Goal: Information Seeking & Learning: Check status

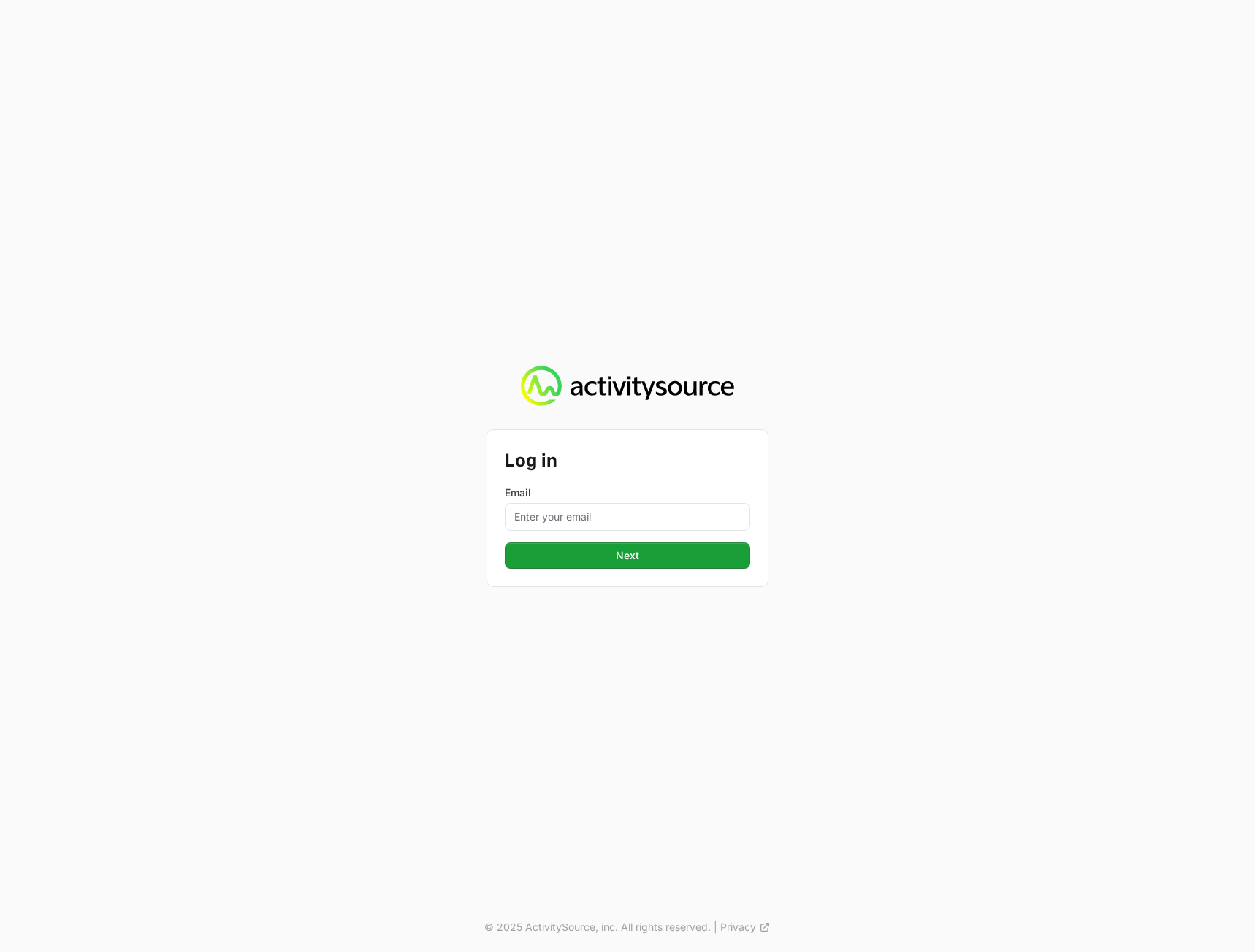
click at [623, 502] on div "Email" at bounding box center [627, 507] width 246 height 46
click at [594, 516] on input "Email" at bounding box center [627, 517] width 246 height 28
click at [594, 500] on div "Email" at bounding box center [627, 507] width 246 height 46
click at [583, 516] on input "Email" at bounding box center [627, 517] width 246 height 28
type input "peter@activitysource.com"
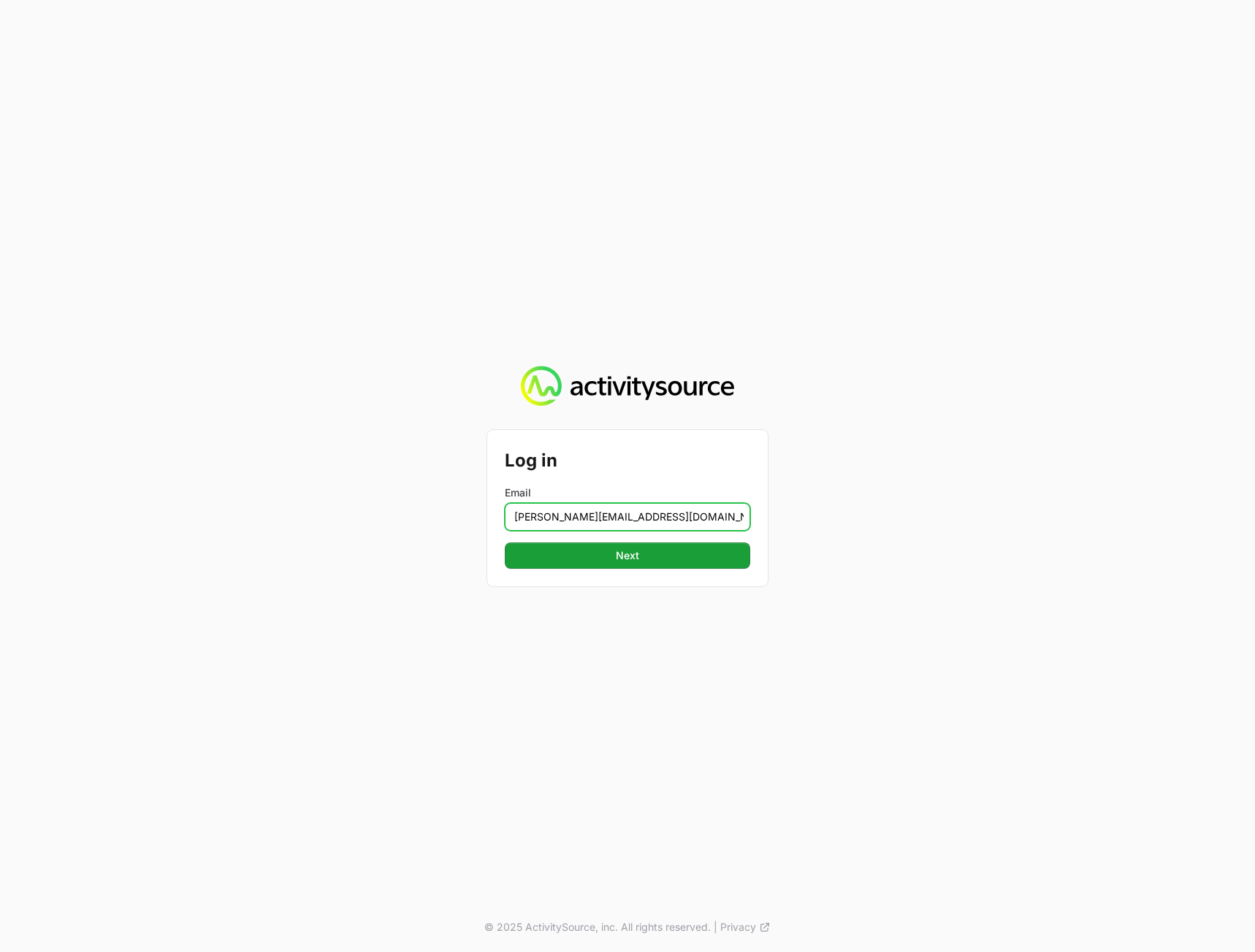
click at [504, 543] on button "Next Next" at bounding box center [627, 556] width 246 height 27
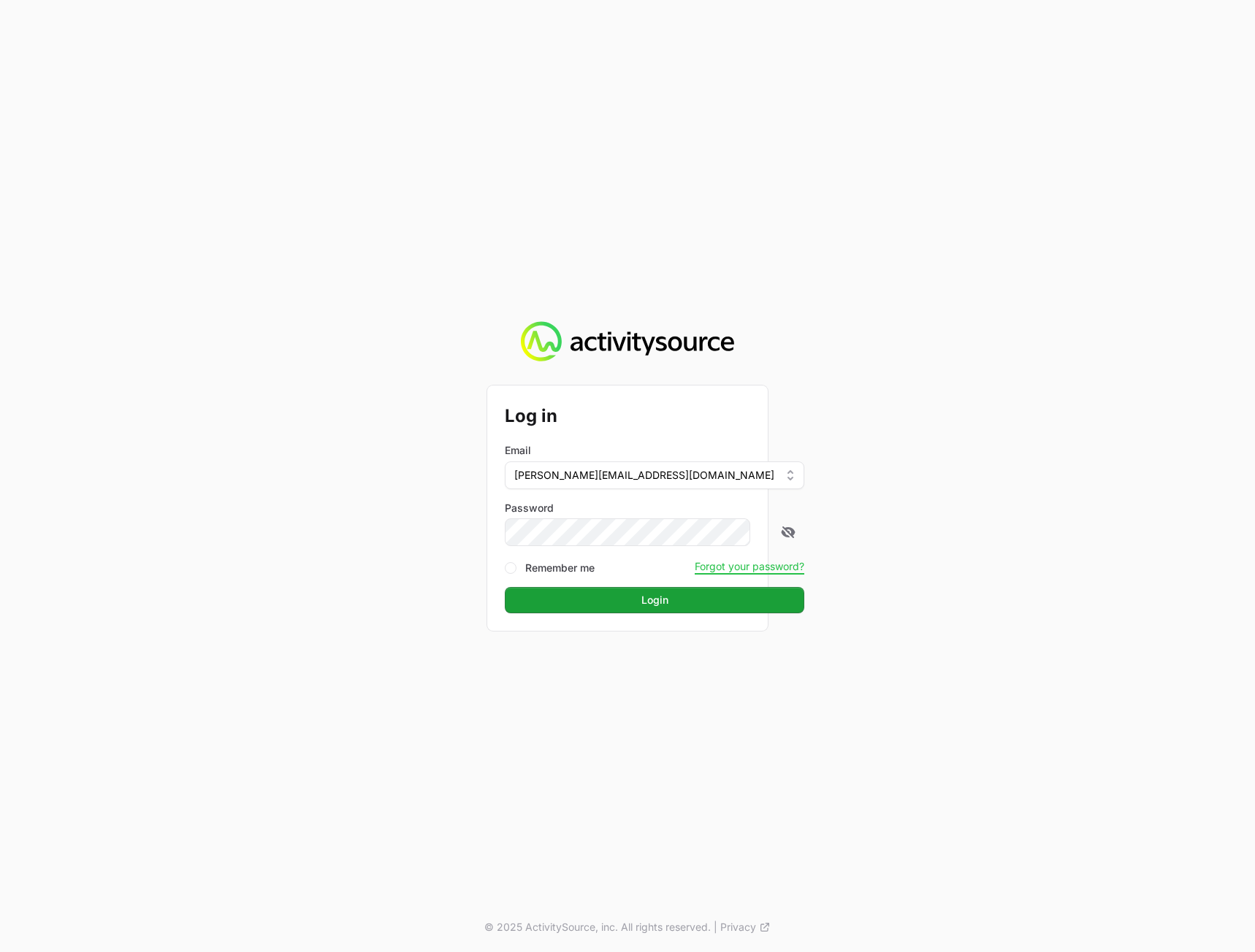
click at [982, 510] on div "Log in Email peter@activitysource.com Password Remember me Forgot your password…" at bounding box center [628, 476] width 1255 height 952
click at [713, 600] on span "Login" at bounding box center [654, 600] width 282 height 17
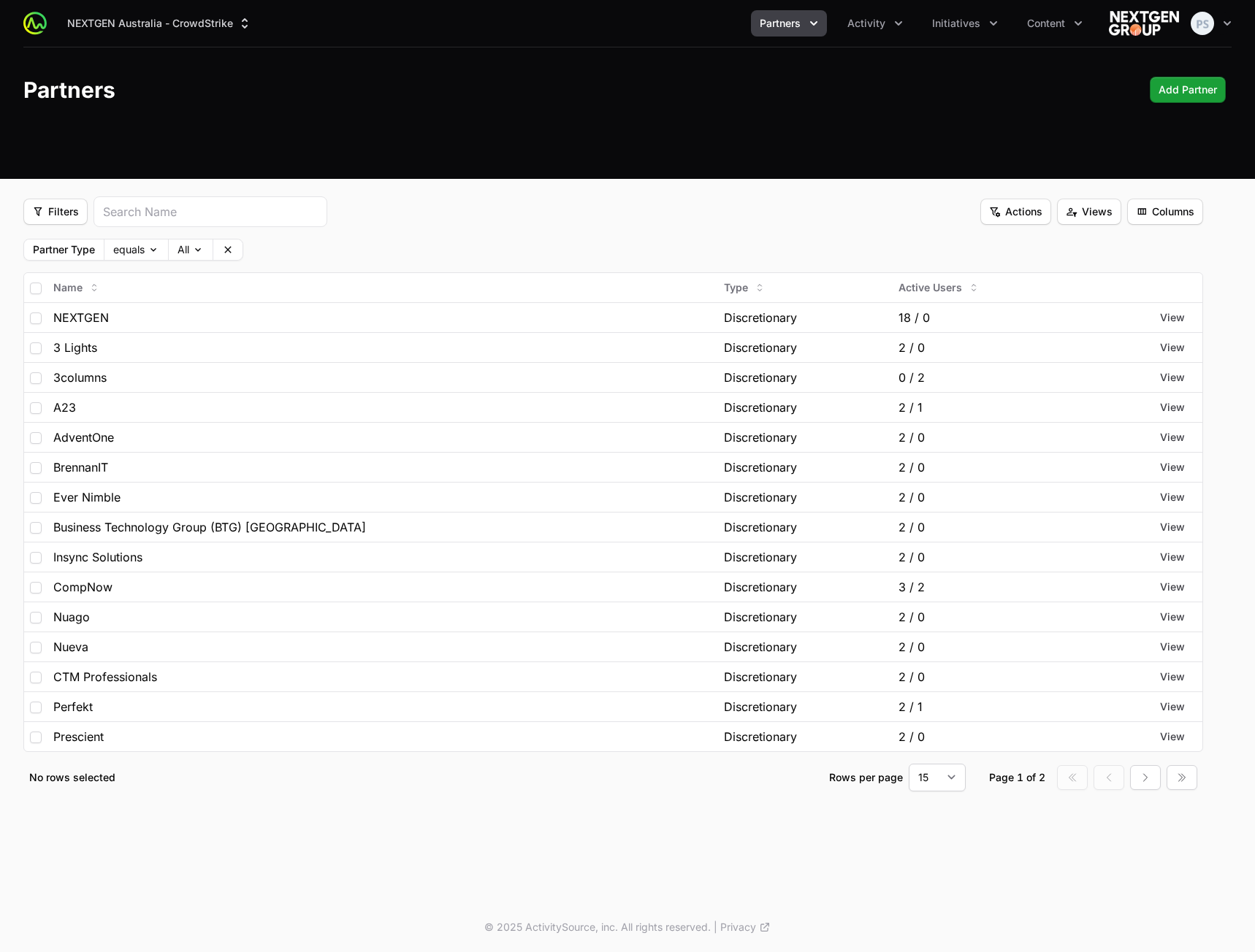
click at [524, 115] on header "Partners Add Partner Add Partner" at bounding box center [628, 90] width 1255 height 84
click at [240, 246] on button "Clear" at bounding box center [228, 250] width 29 height 21
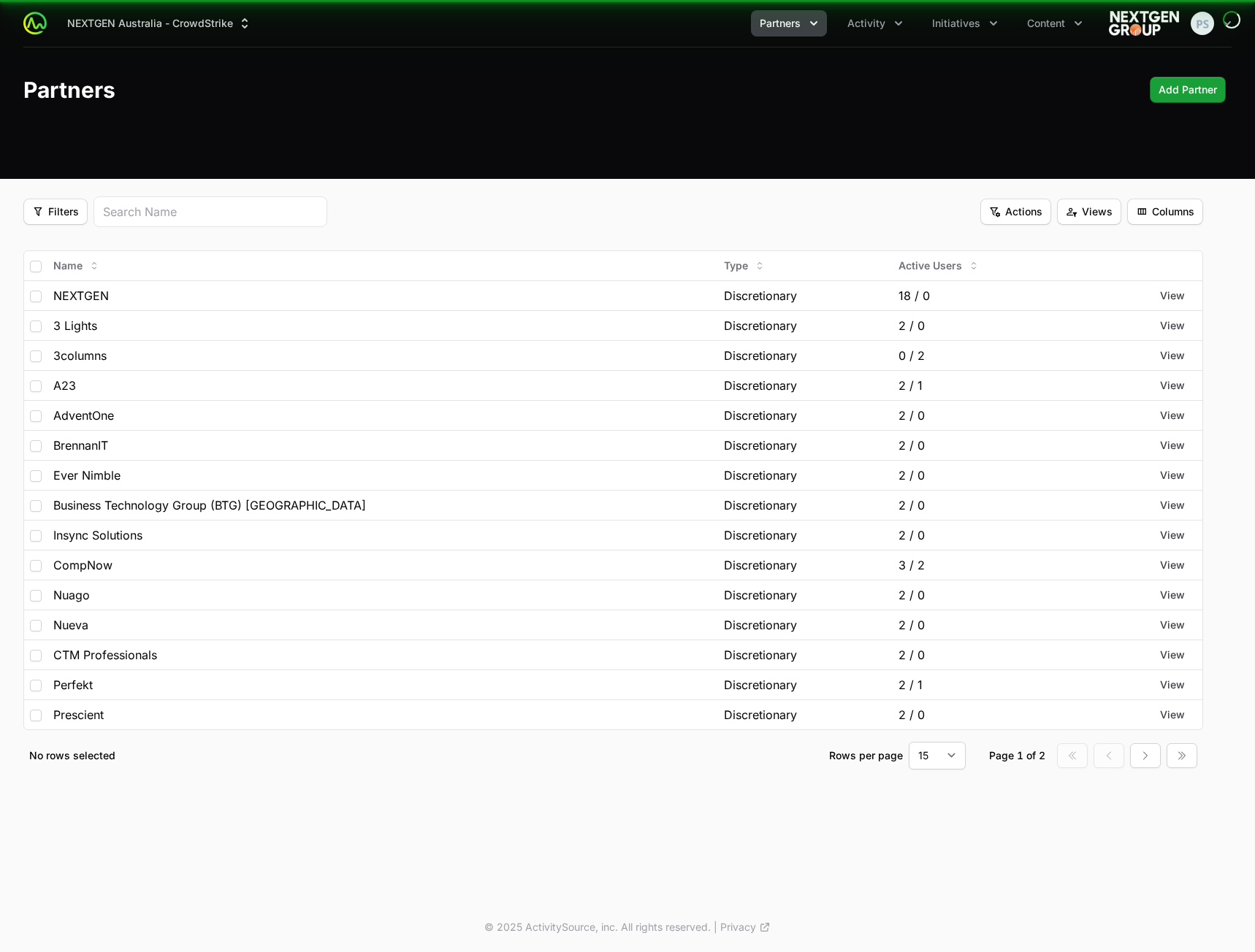
click at [522, 203] on div "Filters Filters Actions Actions Views Views Columns Columns" at bounding box center [613, 212] width 1179 height 31
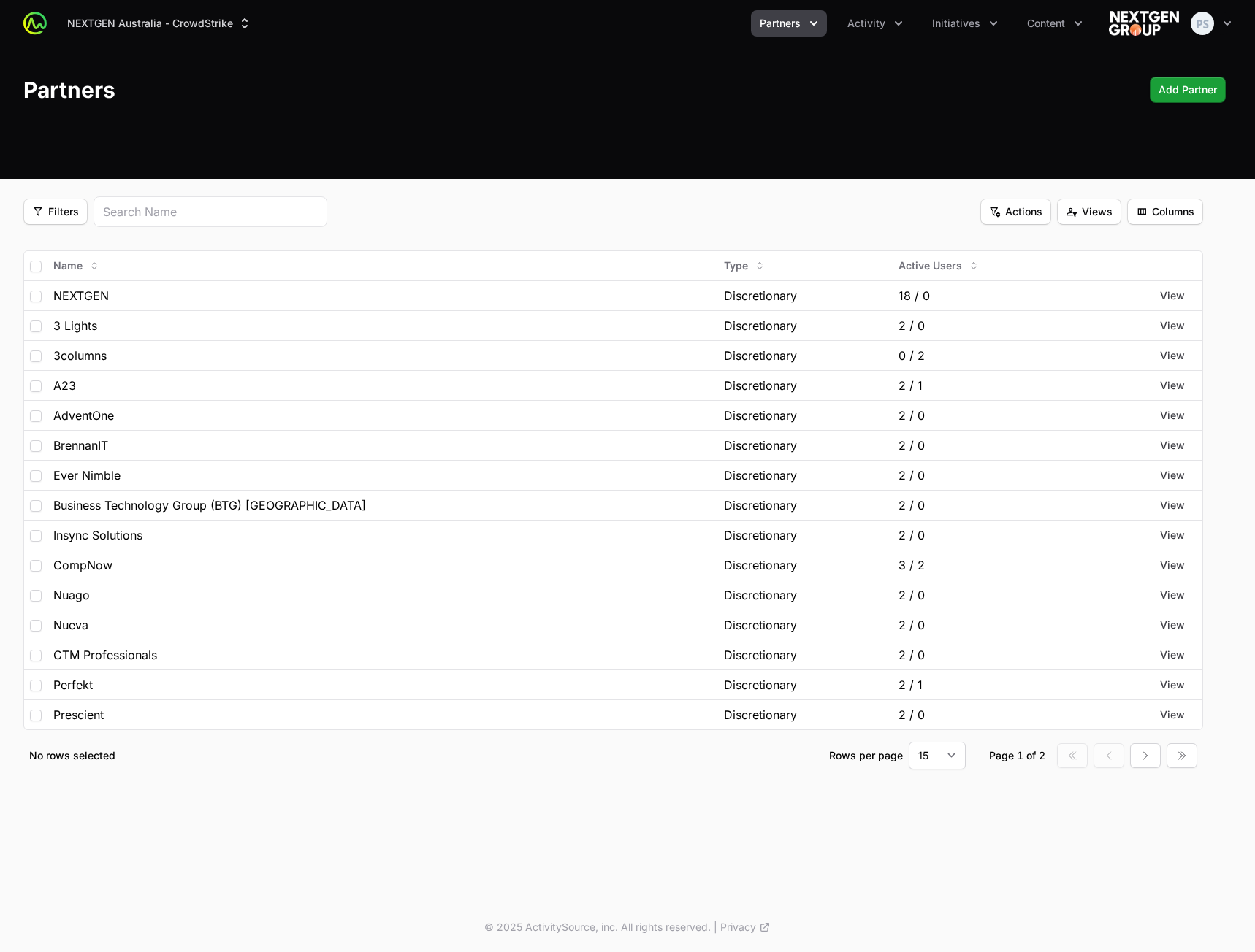
click at [538, 93] on div "Partners Add Partner Add Partner" at bounding box center [627, 90] width 1208 height 27
click at [552, 117] on header "Partners Add Partner Add Partner" at bounding box center [628, 90] width 1255 height 84
drag, startPoint x: 85, startPoint y: 214, endPoint x: 66, endPoint y: 214, distance: 19.0
click at [76, 214] on button "Filters Filters" at bounding box center [55, 211] width 65 height 27
drag, startPoint x: 578, startPoint y: 95, endPoint x: 692, endPoint y: 84, distance: 114.5
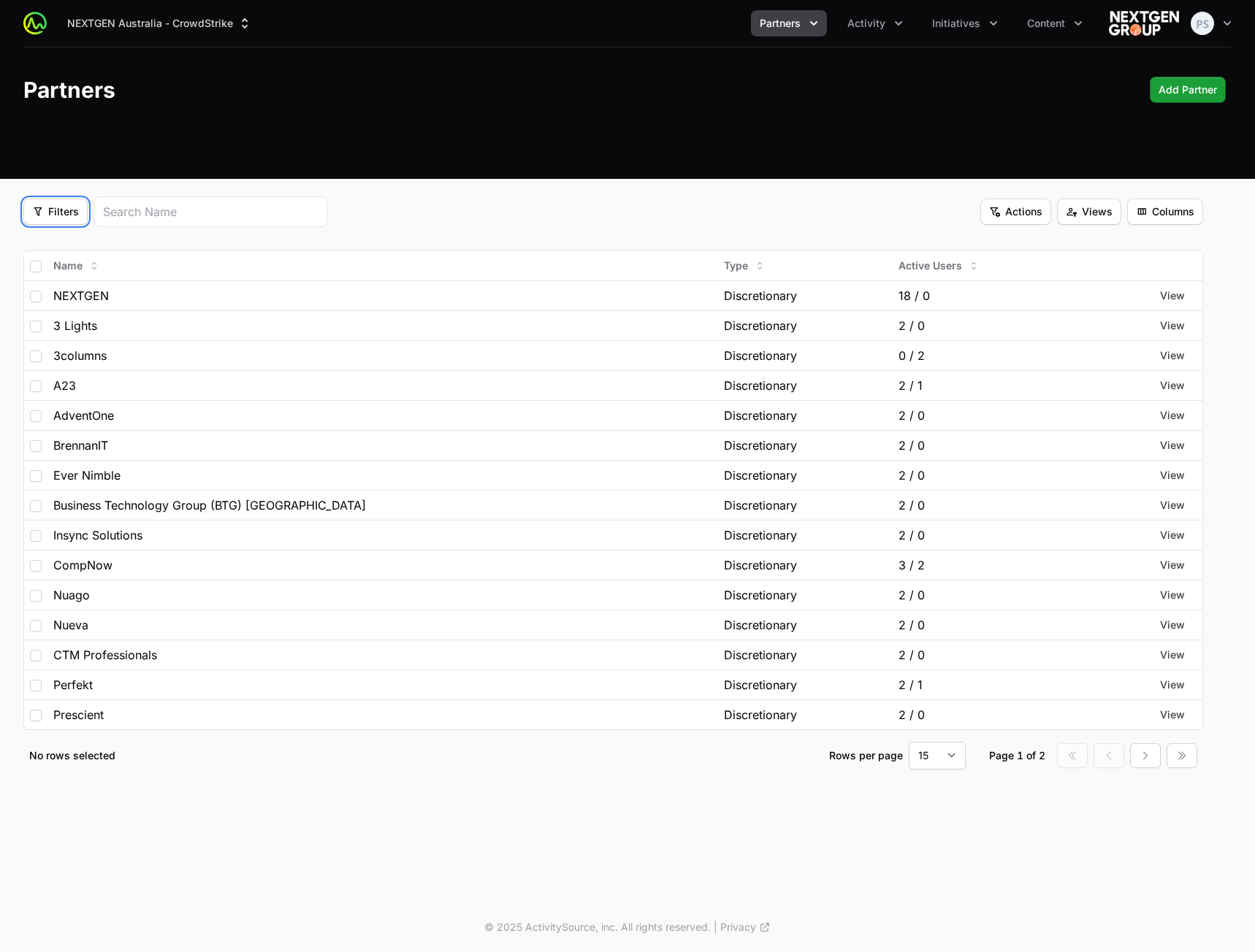
click at [581, 94] on html "NEXTGEN Australia - CrowdStrike Partners Activity Initiatives Content Open user…" at bounding box center [628, 476] width 1255 height 952
click at [868, 33] on button "Activity" at bounding box center [875, 23] width 73 height 27
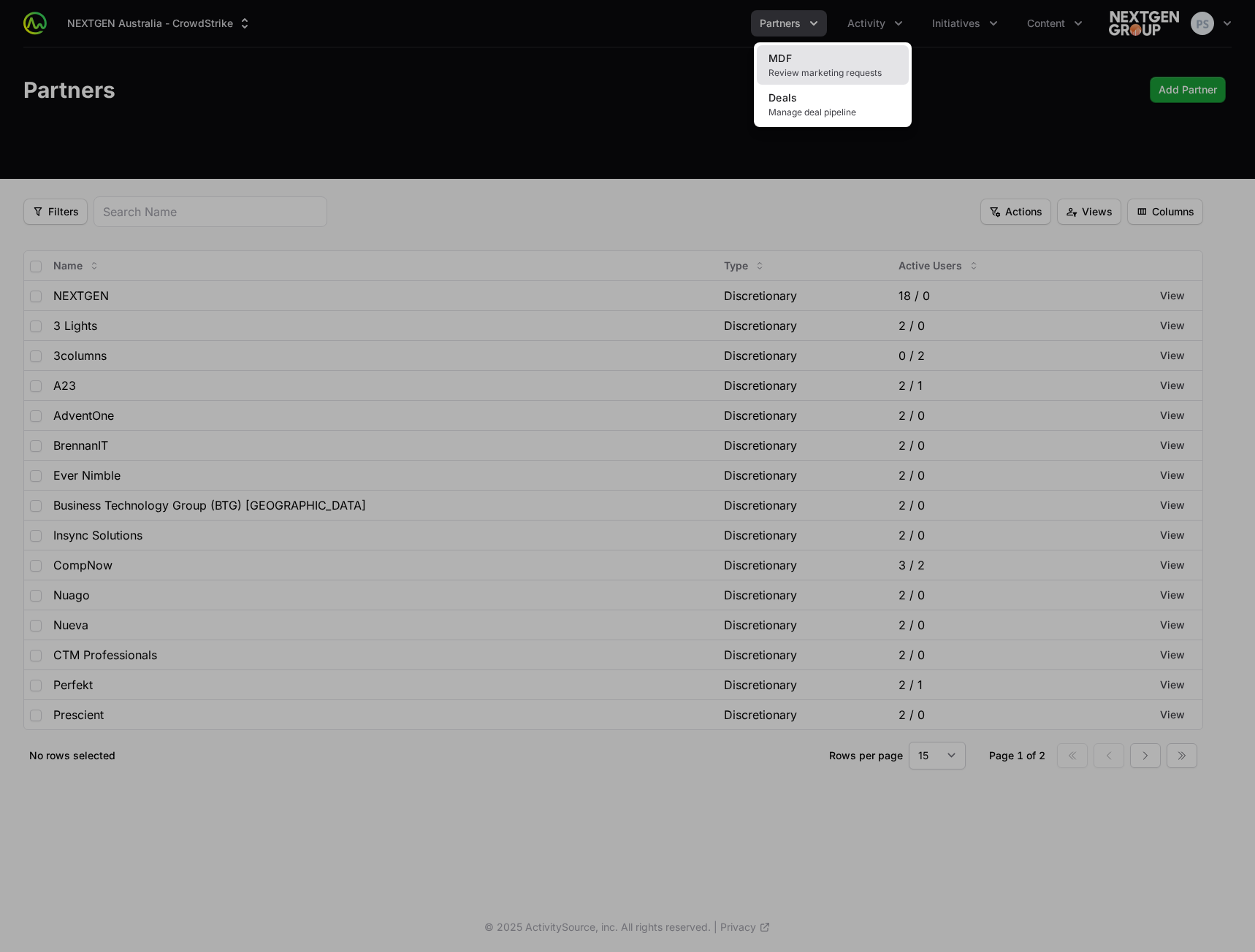
click at [846, 68] on span "Review marketing requests" at bounding box center [832, 73] width 128 height 12
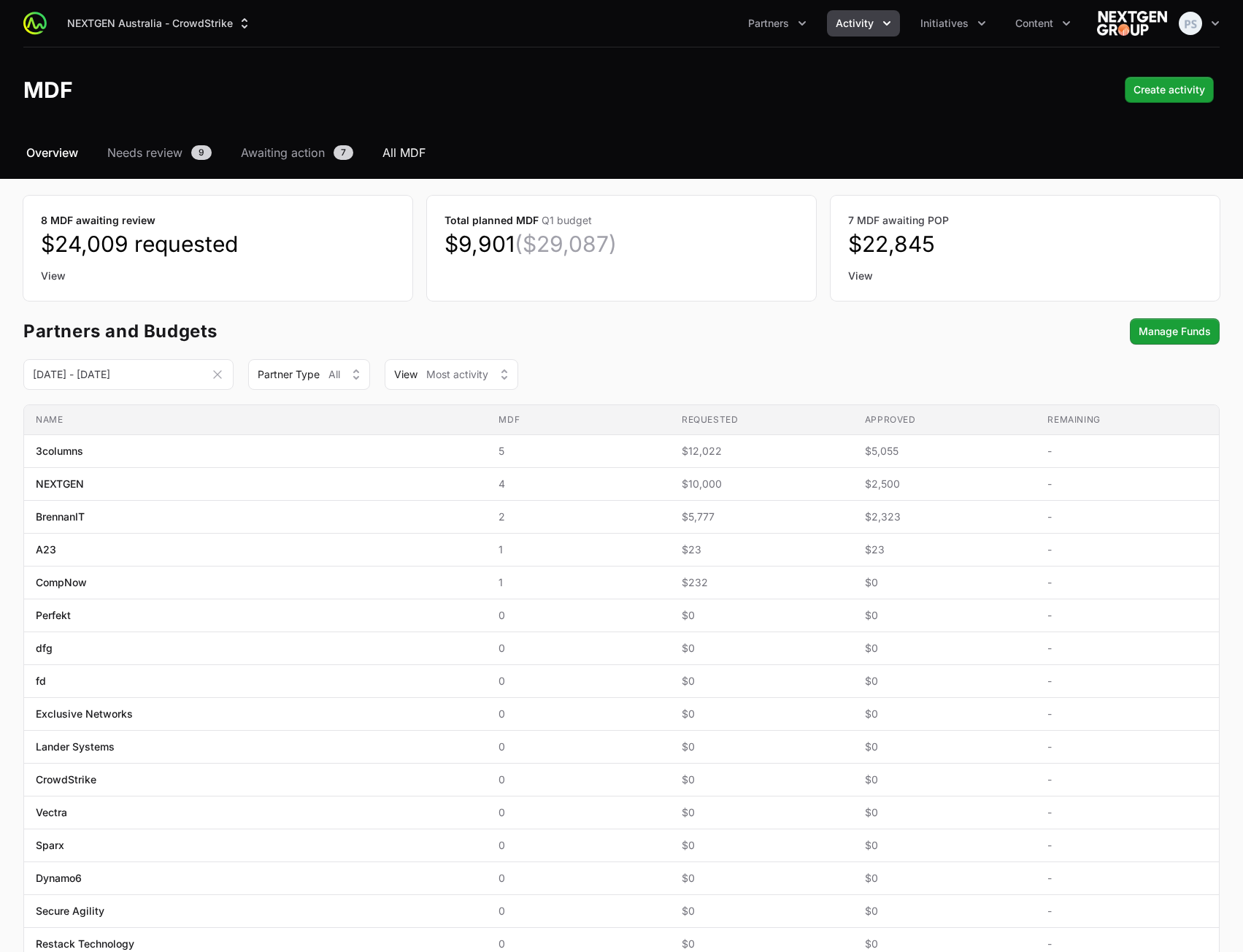
click at [395, 159] on span "All MDF" at bounding box center [404, 152] width 43 height 17
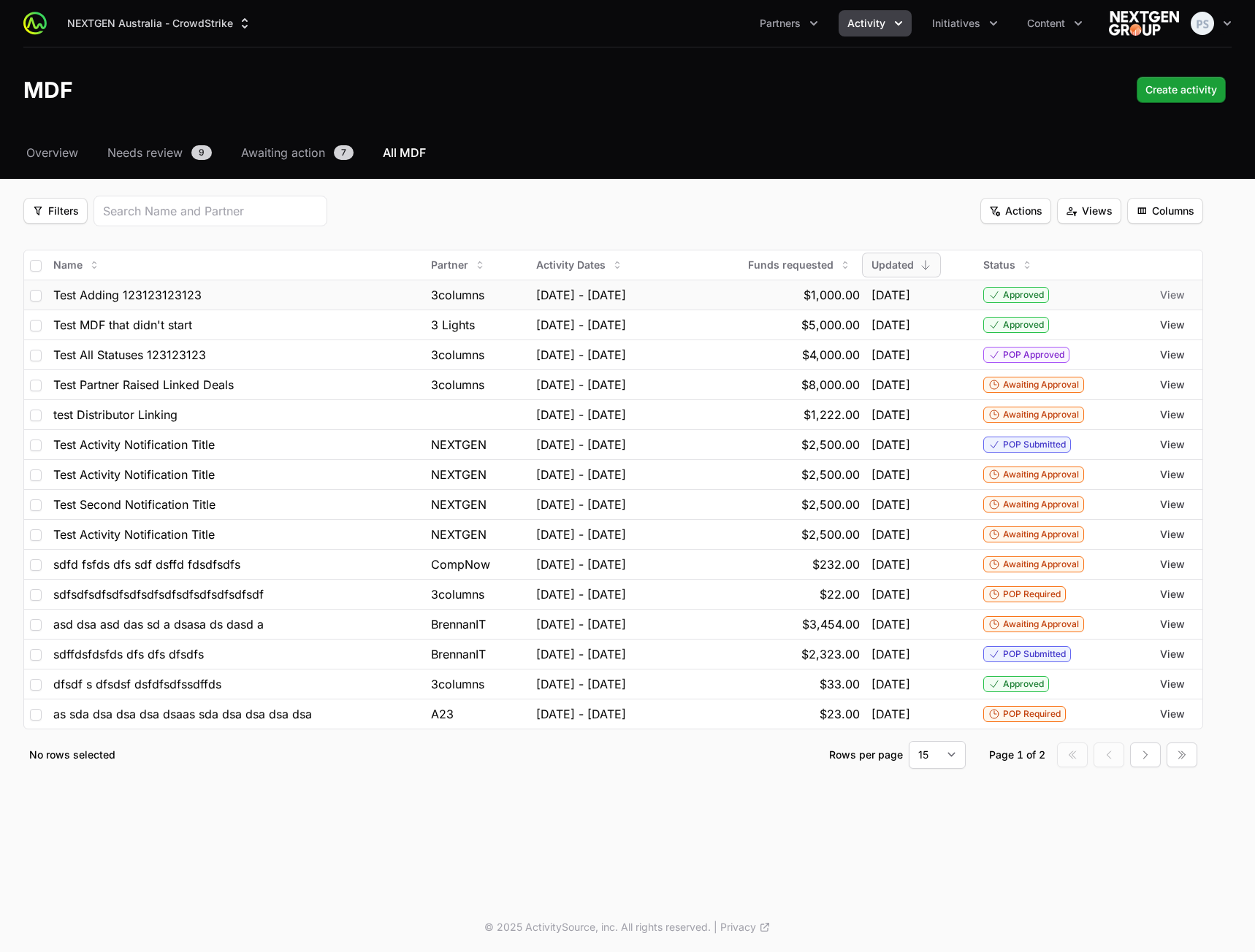
click at [1173, 295] on span "View" at bounding box center [1171, 295] width 25 height 15
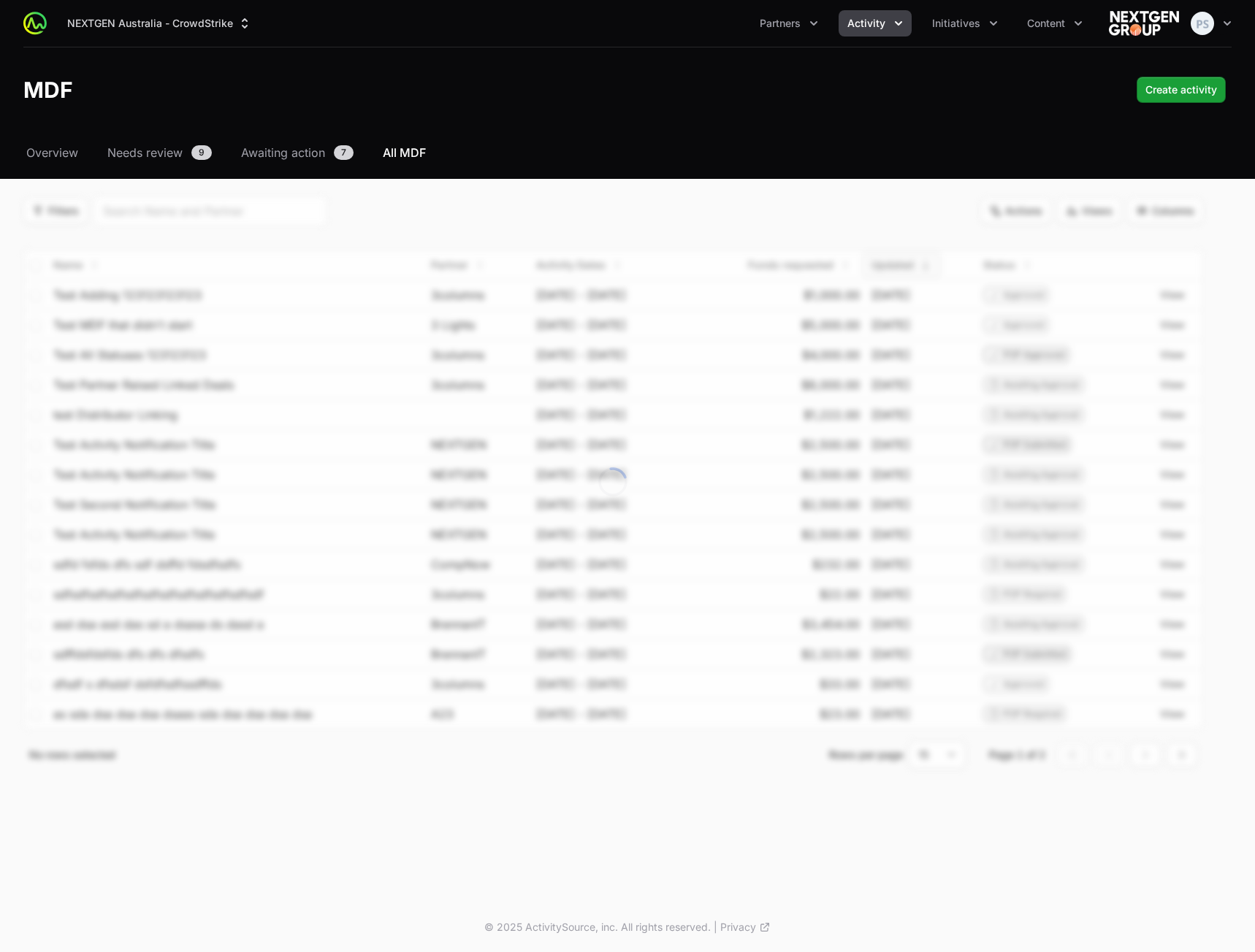
click at [669, 216] on section "Loading... Filters Filters Actions Actions Views Views Columns Columns Name Par…" at bounding box center [627, 482] width 1208 height 573
click at [293, 164] on div "Select a tab Overview Needs review Awaiting action All MDF Overview Needs revie…" at bounding box center [628, 474] width 1255 height 660
click at [286, 157] on span "Awaiting action" at bounding box center [283, 152] width 84 height 17
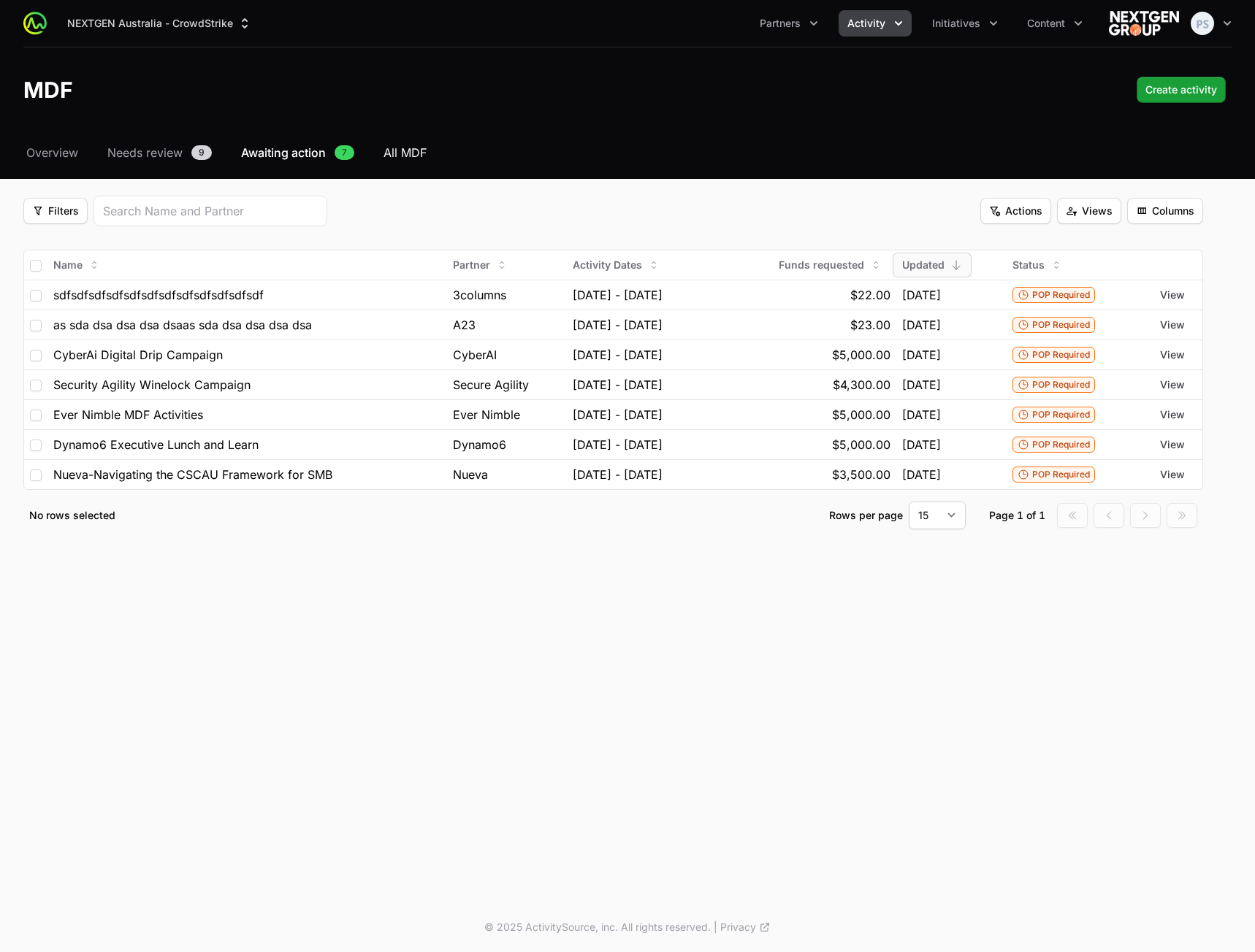
click at [413, 155] on span "All MDF" at bounding box center [405, 152] width 43 height 17
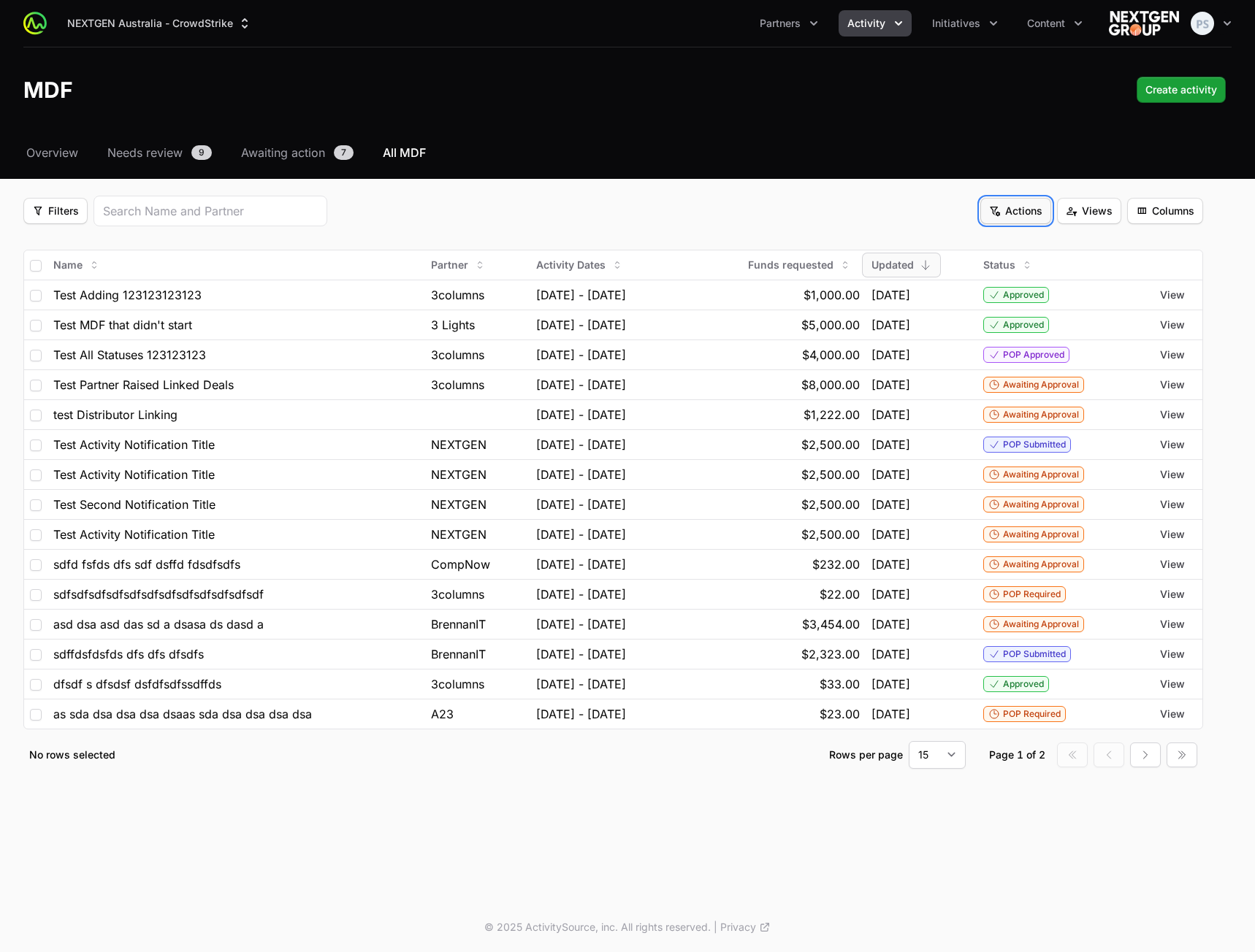
click at [1027, 213] on span "Actions" at bounding box center [1015, 211] width 53 height 17
click at [1097, 170] on html "NEXTGEN Australia - CrowdStrike Partners Activity Initiatives Content Open user…" at bounding box center [628, 476] width 1255 height 952
click at [1113, 207] on button "Views Views" at bounding box center [1089, 211] width 65 height 27
click at [1151, 250] on icon at bounding box center [1153, 246] width 7 height 8
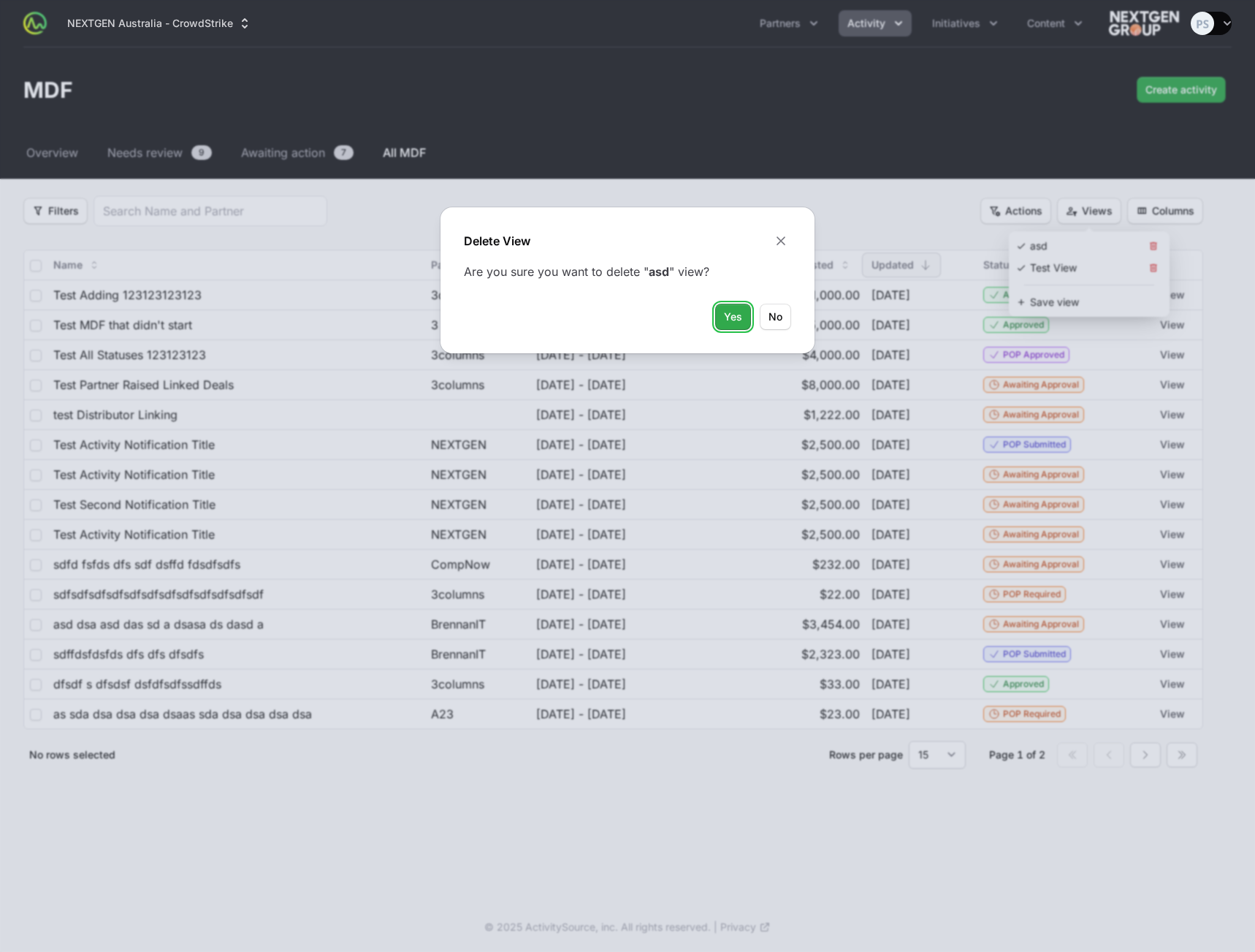
click at [734, 308] on span "Yes" at bounding box center [733, 317] width 18 height 17
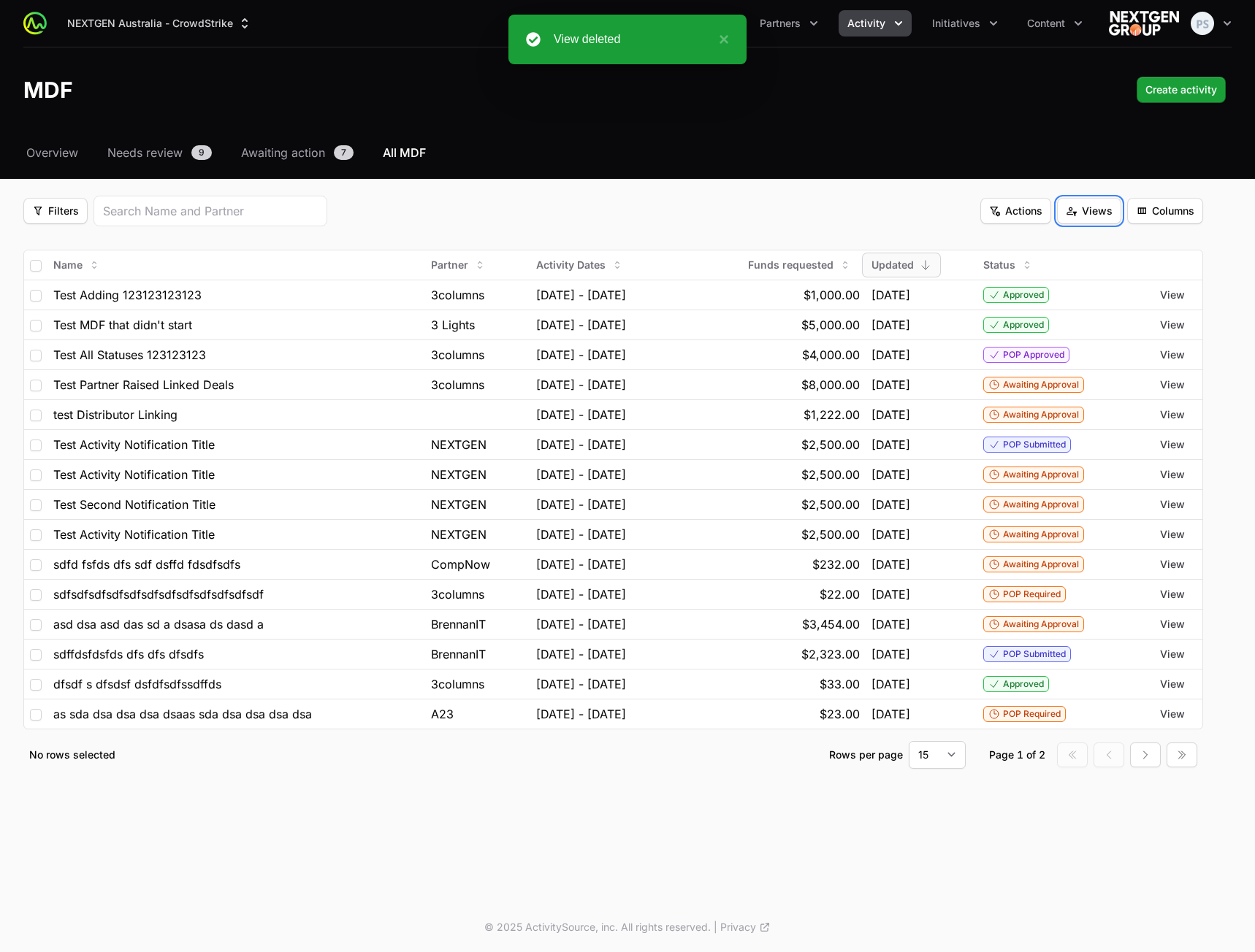
click at [859, 191] on div "Select a tab Overview Needs review Awaiting action All MDF Overview Needs revie…" at bounding box center [628, 474] width 1255 height 660
click at [1166, 219] on span "Columns" at bounding box center [1165, 211] width 59 height 17
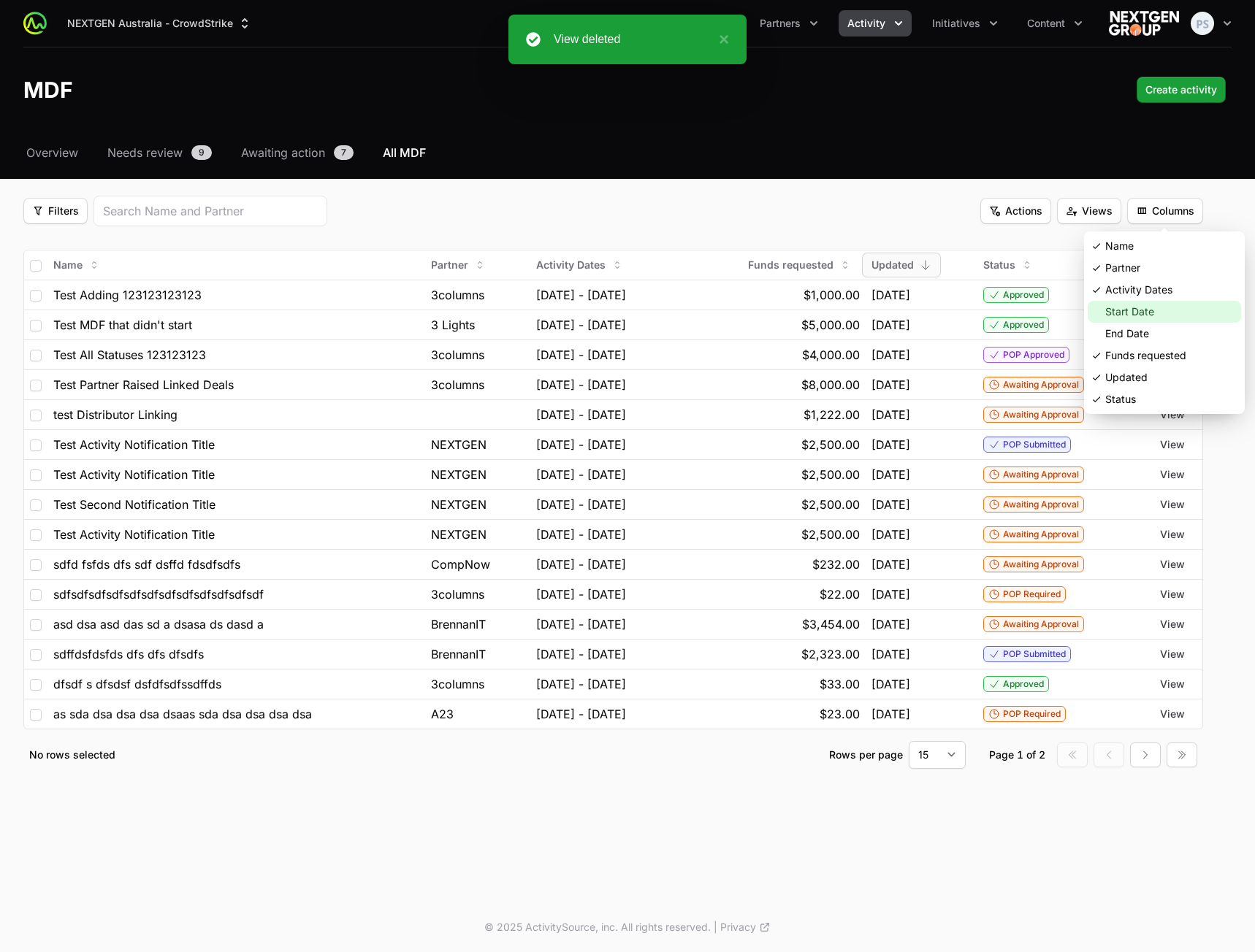
drag, startPoint x: 1141, startPoint y: 318, endPoint x: 1146, endPoint y: 301, distance: 17.7
click at [1141, 317] on div "Start Date" at bounding box center [1164, 311] width 153 height 22
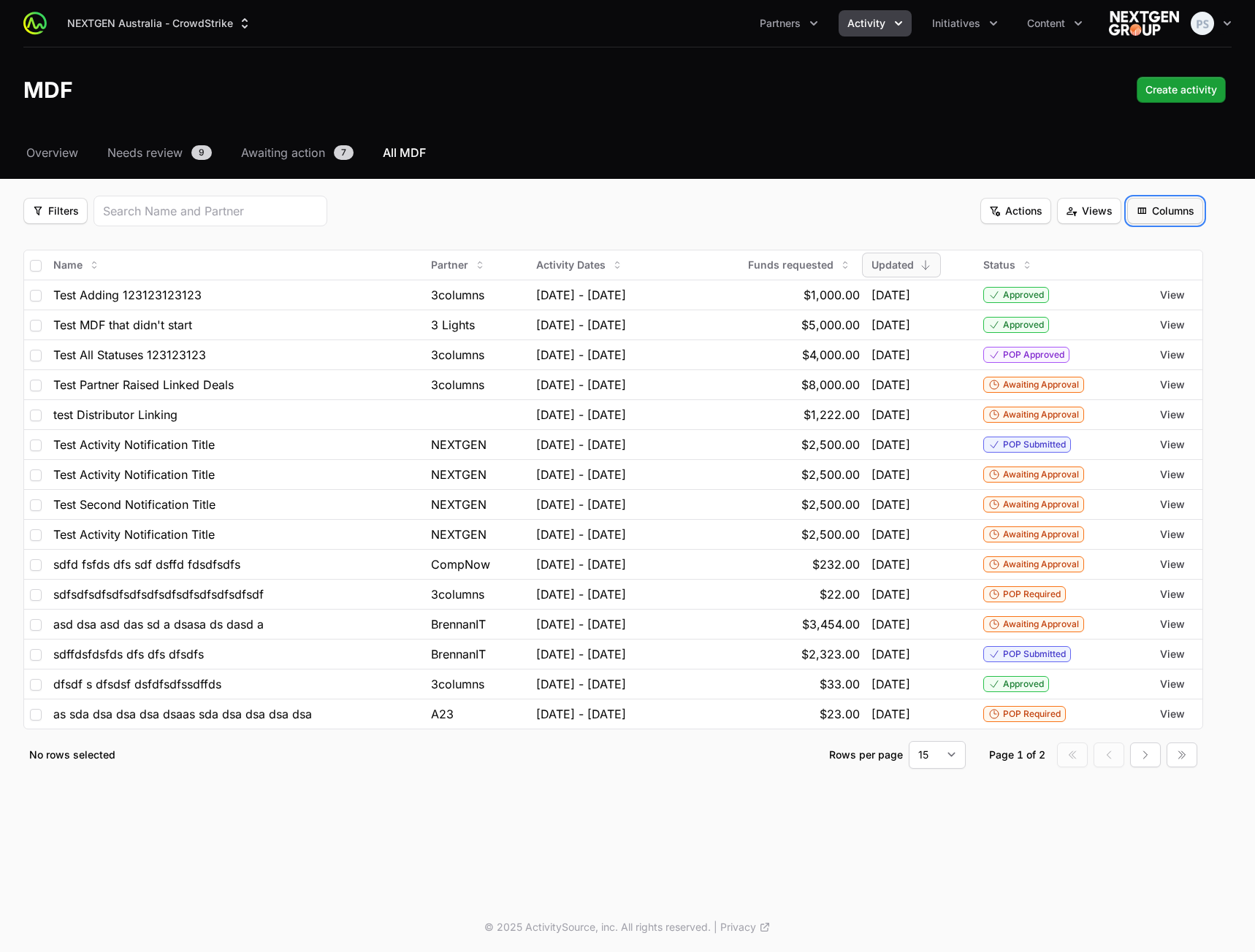
click at [1159, 212] on span "Columns" at bounding box center [1165, 211] width 59 height 17
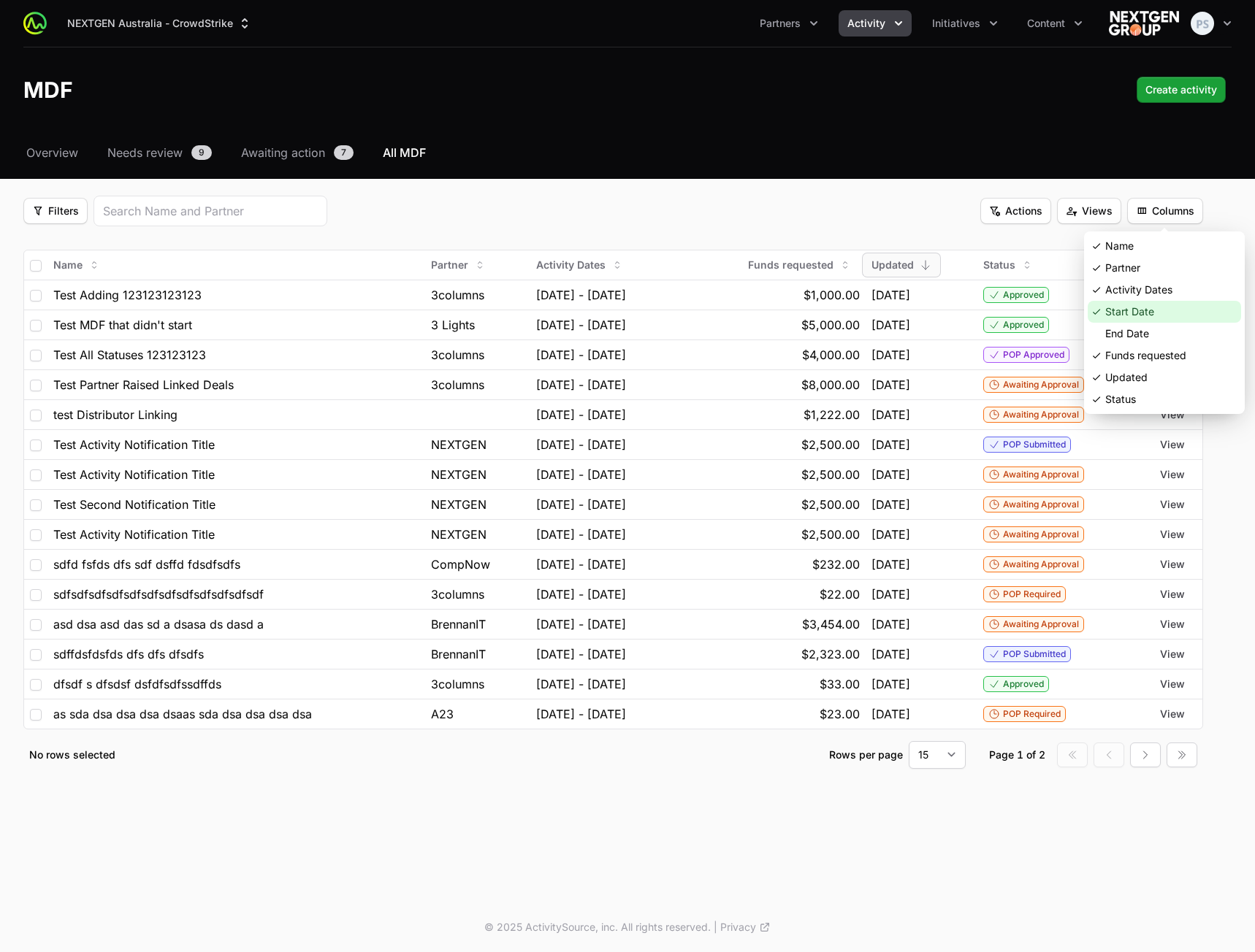
click at [1140, 309] on div "Start Date" at bounding box center [1164, 311] width 153 height 22
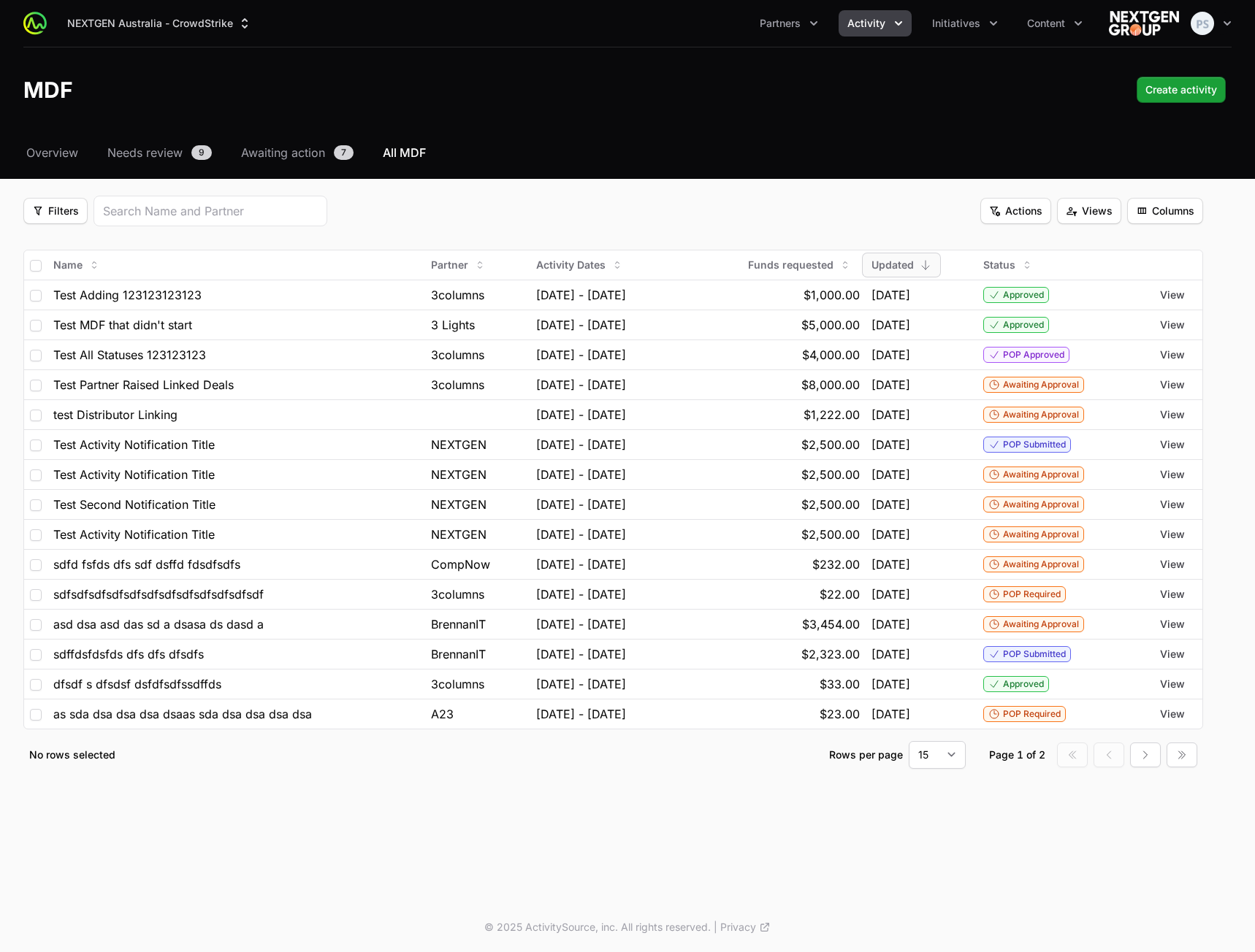
click at [798, 197] on div "Filters Filters Actions Actions Views Views Columns Columns" at bounding box center [613, 211] width 1179 height 31
click at [48, 218] on span "Filters" at bounding box center [55, 211] width 47 height 17
click at [78, 246] on div "Activity Type" at bounding box center [80, 246] width 153 height 22
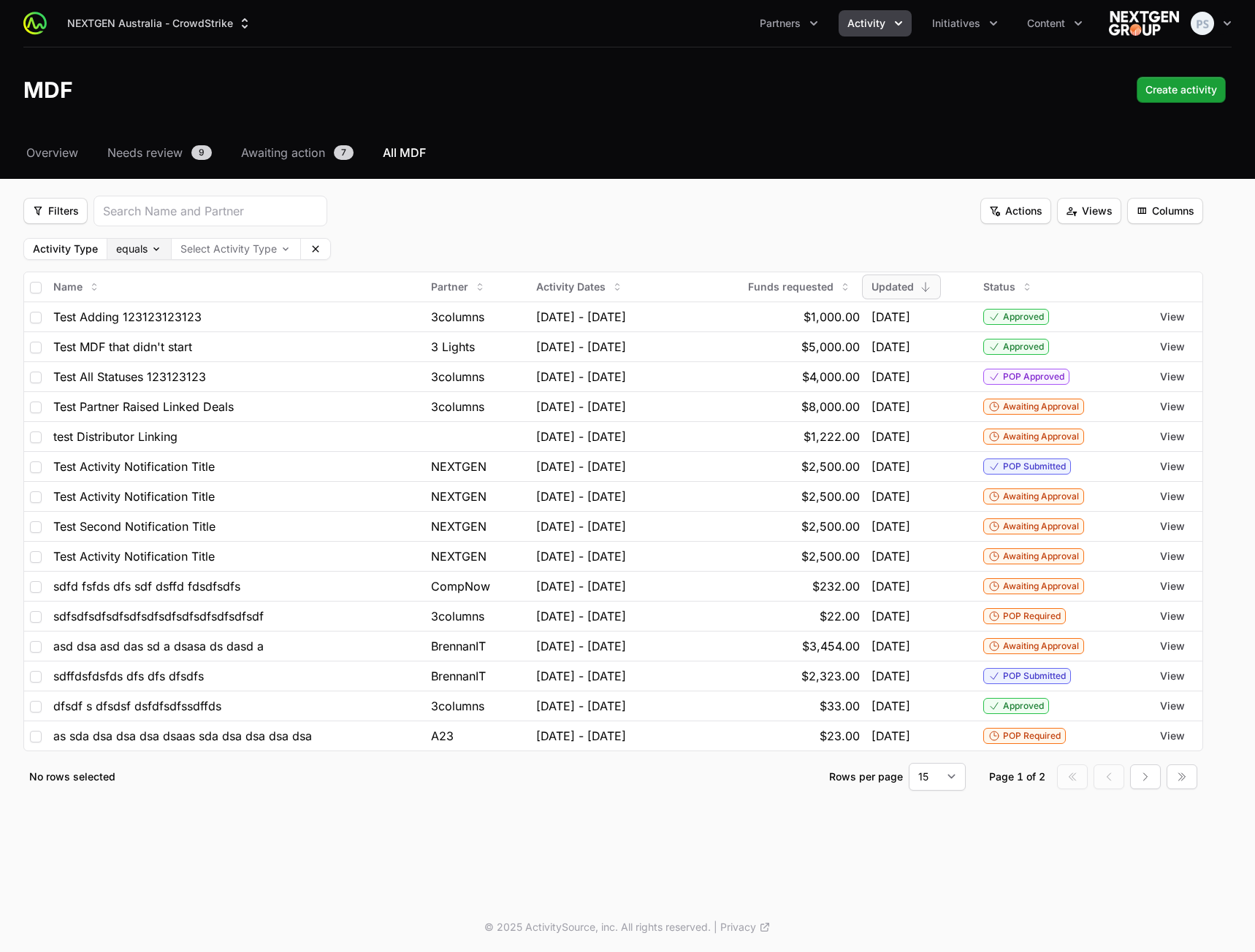
click at [124, 251] on body "NEXTGEN Australia - CrowdStrike Partners Activity Initiatives Content Open user…" at bounding box center [628, 476] width 1255 height 952
click at [218, 247] on html "NEXTGEN Australia - CrowdStrike Partners Activity Initiatives Content Open user…" at bounding box center [628, 476] width 1255 height 952
click at [223, 249] on body "NEXTGEN Australia - CrowdStrike Partners Activity Initiatives Content Open user…" at bounding box center [628, 476] width 1255 height 952
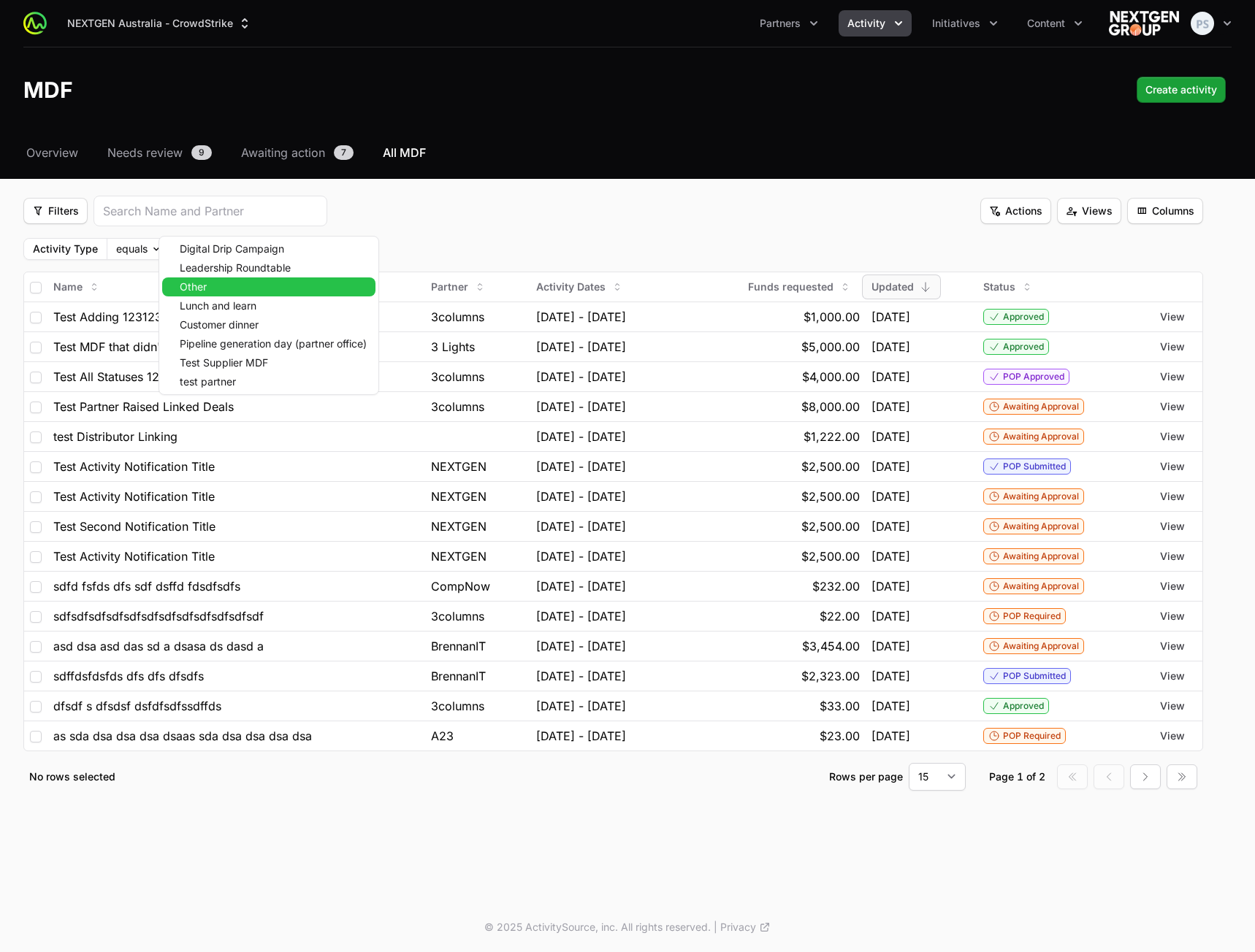
drag, startPoint x: 318, startPoint y: 283, endPoint x: 318, endPoint y: 271, distance: 12.0
click at [318, 282] on div "Other" at bounding box center [268, 287] width 213 height 19
click at [317, 264] on div "Leadership Roundtable" at bounding box center [268, 268] width 213 height 19
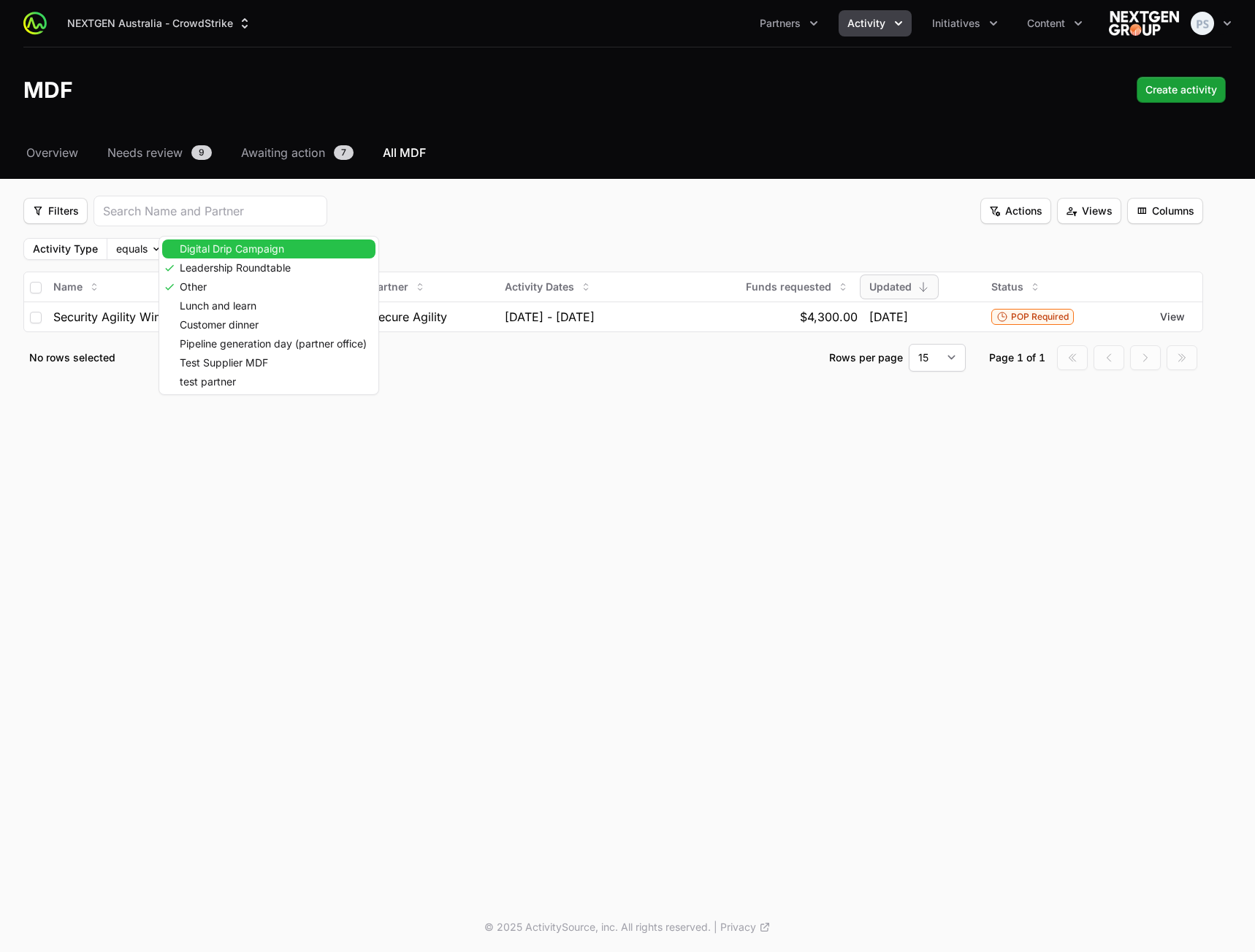
click at [309, 253] on div "Digital Drip Campaign" at bounding box center [268, 249] width 213 height 19
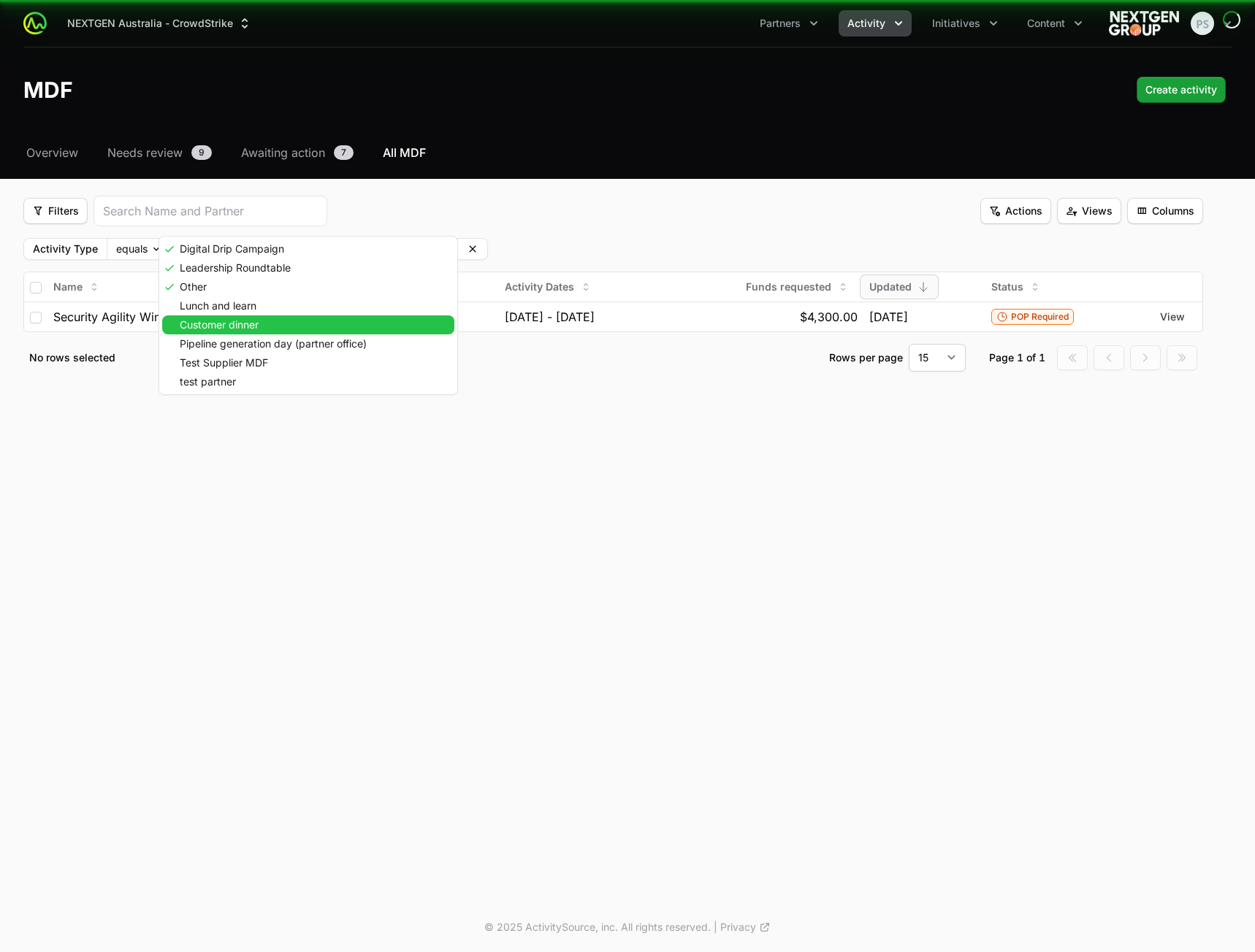
click at [280, 322] on div "Customer dinner" at bounding box center [308, 325] width 292 height 19
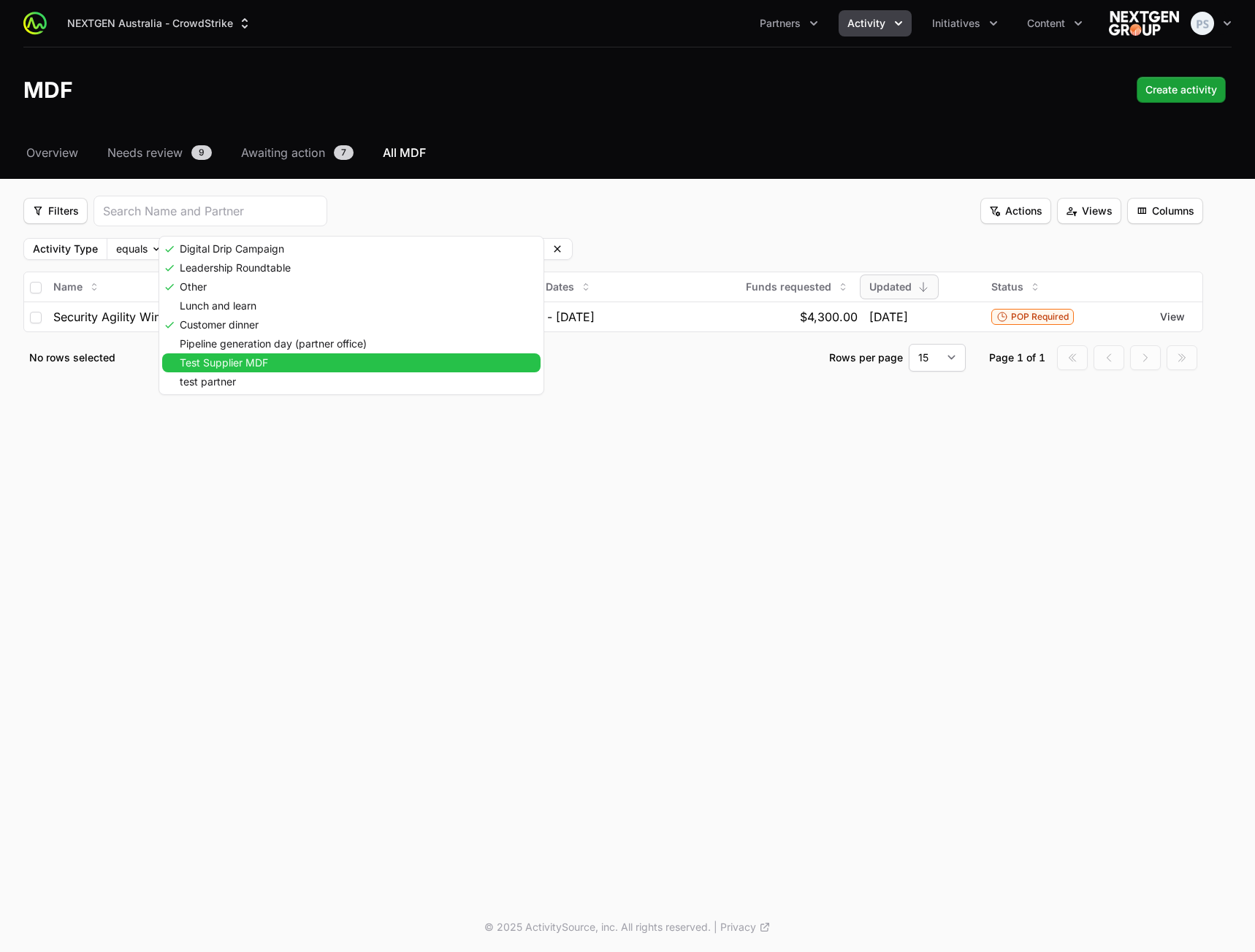
click at [282, 364] on div "Test Supplier MDF" at bounding box center [351, 363] width 378 height 19
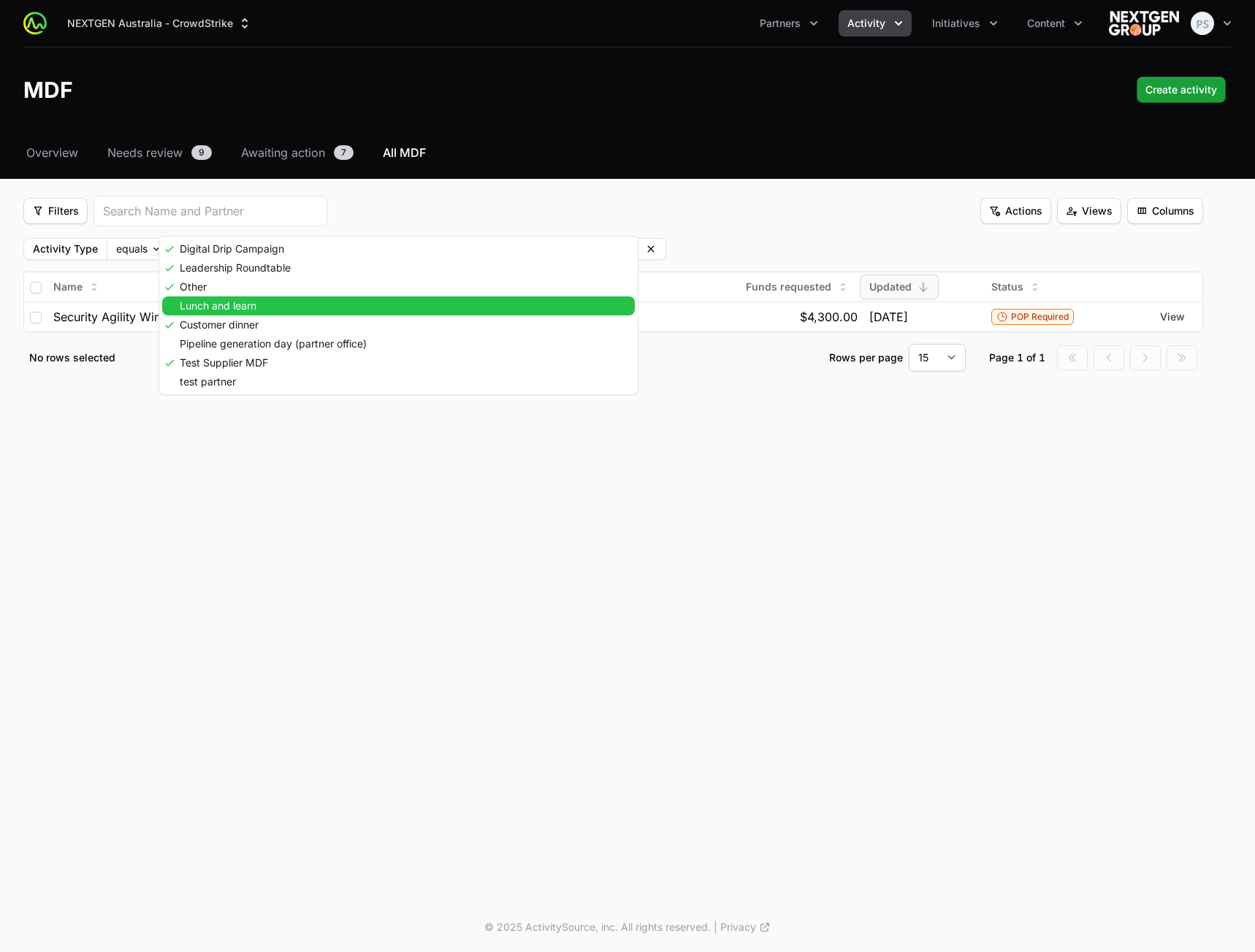
click at [281, 304] on div "Lunch and learn" at bounding box center [398, 306] width 472 height 19
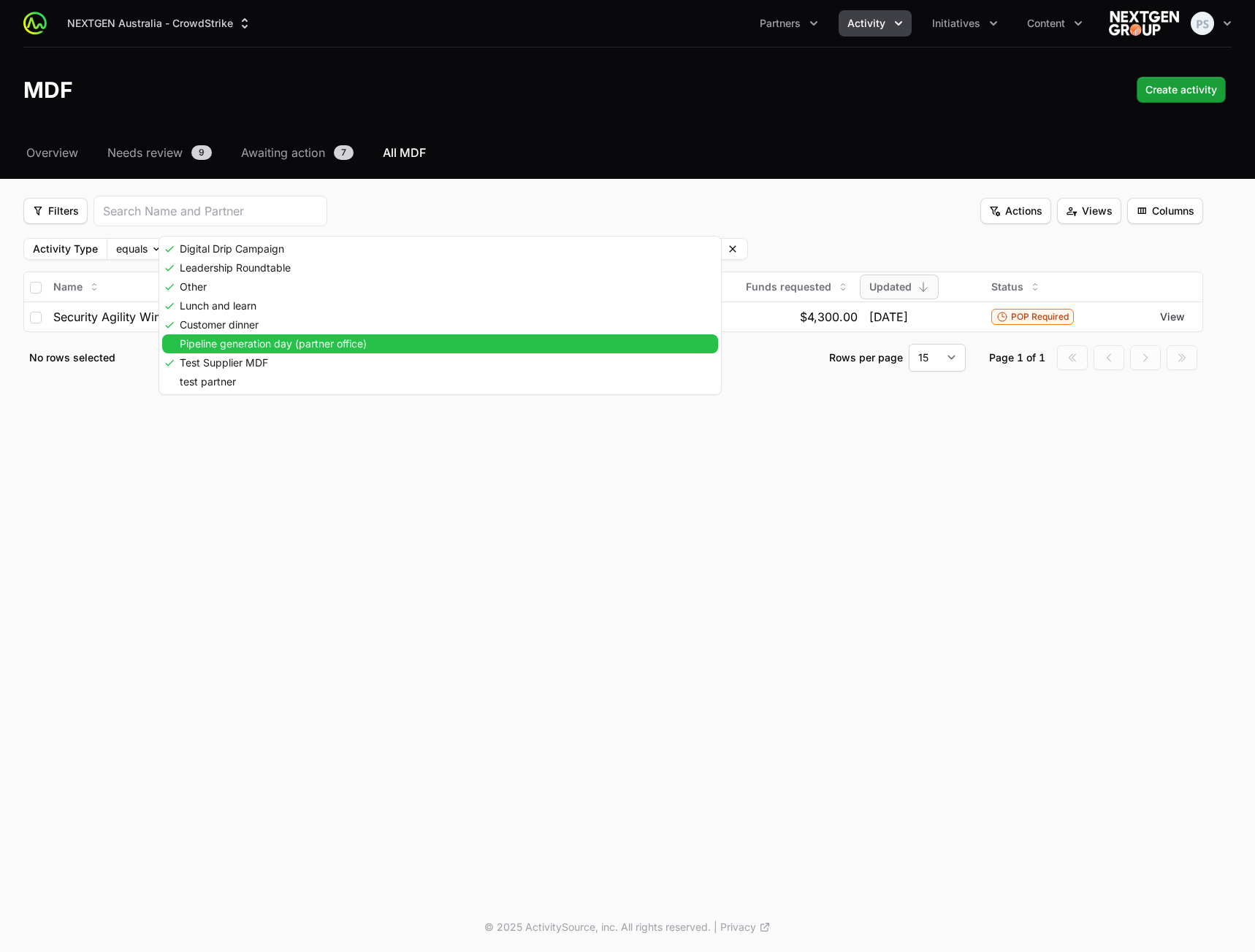
click at [266, 339] on span "Pipeline generation day (partner office)" at bounding box center [272, 344] width 187 height 10
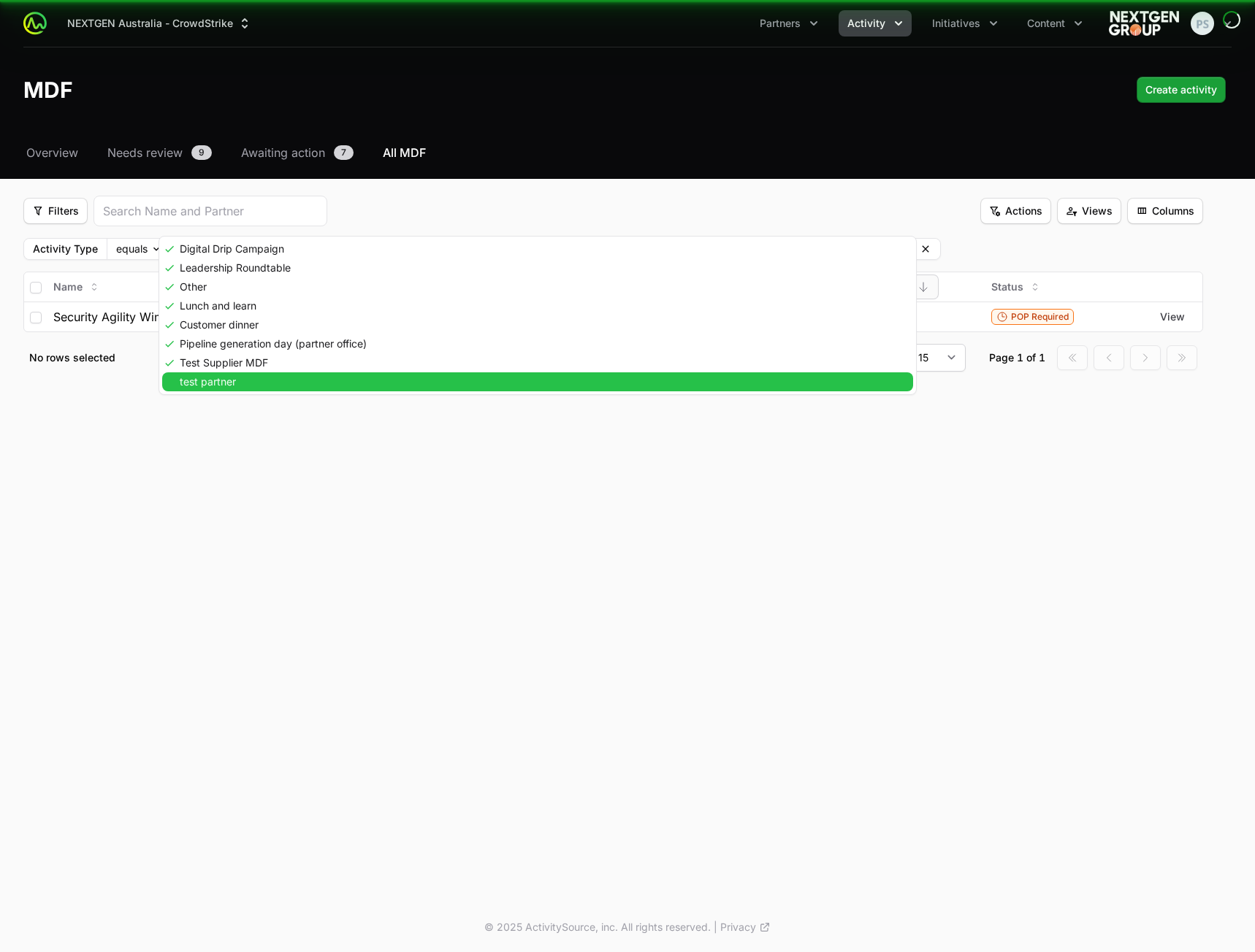
click at [256, 387] on div "test partner" at bounding box center [537, 382] width 751 height 19
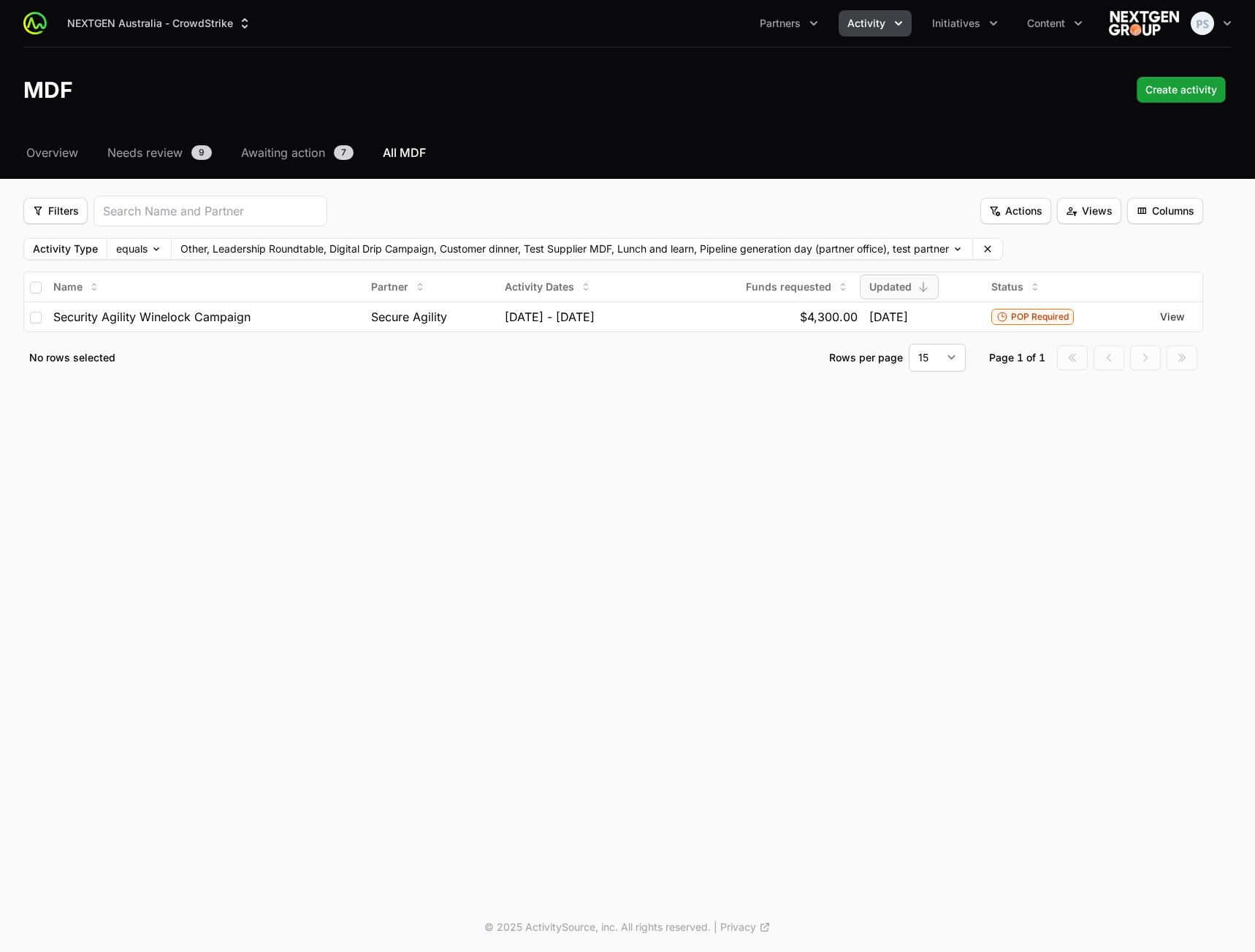
click at [313, 542] on html "NEXTGEN Australia - CrowdStrike Partners Activity Initiatives Content Open user…" at bounding box center [628, 476] width 1255 height 952
click at [1001, 251] on button "Clear" at bounding box center [988, 249] width 29 height 21
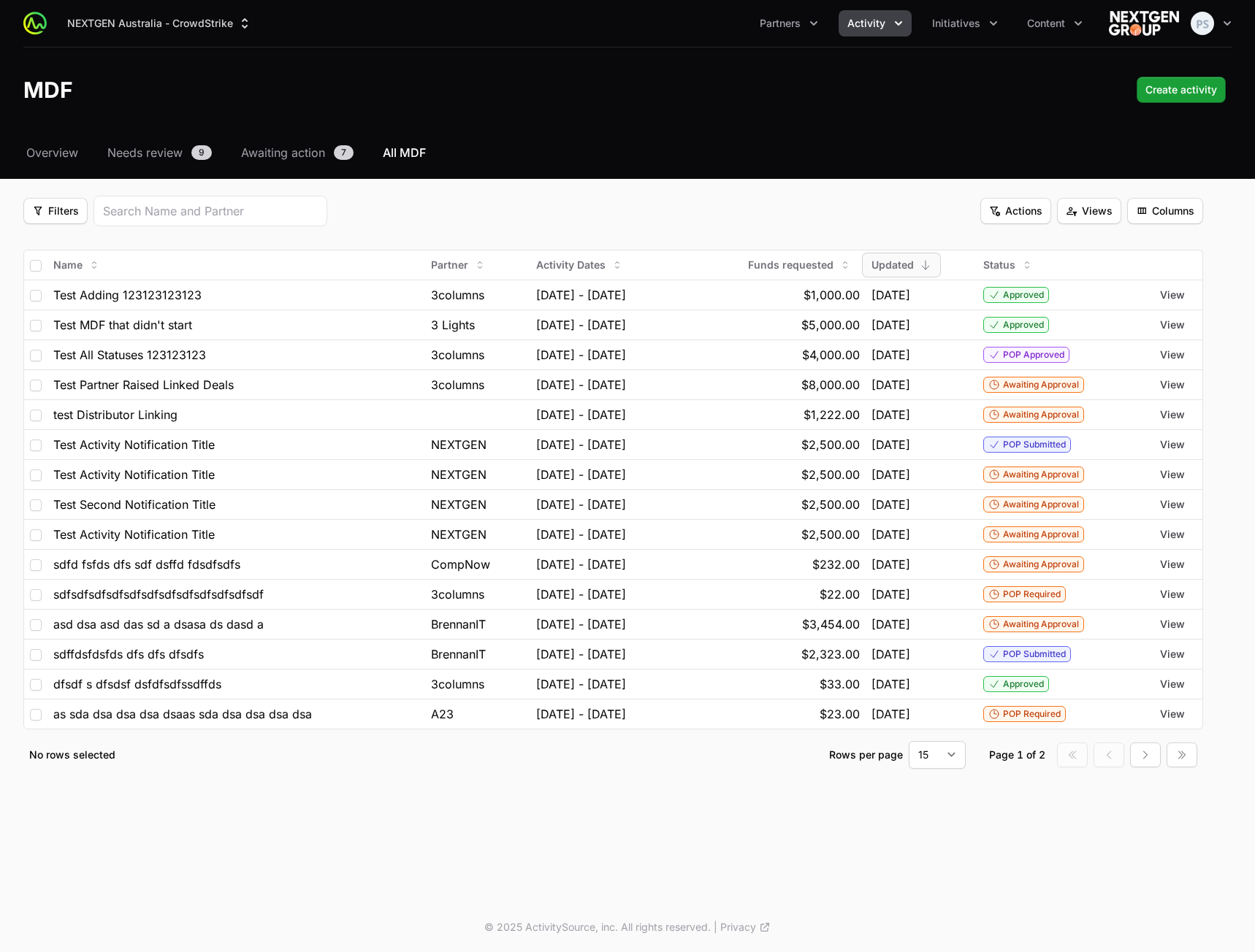
click at [615, 179] on div "Select a tab Overview Needs review Awaiting action All MDF Overview Needs revie…" at bounding box center [628, 474] width 1255 height 660
click at [32, 262] on input "checkbox" at bounding box center [36, 266] width 12 height 12
checkbox input "true"
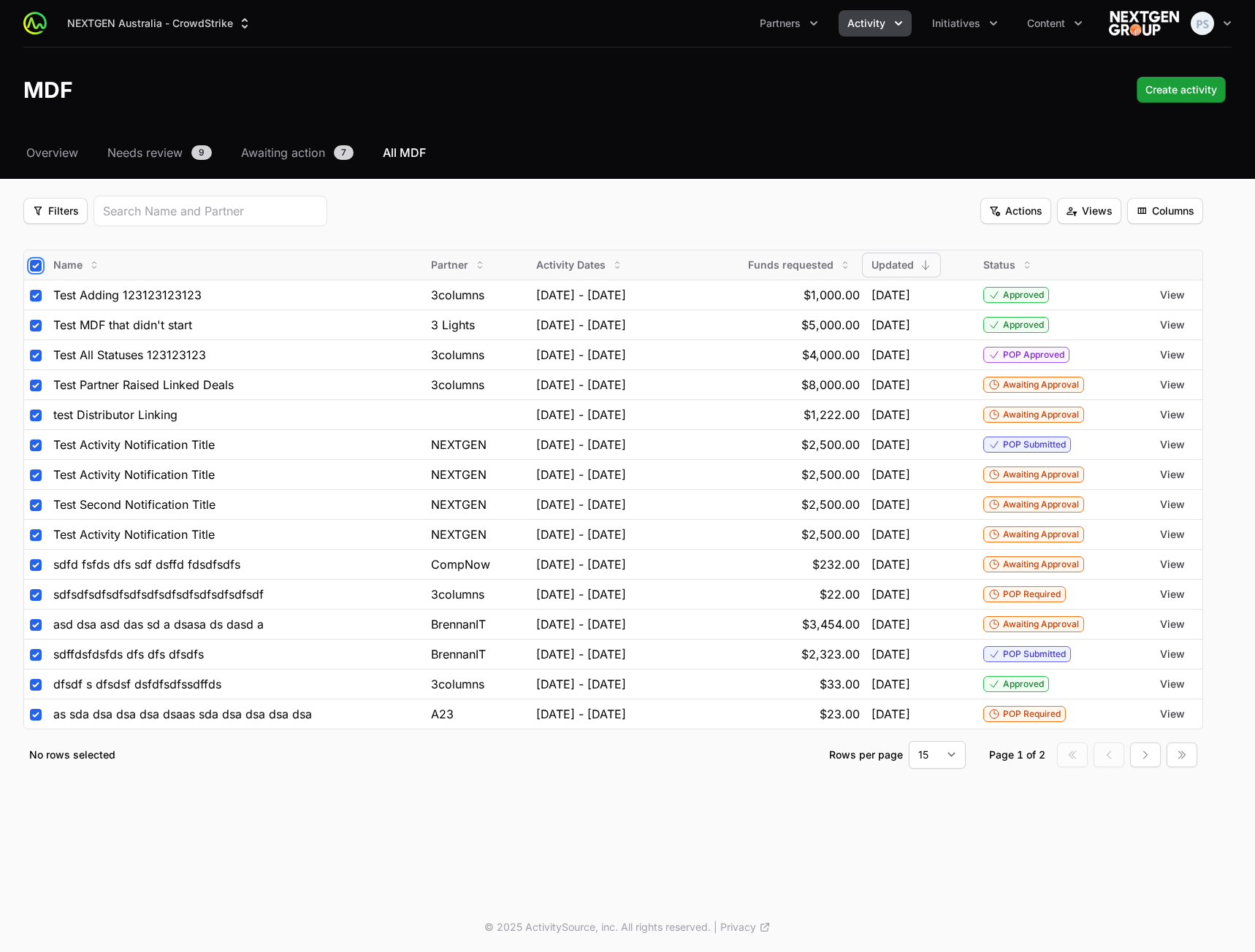
checkbox input "true"
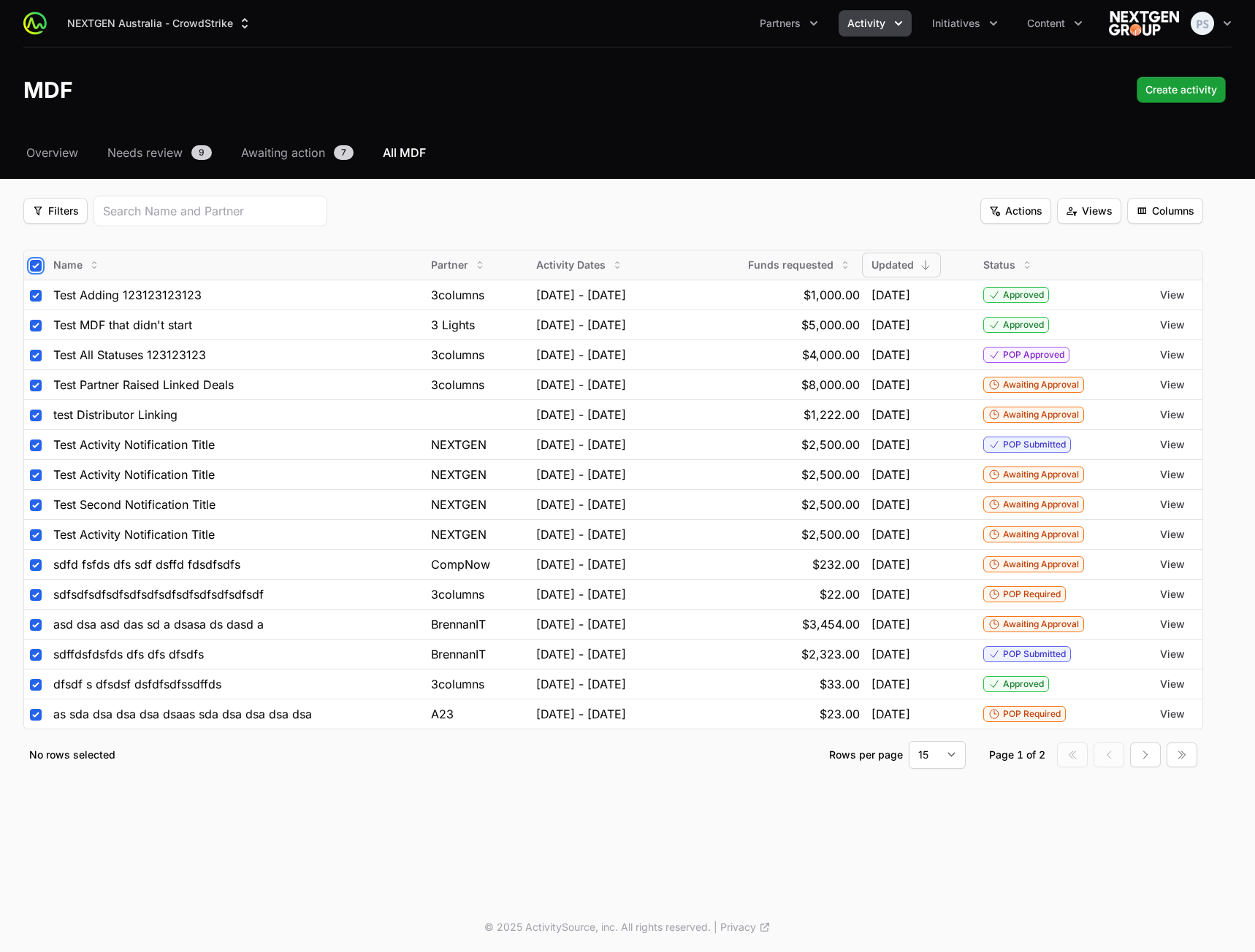
checkbox input "true"
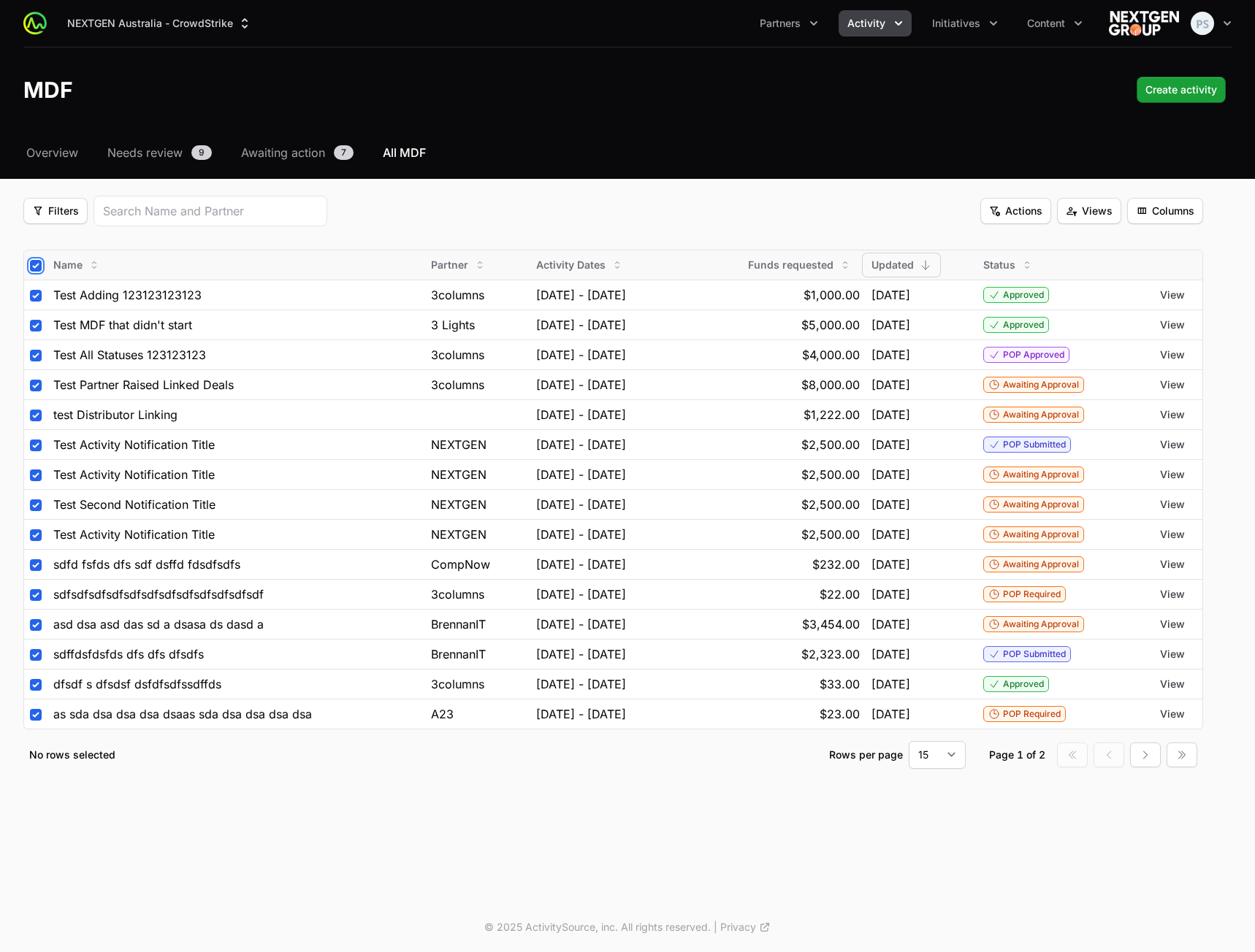
checkbox input "true"
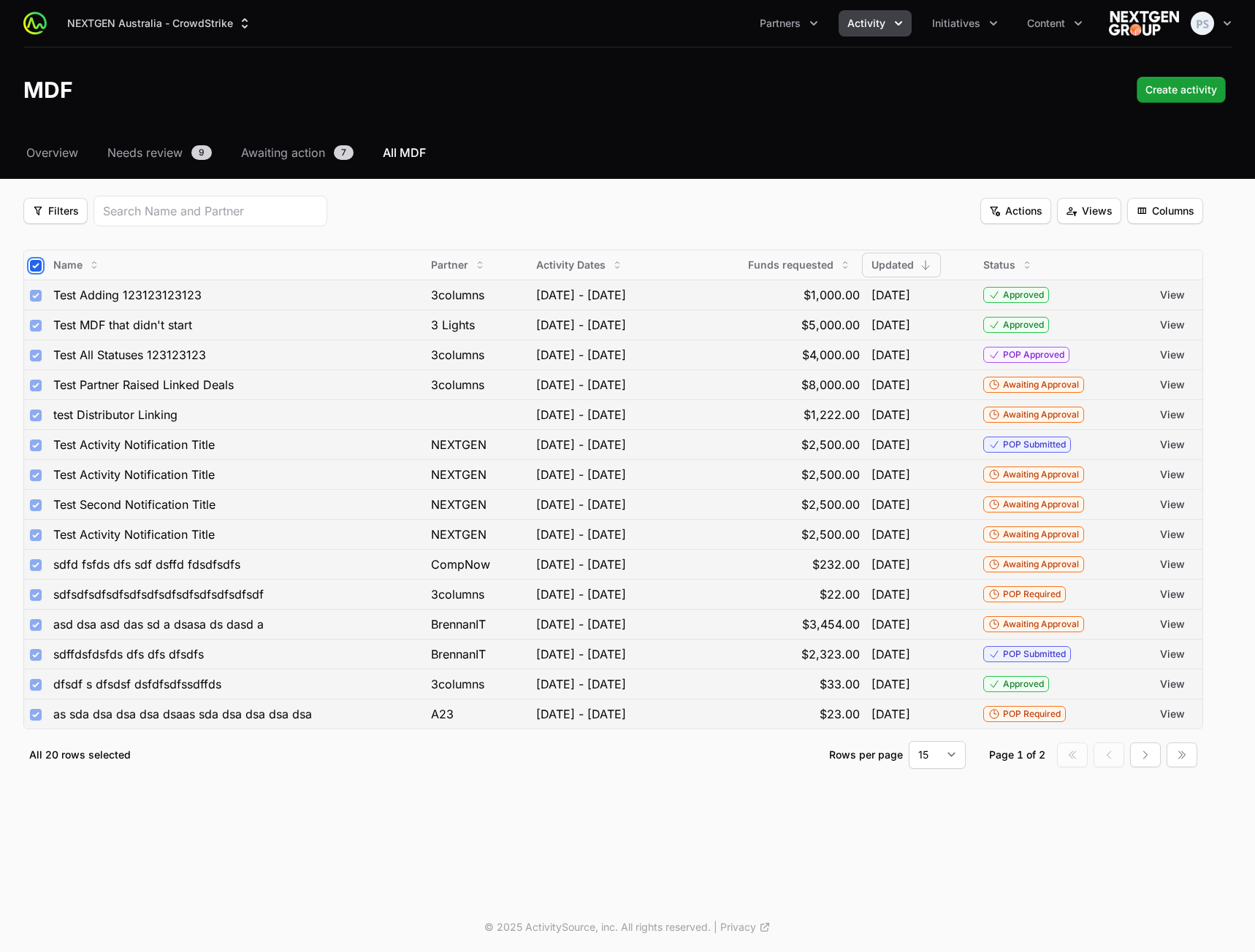
click at [33, 264] on input "checkbox" at bounding box center [36, 266] width 12 height 12
checkbox input "false"
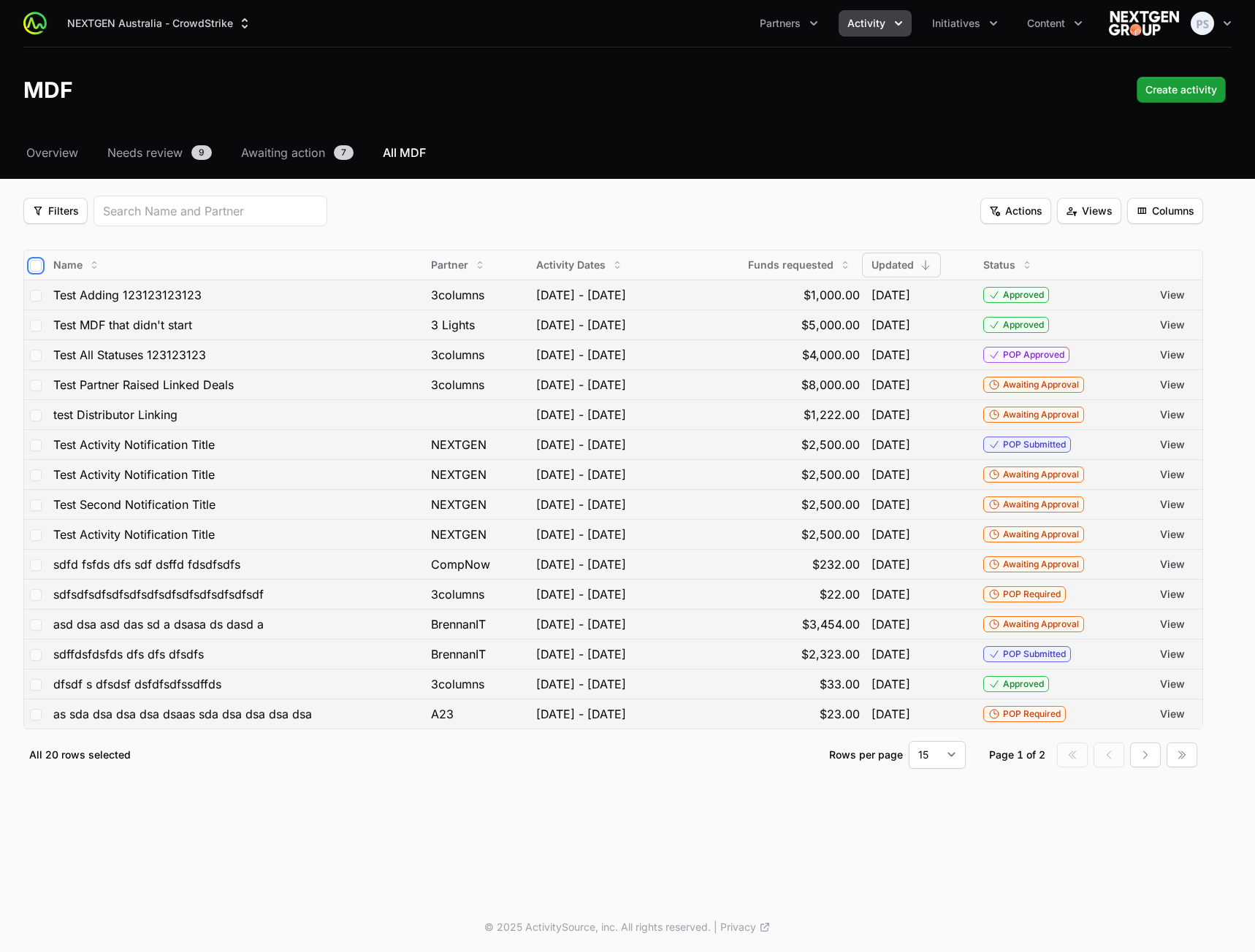
checkbox input "false"
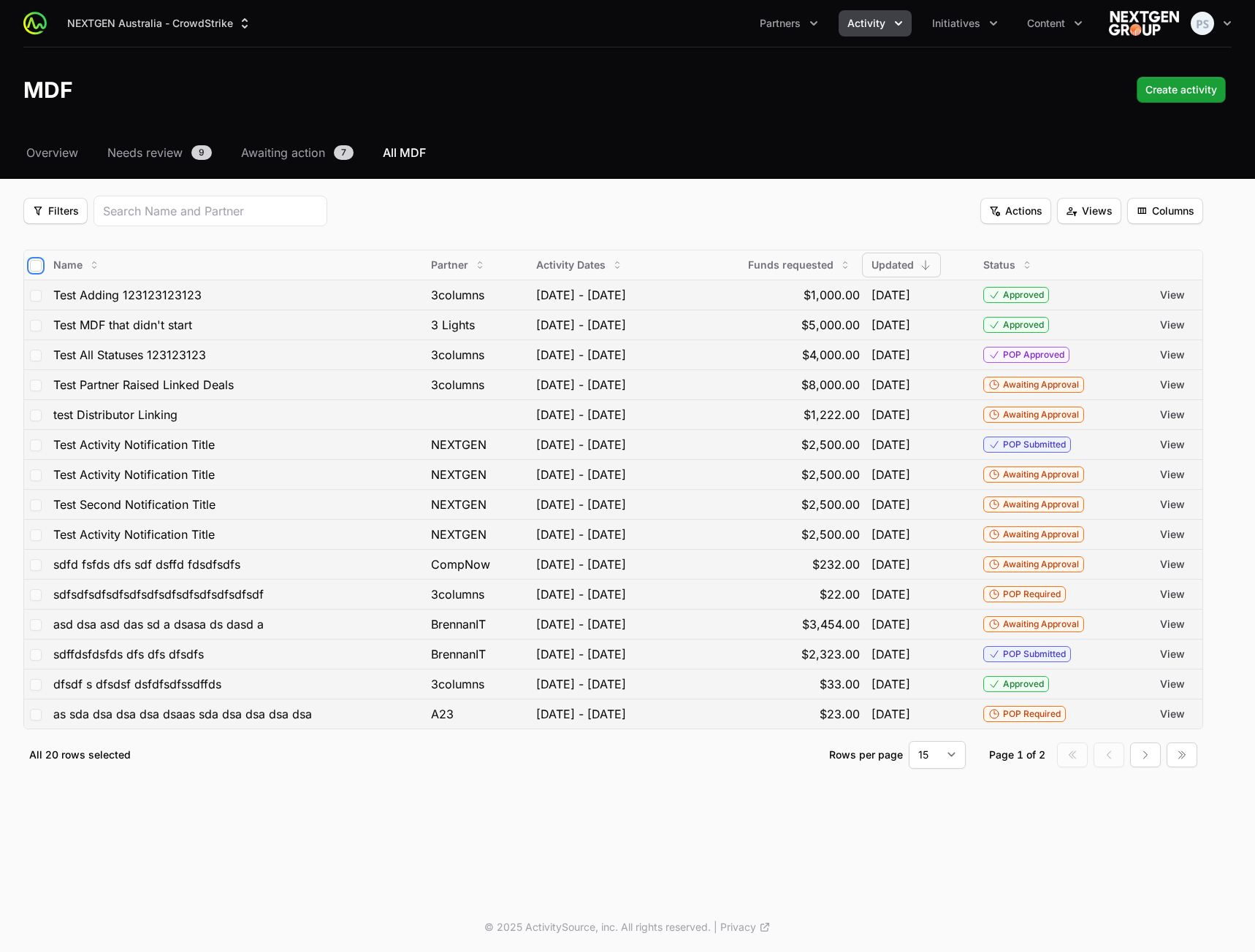
checkbox input "false"
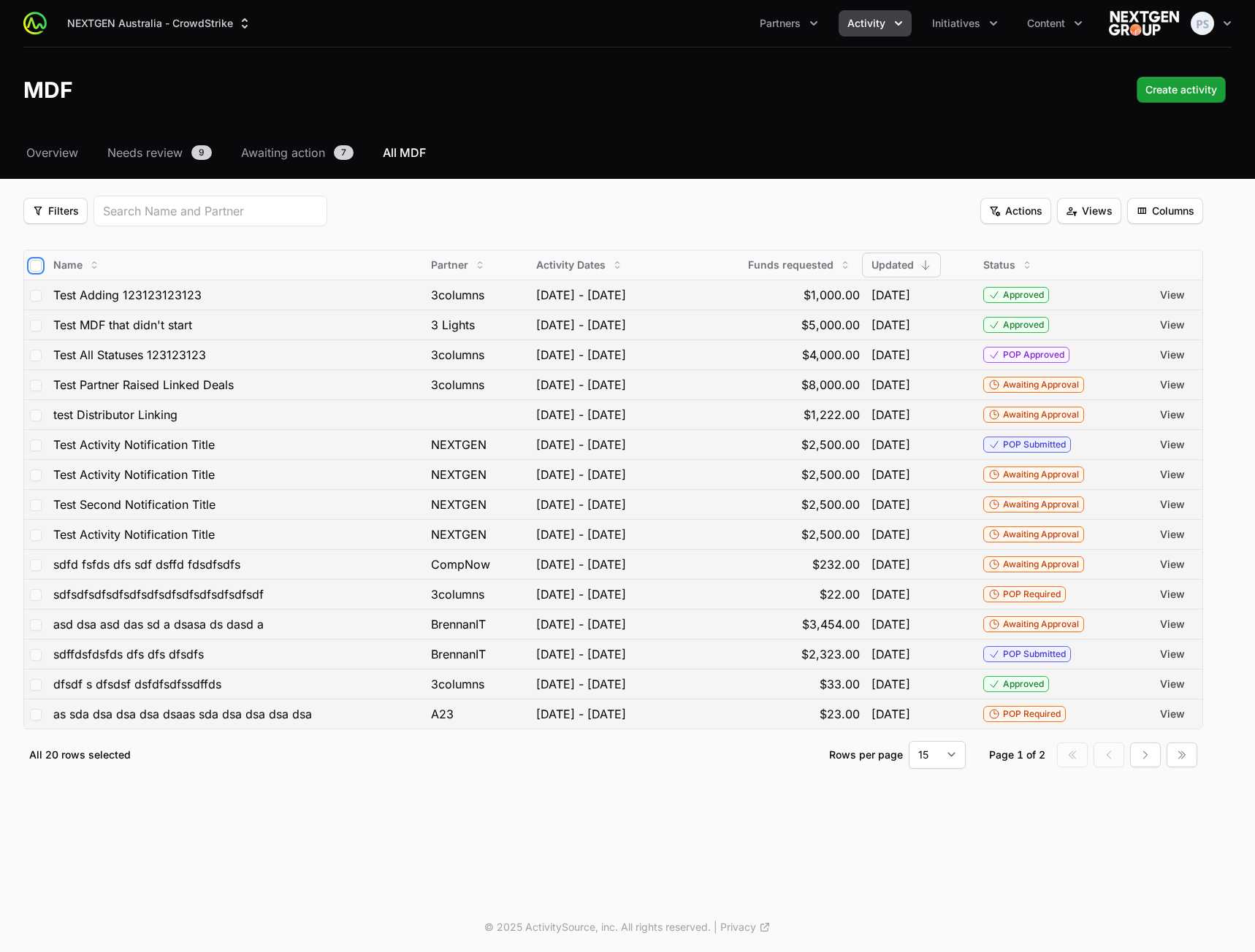
checkbox input "false"
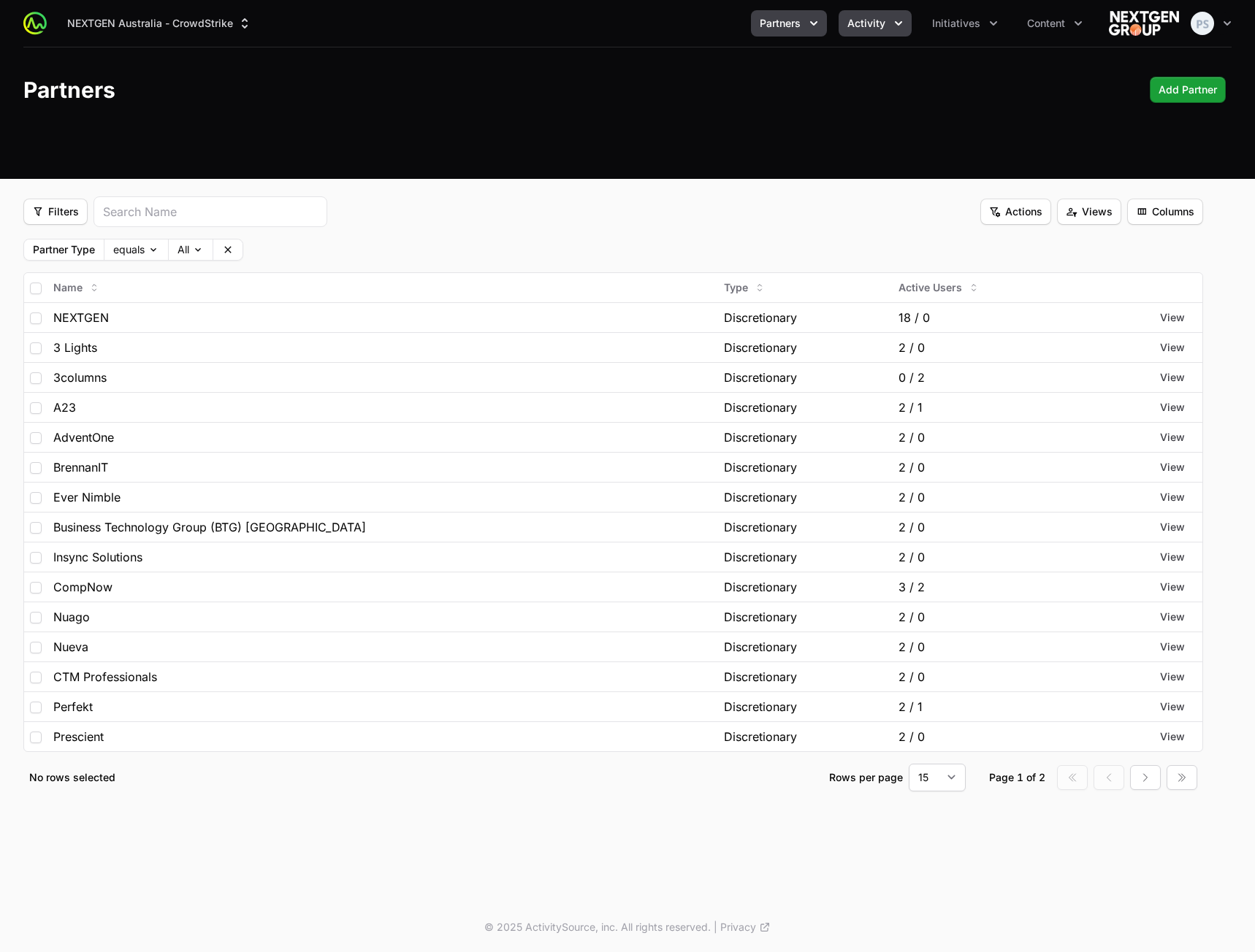
click at [886, 31] on button "Activity" at bounding box center [875, 23] width 73 height 27
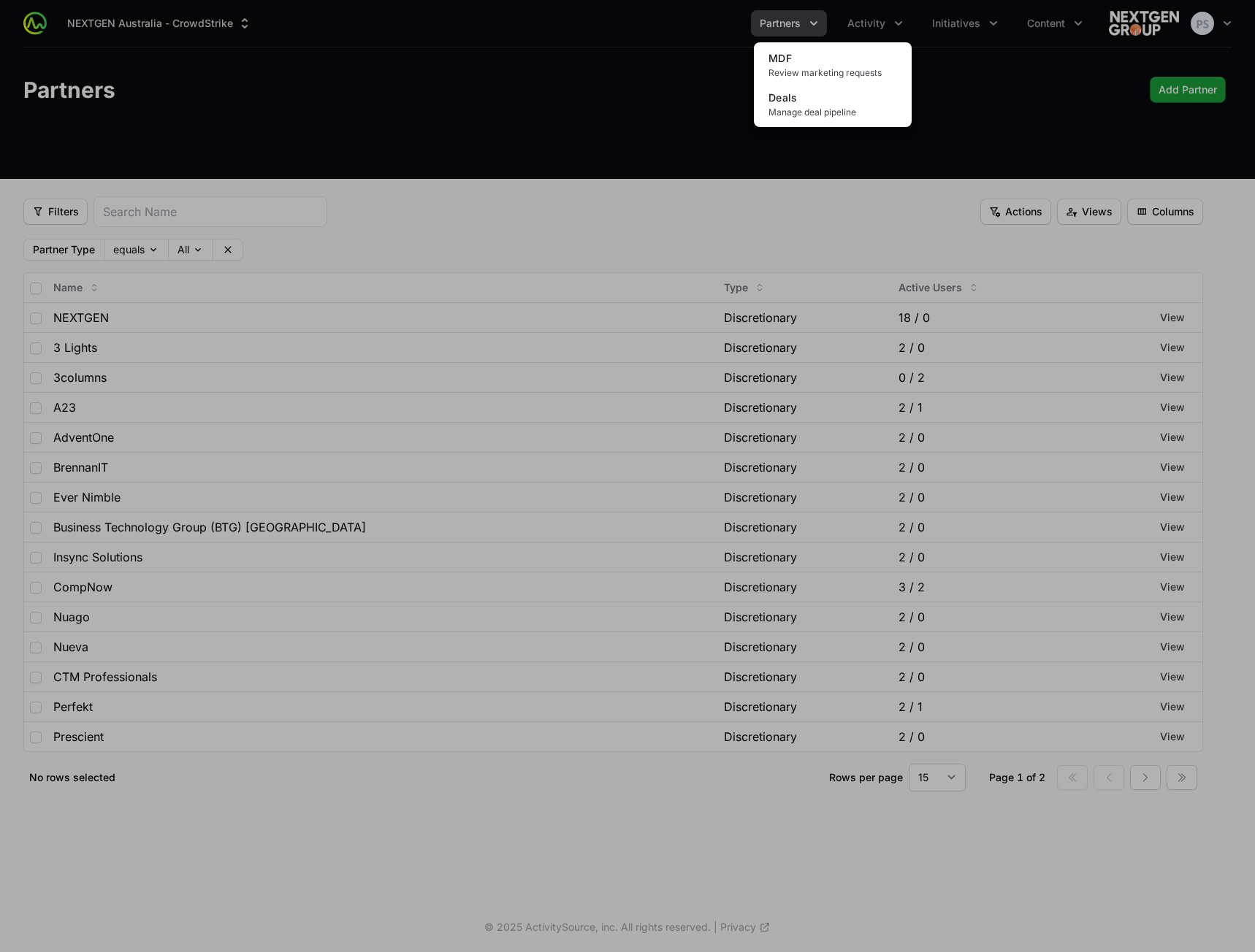
click at [930, 26] on div "Activity menu" at bounding box center [628, 476] width 1255 height 952
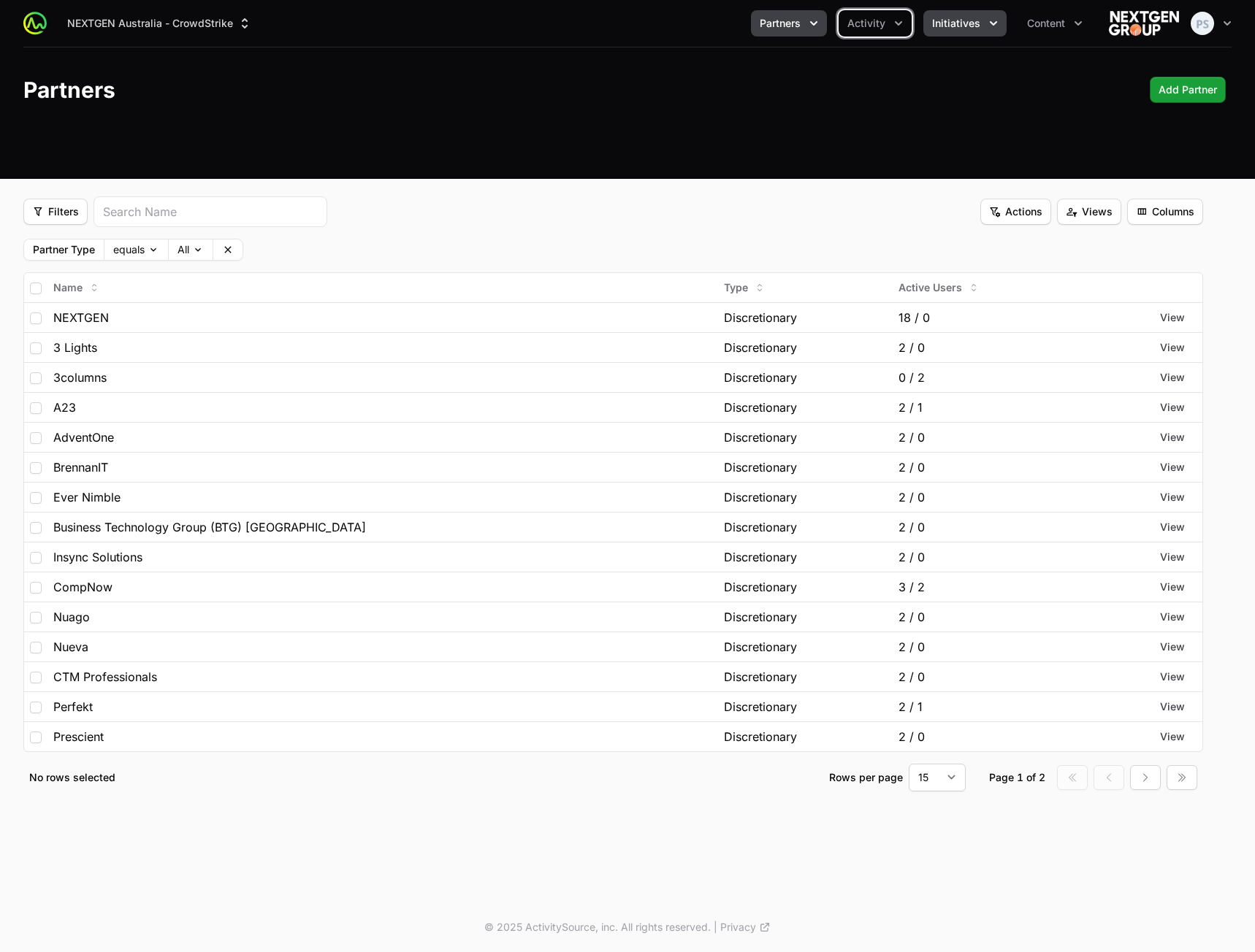
click at [933, 25] on span "Initiatives" at bounding box center [956, 23] width 48 height 15
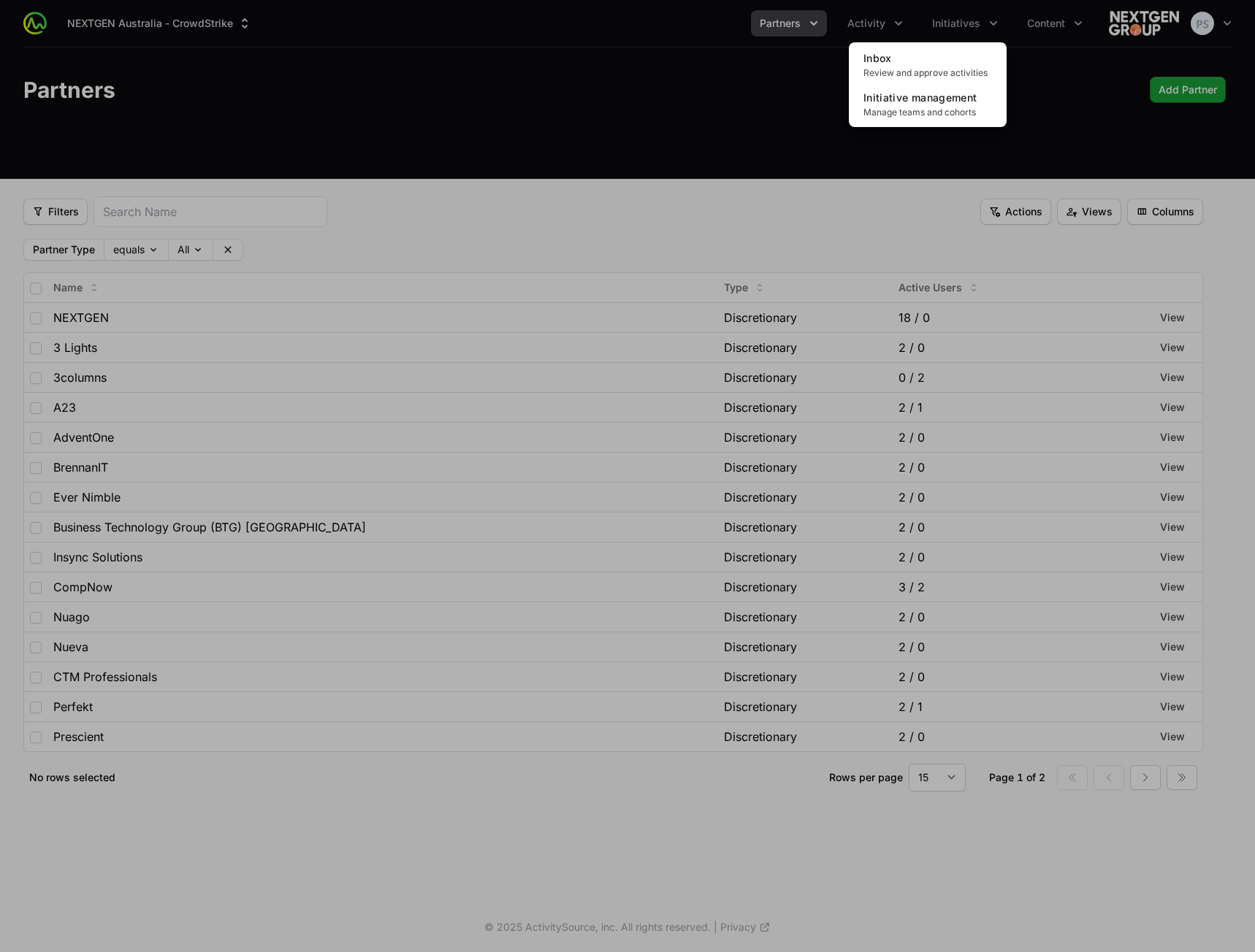
click at [887, 27] on div "Initiatives menu" at bounding box center [628, 476] width 1255 height 952
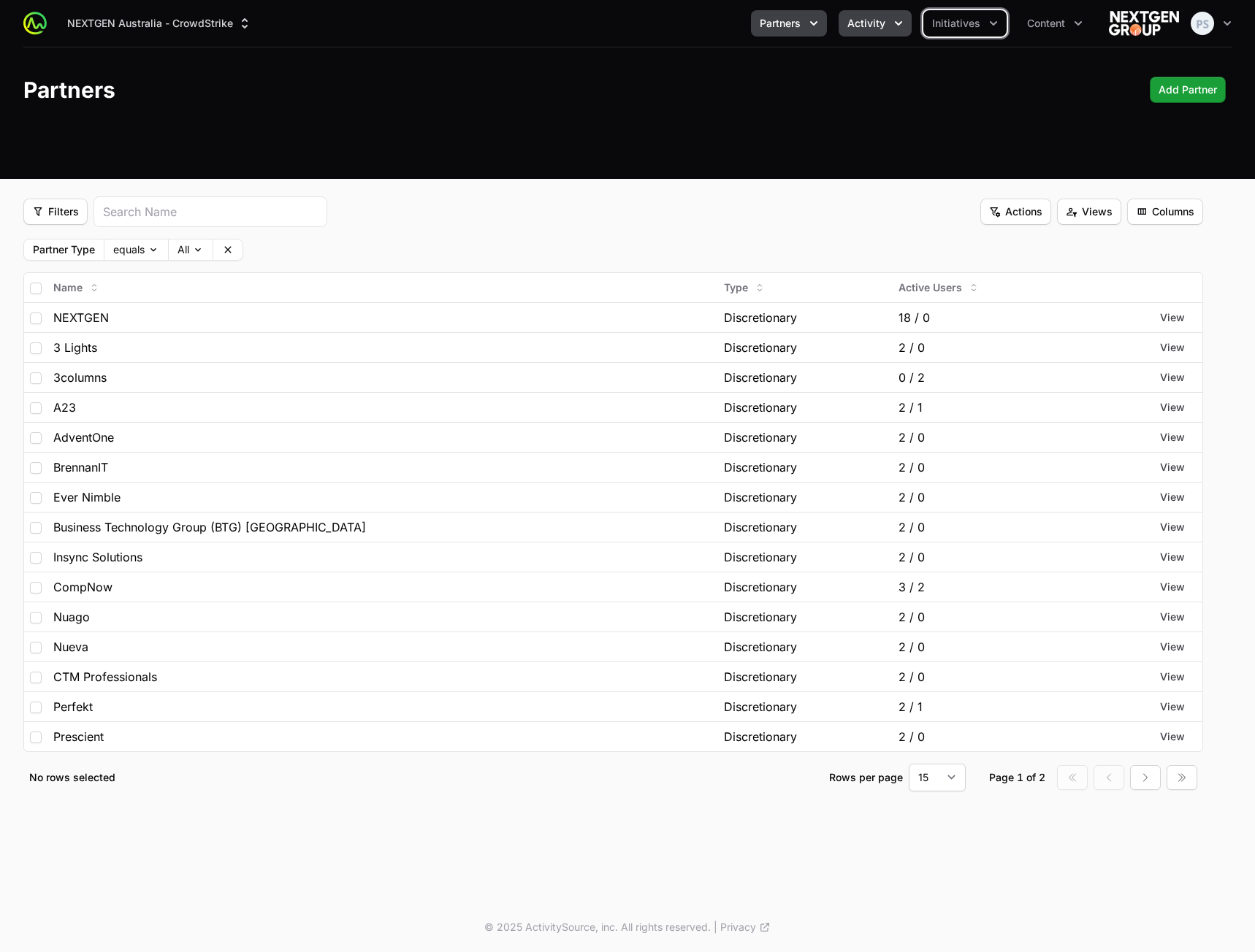
click at [887, 25] on button "Activity" at bounding box center [875, 23] width 73 height 27
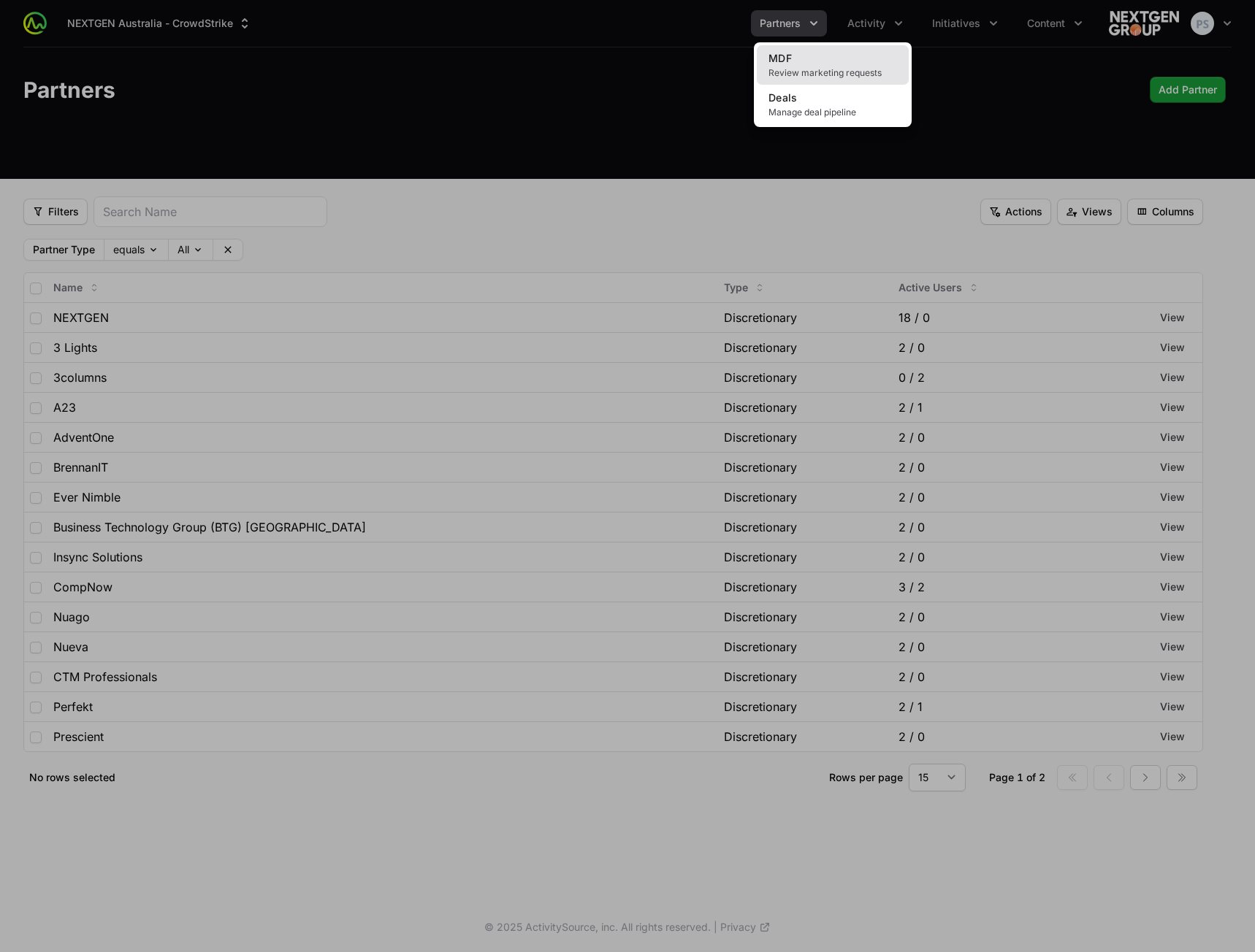
click at [832, 63] on link "MDF Review marketing requests" at bounding box center [833, 65] width 152 height 40
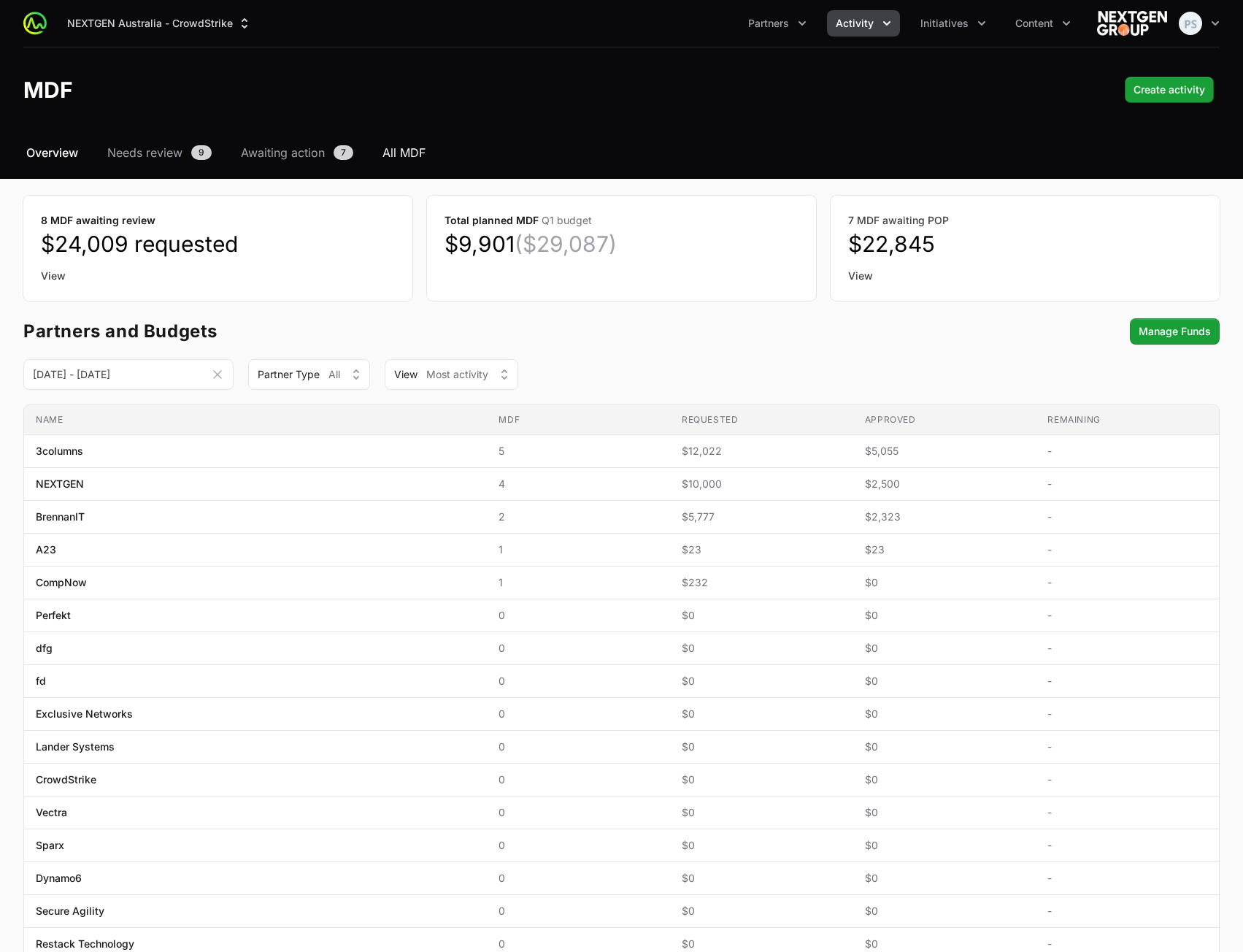
click at [407, 155] on span "All MDF" at bounding box center [404, 152] width 43 height 17
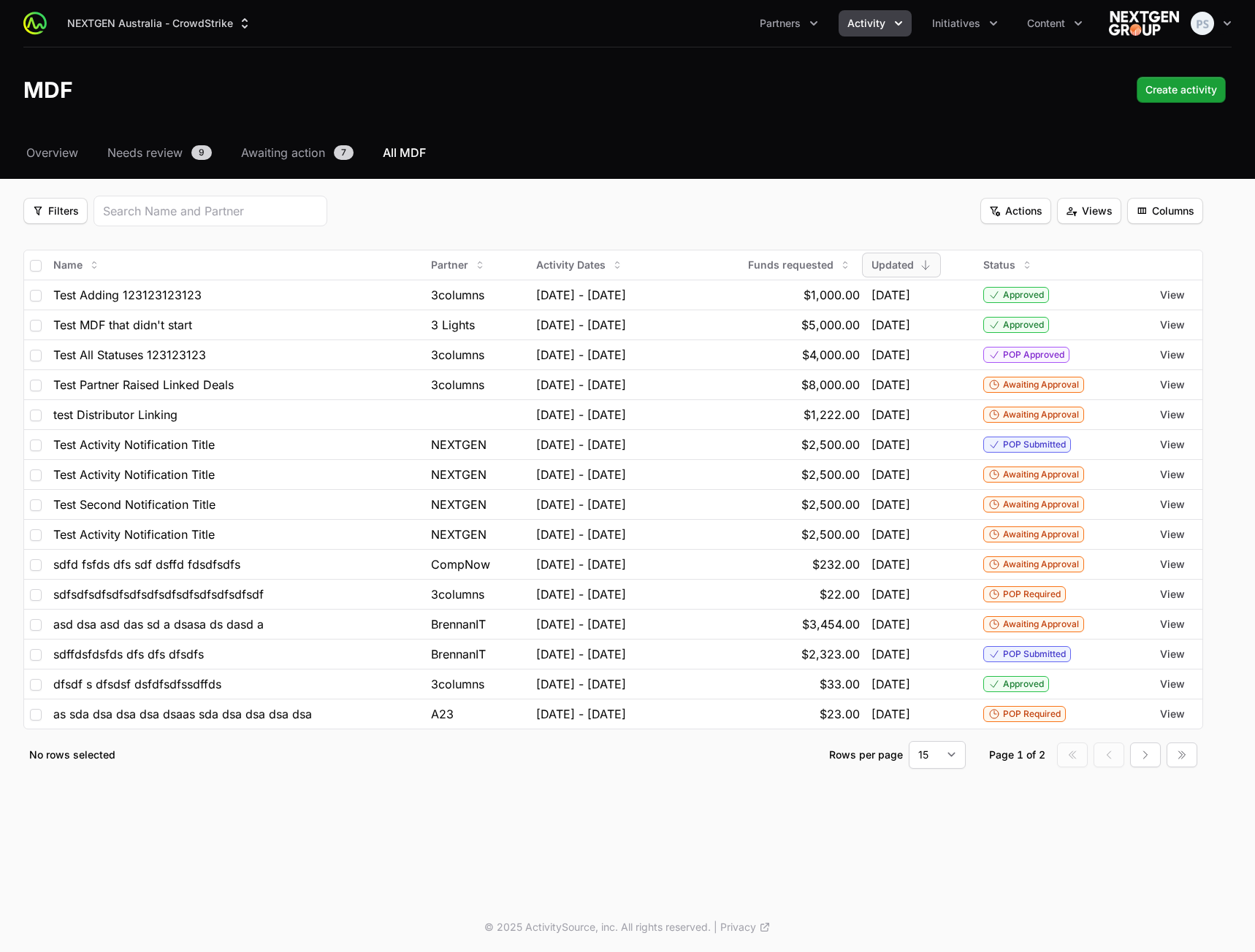
click at [671, 190] on div "Select a tab Overview Needs review Awaiting action All MDF Overview Needs revie…" at bounding box center [628, 474] width 1255 height 660
click at [52, 219] on span "Filters" at bounding box center [55, 211] width 47 height 17
click at [84, 262] on div "Budget Period" at bounding box center [80, 267] width 153 height 22
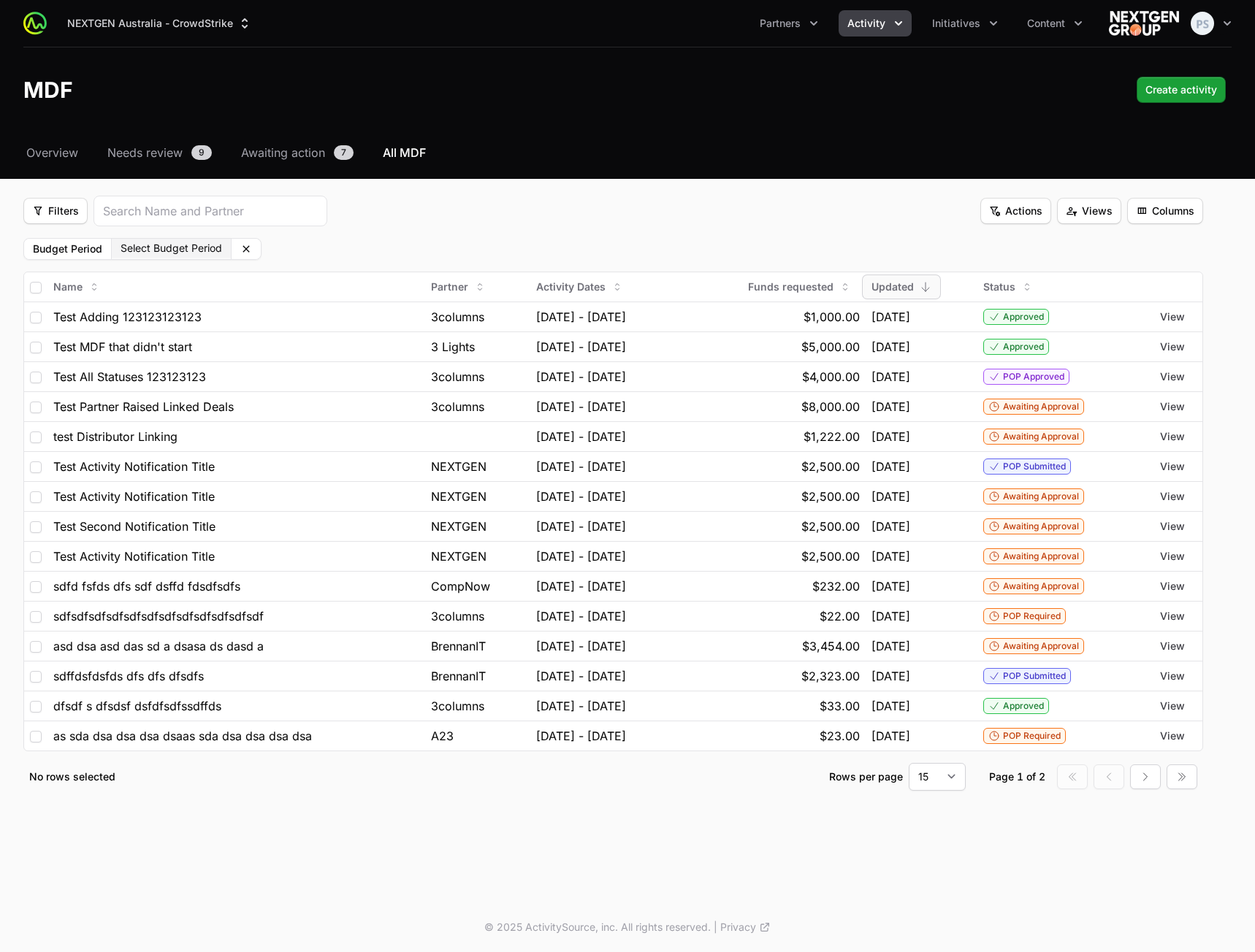
click at [163, 251] on button "Select Budget Period" at bounding box center [172, 248] width 119 height 19
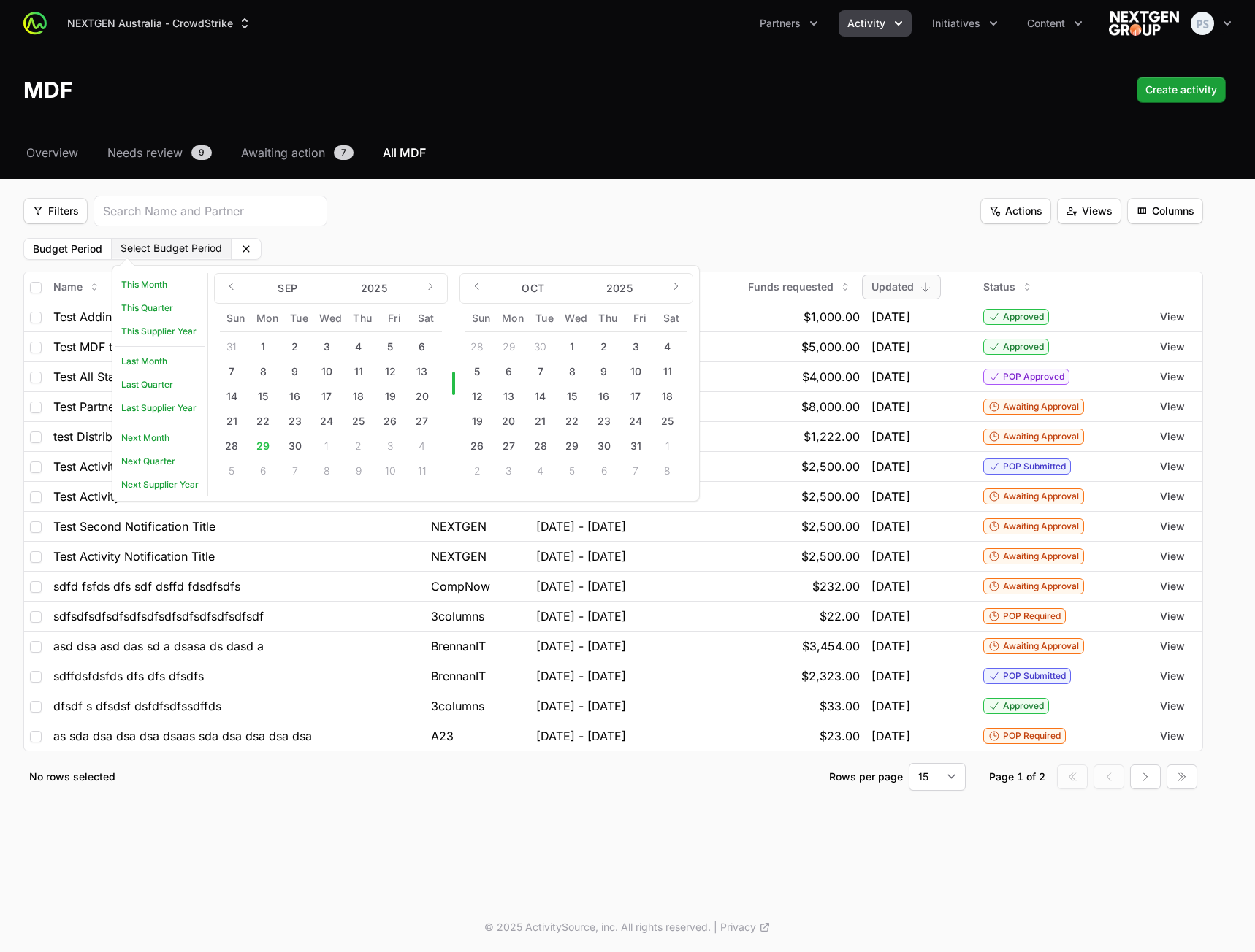
click at [167, 248] on button "Select Budget Period" at bounding box center [172, 248] width 119 height 19
click at [168, 246] on button "Select Budget Period" at bounding box center [172, 248] width 119 height 19
click at [298, 373] on button "9" at bounding box center [295, 371] width 23 height 23
click at [385, 399] on button "19" at bounding box center [390, 396] width 23 height 23
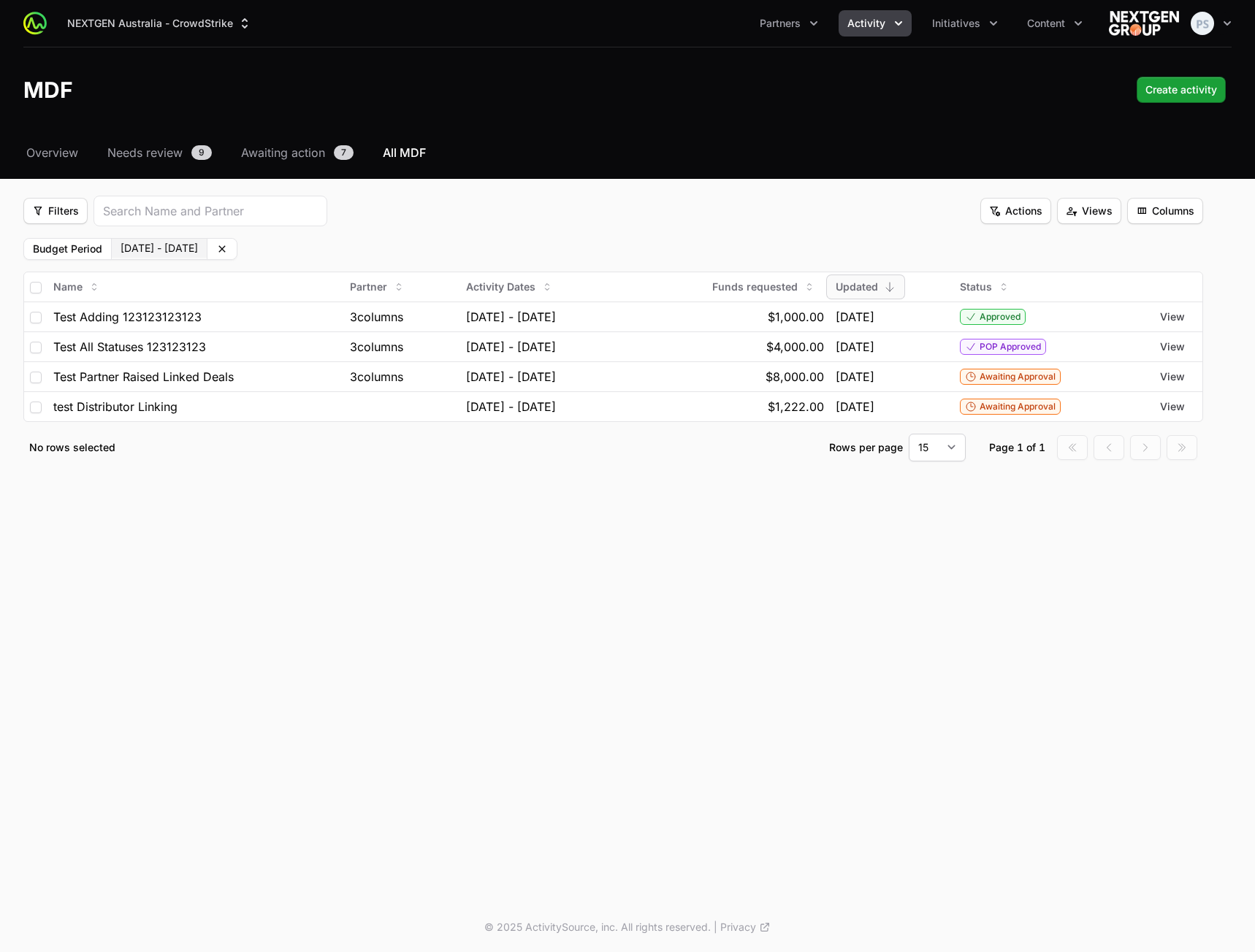
click at [207, 252] on button "09 Sep 2025 - 19 Sep 2025" at bounding box center [159, 248] width 95 height 19
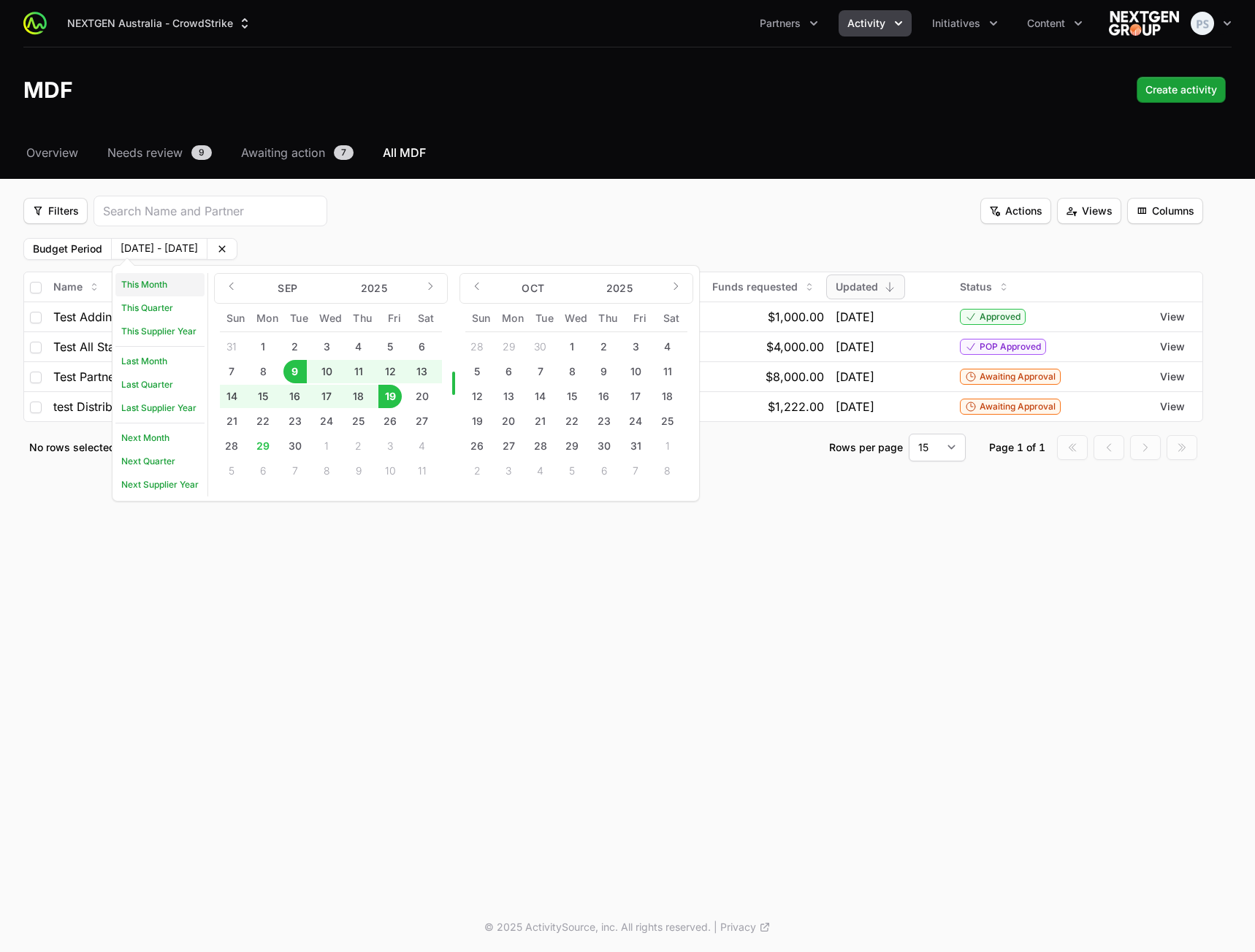
click at [152, 286] on link "This Month" at bounding box center [159, 284] width 89 height 23
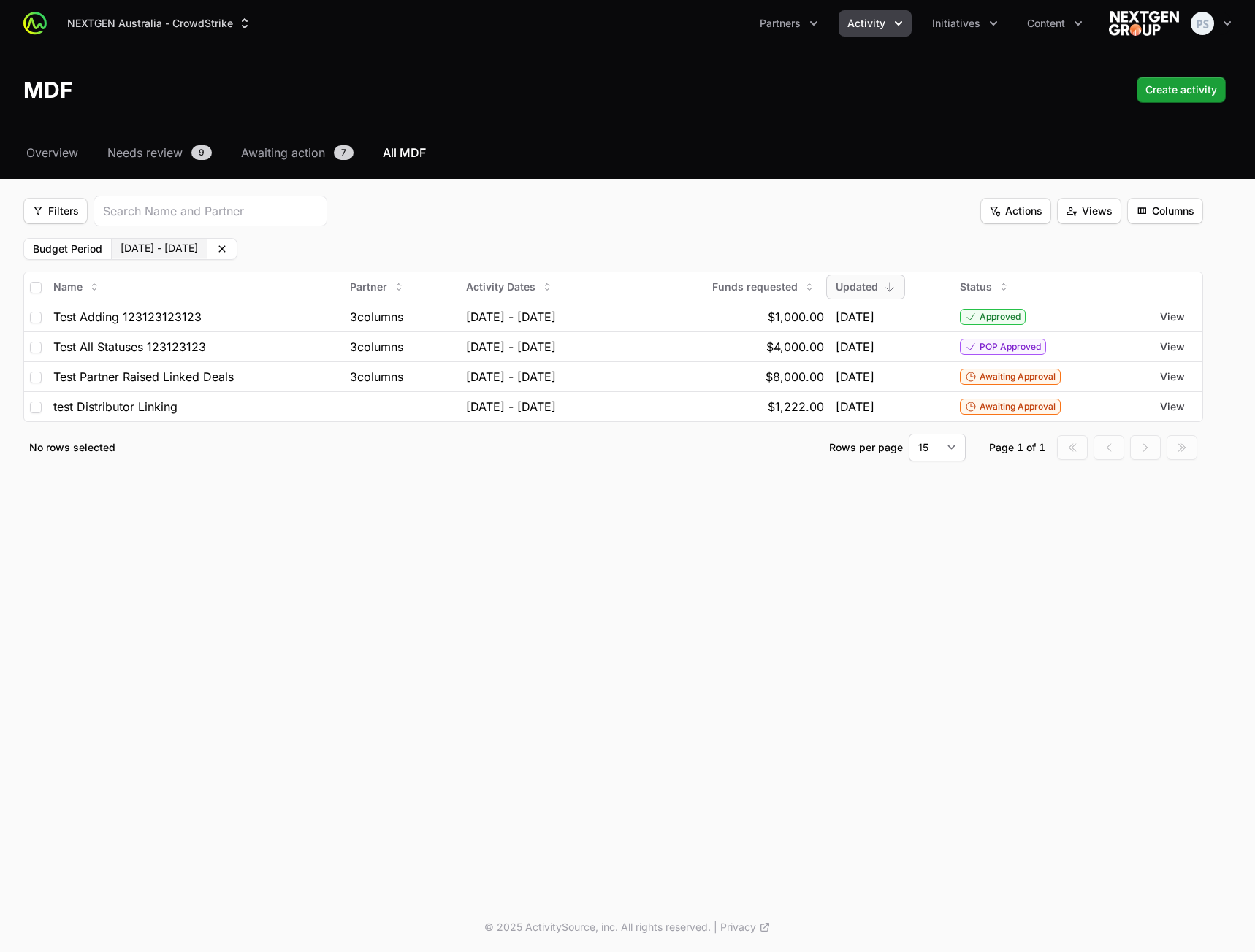
click at [207, 252] on button "01 Sep 2025 - 30 Sep 2025" at bounding box center [159, 248] width 95 height 19
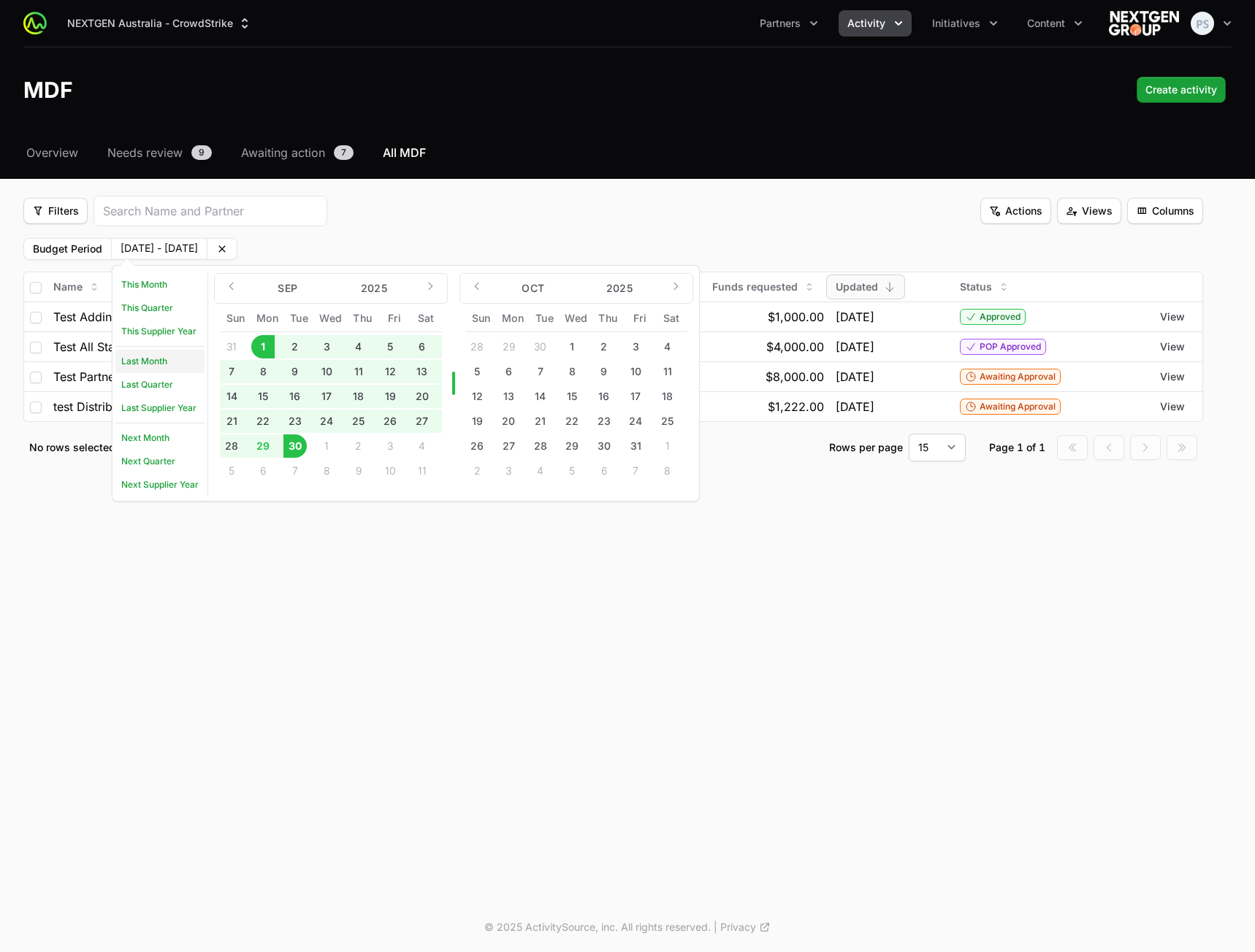
click at [155, 360] on link "Last Month" at bounding box center [159, 361] width 89 height 23
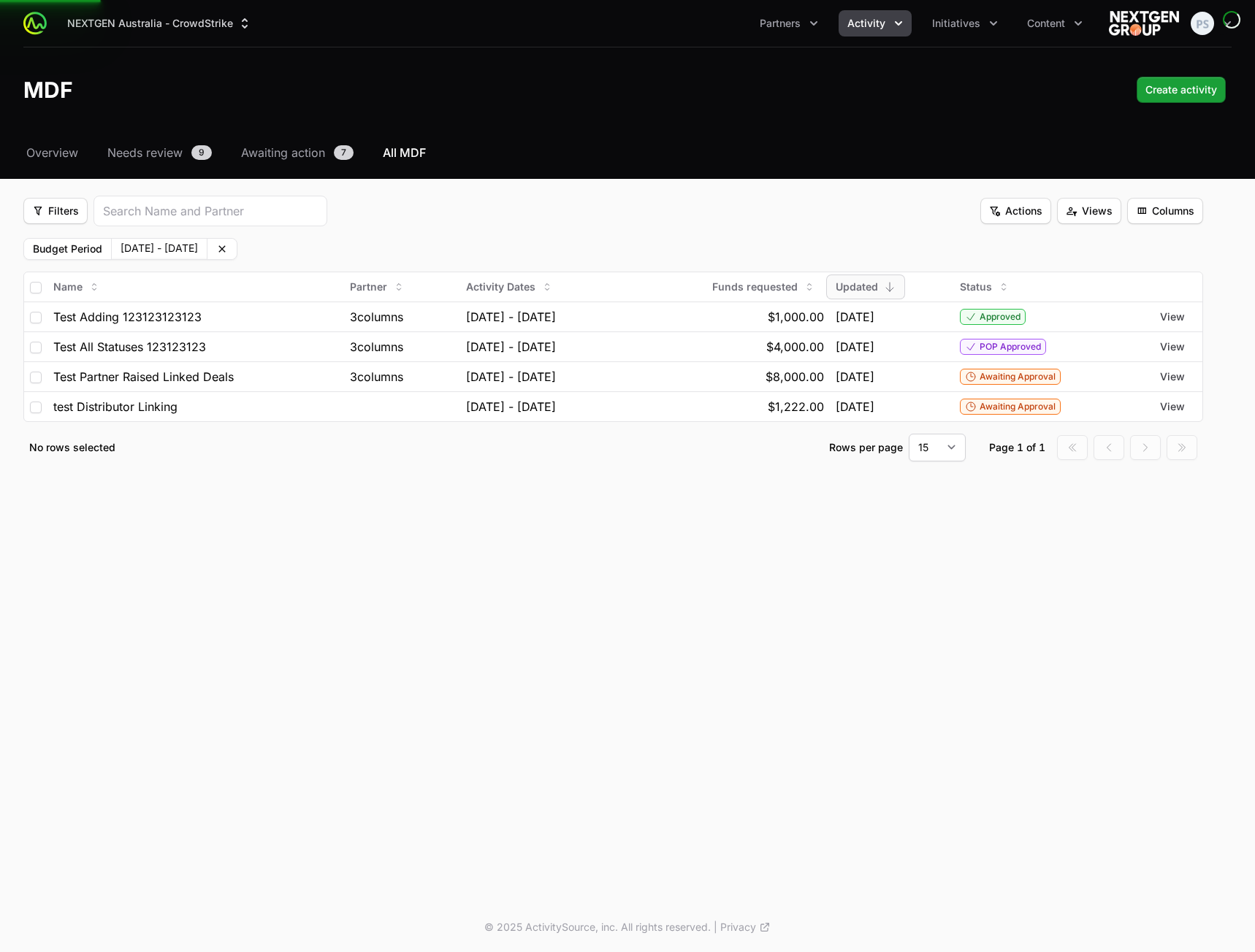
drag, startPoint x: 402, startPoint y: 238, endPoint x: 342, endPoint y: 246, distance: 60.5
click at [402, 238] on div "Budget Period 01 Aug 2025 - 30 Aug 2025 This Month This Quarter This Supplier Y…" at bounding box center [613, 248] width 1179 height 22
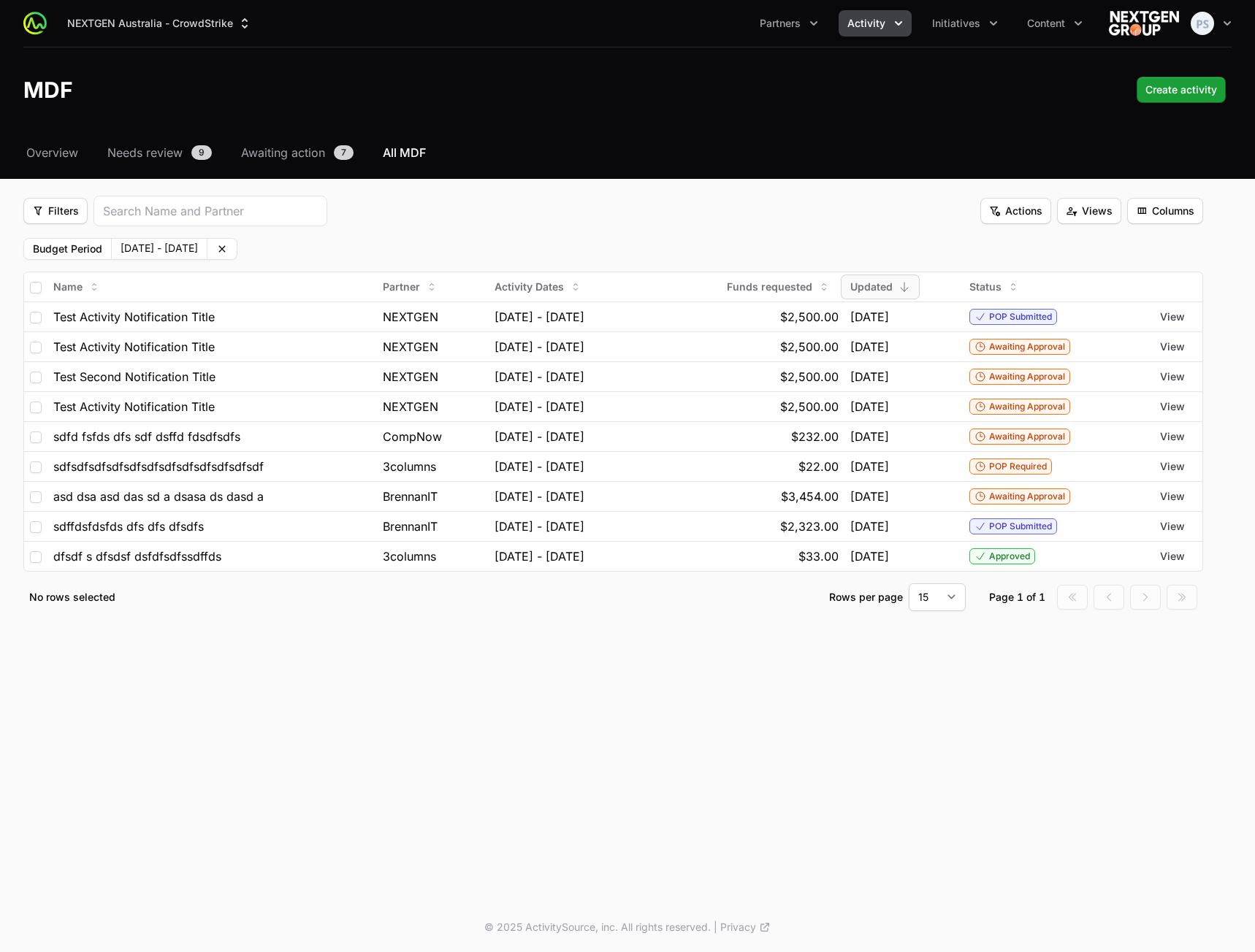
click at [207, 258] on span "01 Aug 2025 - 30 Aug 2025 This Month This Quarter This Supplier Year Last Month…" at bounding box center [159, 249] width 96 height 21
click at [207, 247] on button "01 Aug 2025 - 30 Aug 2025" at bounding box center [159, 248] width 95 height 19
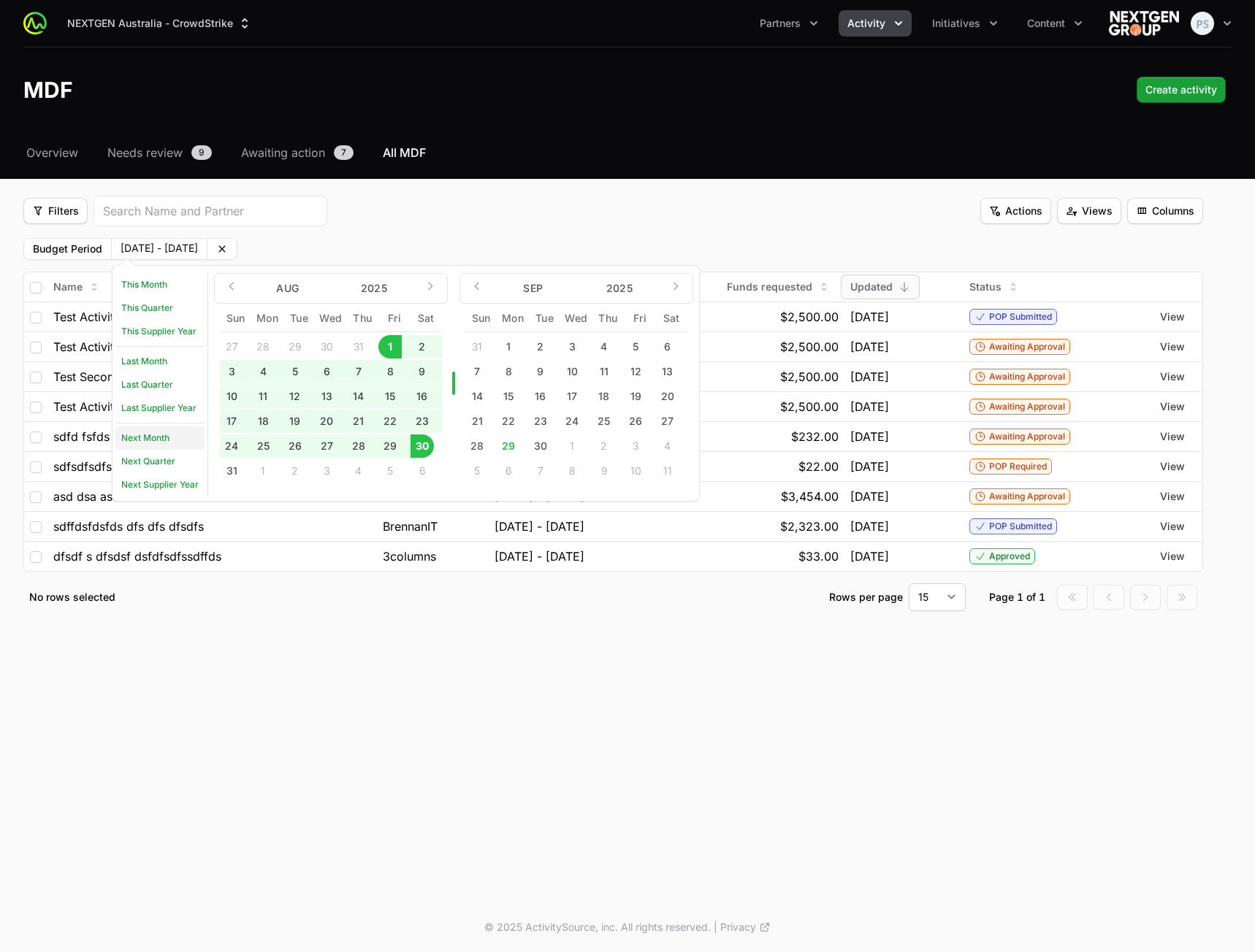
click at [162, 442] on link "Next Month" at bounding box center [159, 438] width 89 height 23
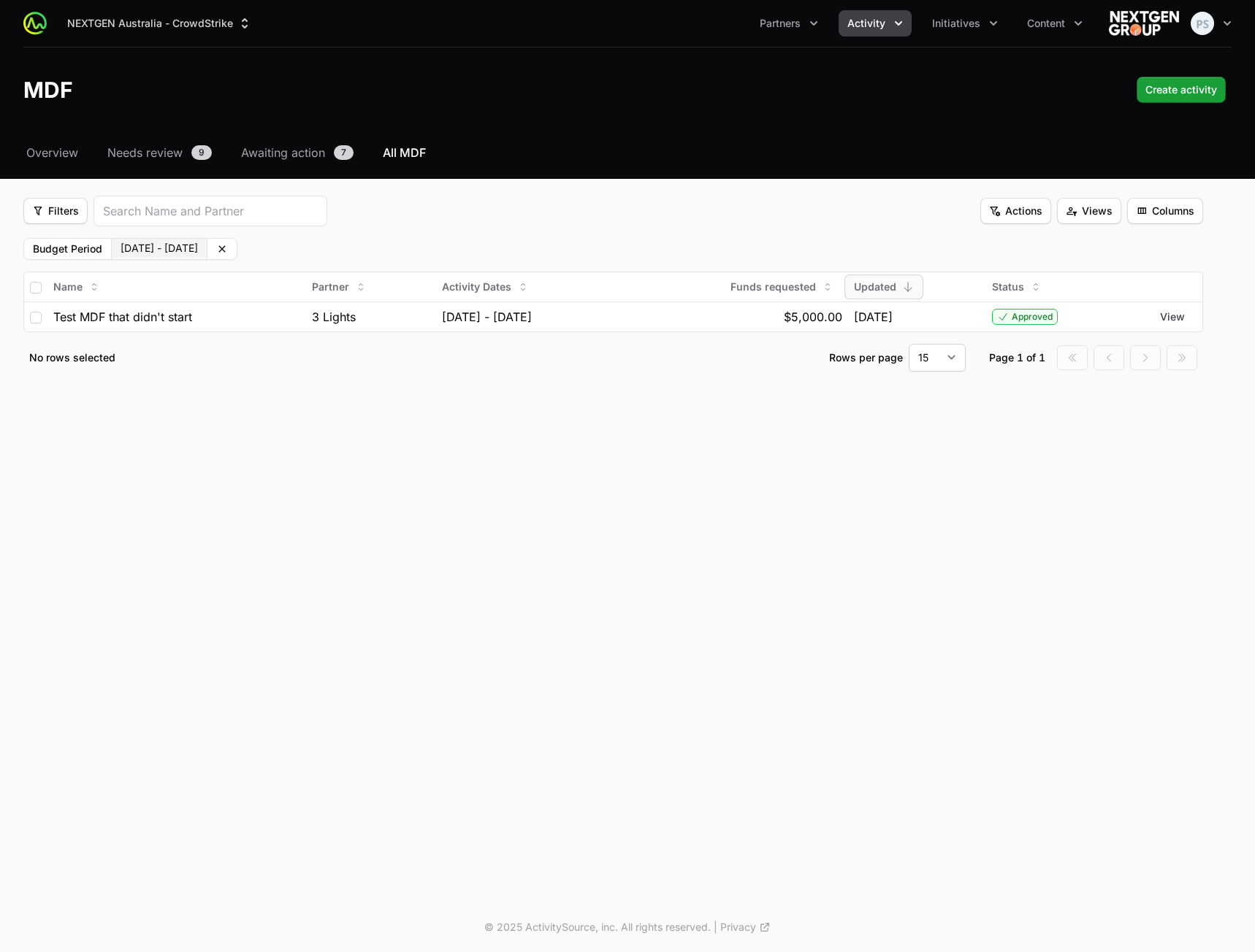
click at [207, 248] on button "01 Oct 2025 - 30 Oct 2025" at bounding box center [159, 248] width 95 height 19
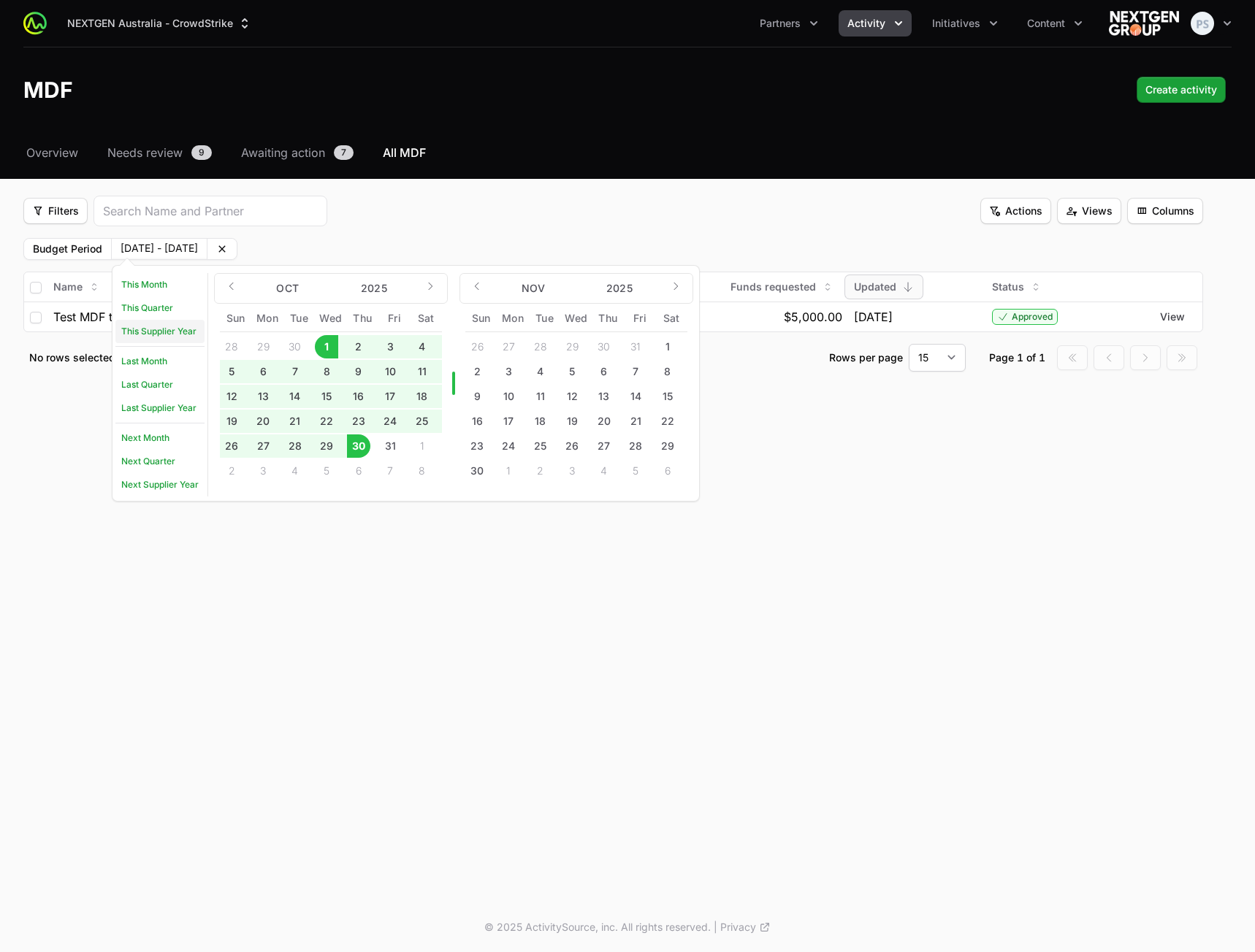
click at [165, 331] on link "This Supplier Year" at bounding box center [159, 331] width 89 height 23
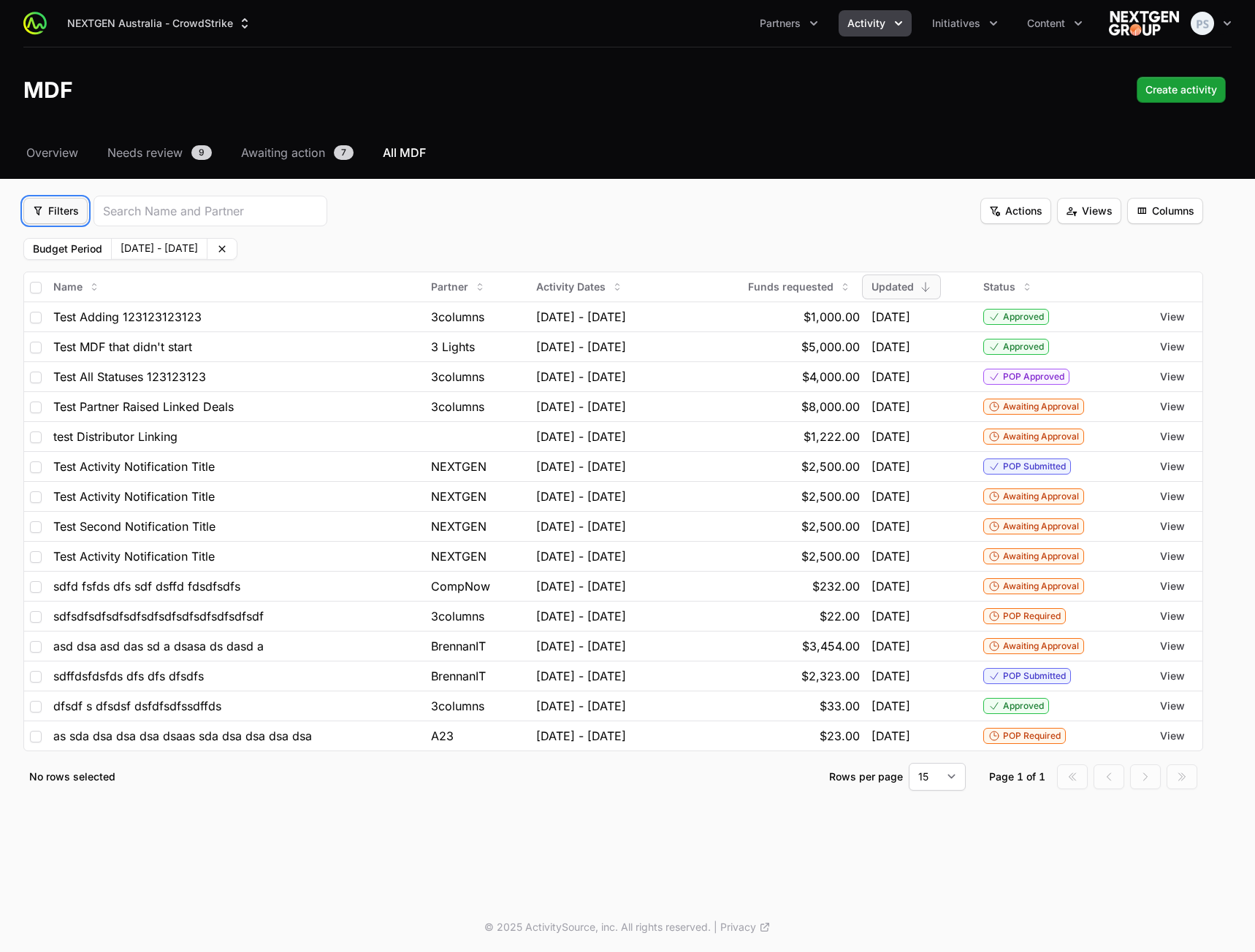
click at [53, 217] on span "Filters" at bounding box center [55, 211] width 47 height 17
click at [67, 292] on div "Status" at bounding box center [80, 289] width 153 height 22
click at [365, 246] on body "NEXTGEN Australia - CrowdStrike Partners Activity Initiatives Content Open user…" at bounding box center [628, 476] width 1255 height 952
click at [428, 242] on html "NEXTGEN Australia - CrowdStrike Partners Activity Initiatives Content Open user…" at bounding box center [628, 476] width 1255 height 952
click at [435, 247] on body "NEXTGEN Australia - CrowdStrike Partners Activity Initiatives Content Open user…" at bounding box center [628, 476] width 1255 height 952
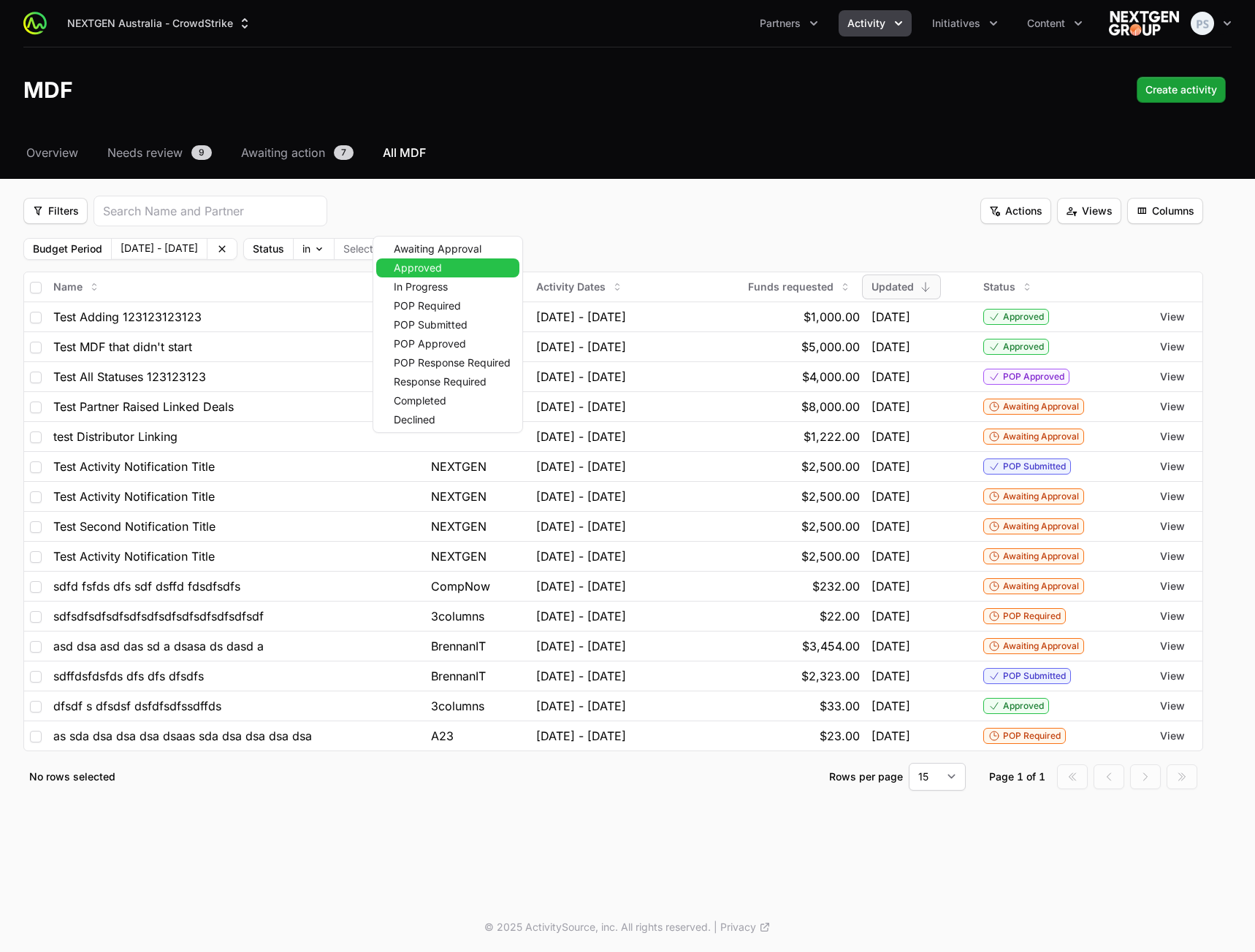
click at [426, 266] on span "Approved" at bounding box center [418, 268] width 48 height 10
click at [426, 298] on div "POP Required" at bounding box center [447, 306] width 143 height 19
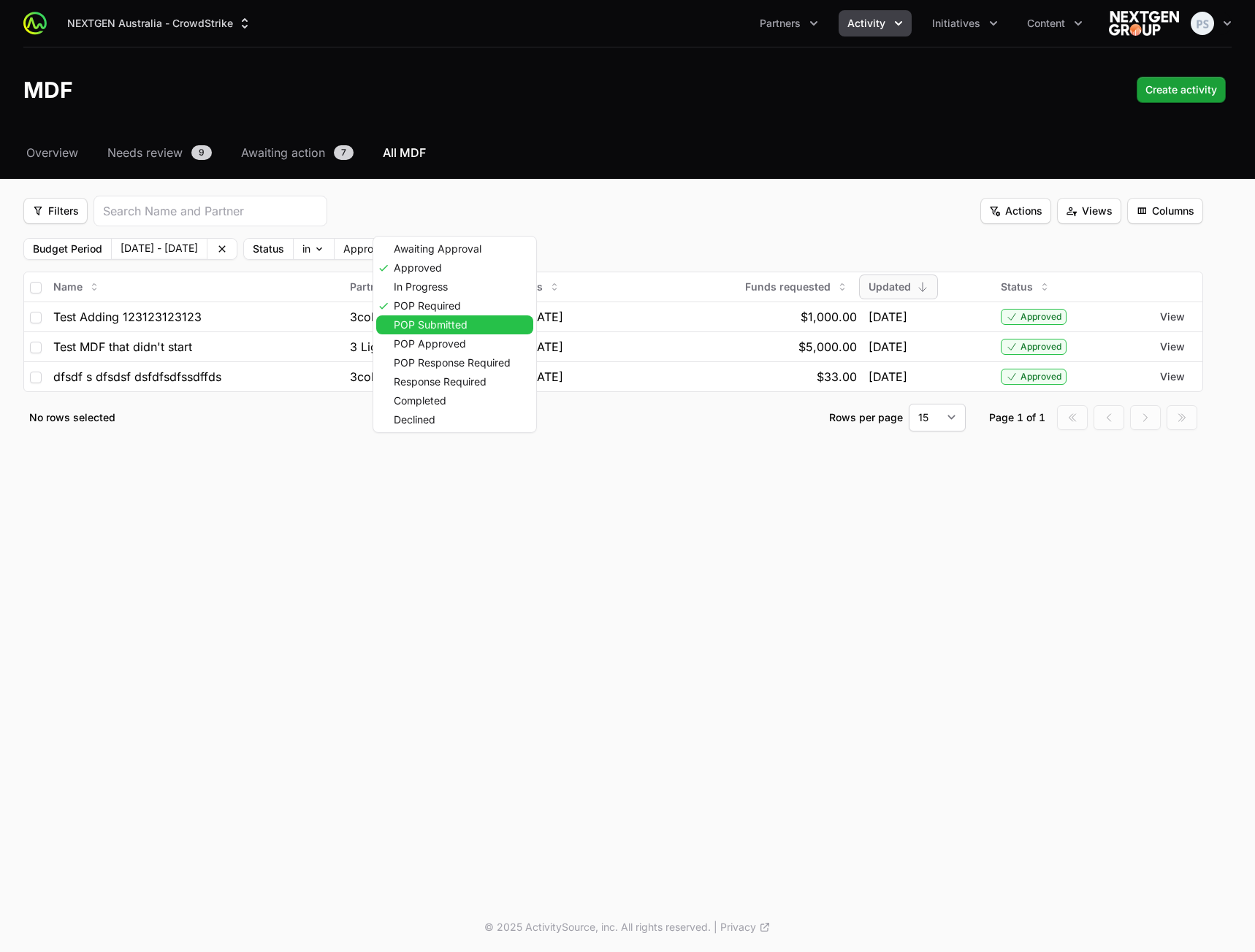
click at [427, 327] on span "POP Submitted" at bounding box center [431, 325] width 74 height 10
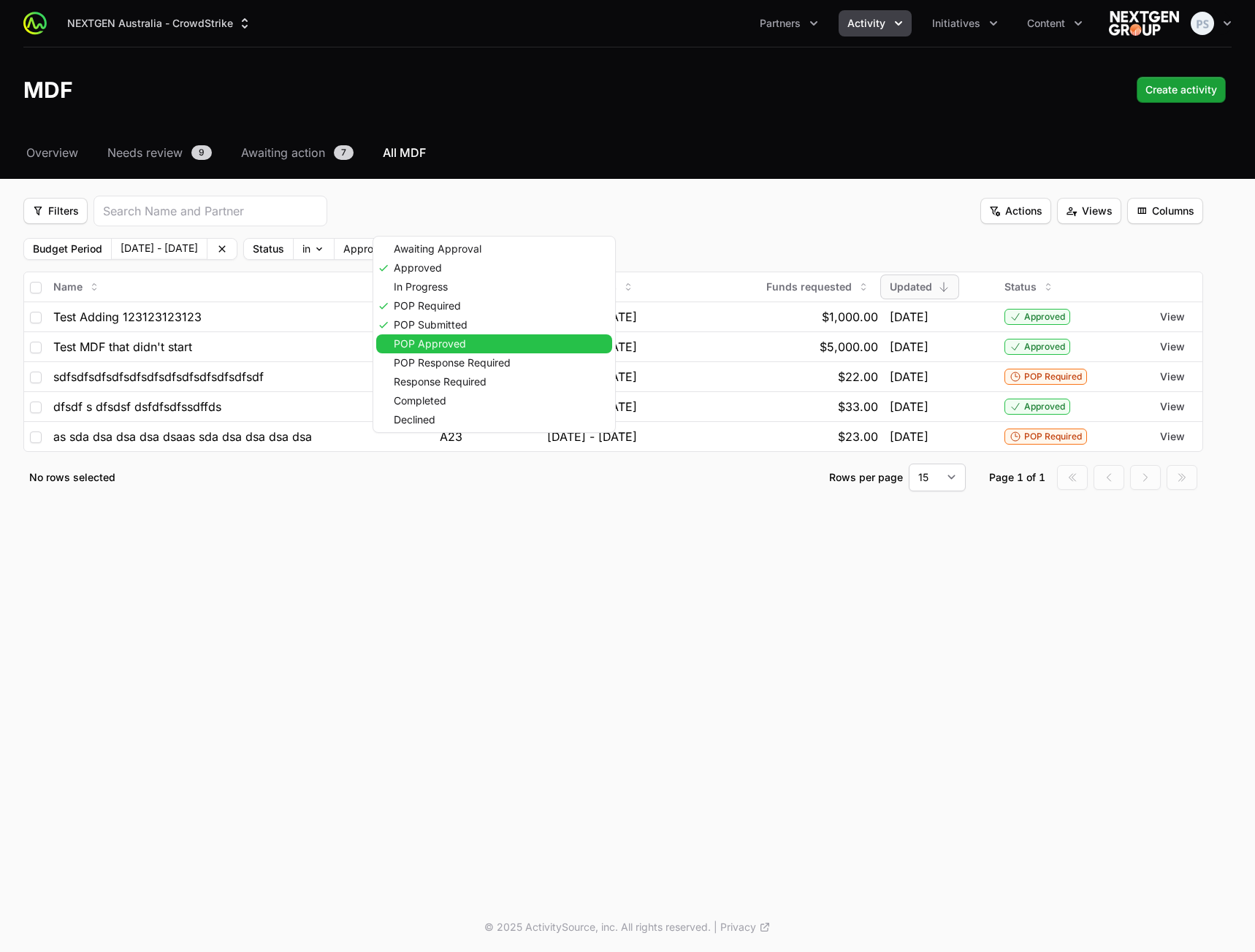
click at [428, 349] on span "POP Approved" at bounding box center [430, 344] width 72 height 10
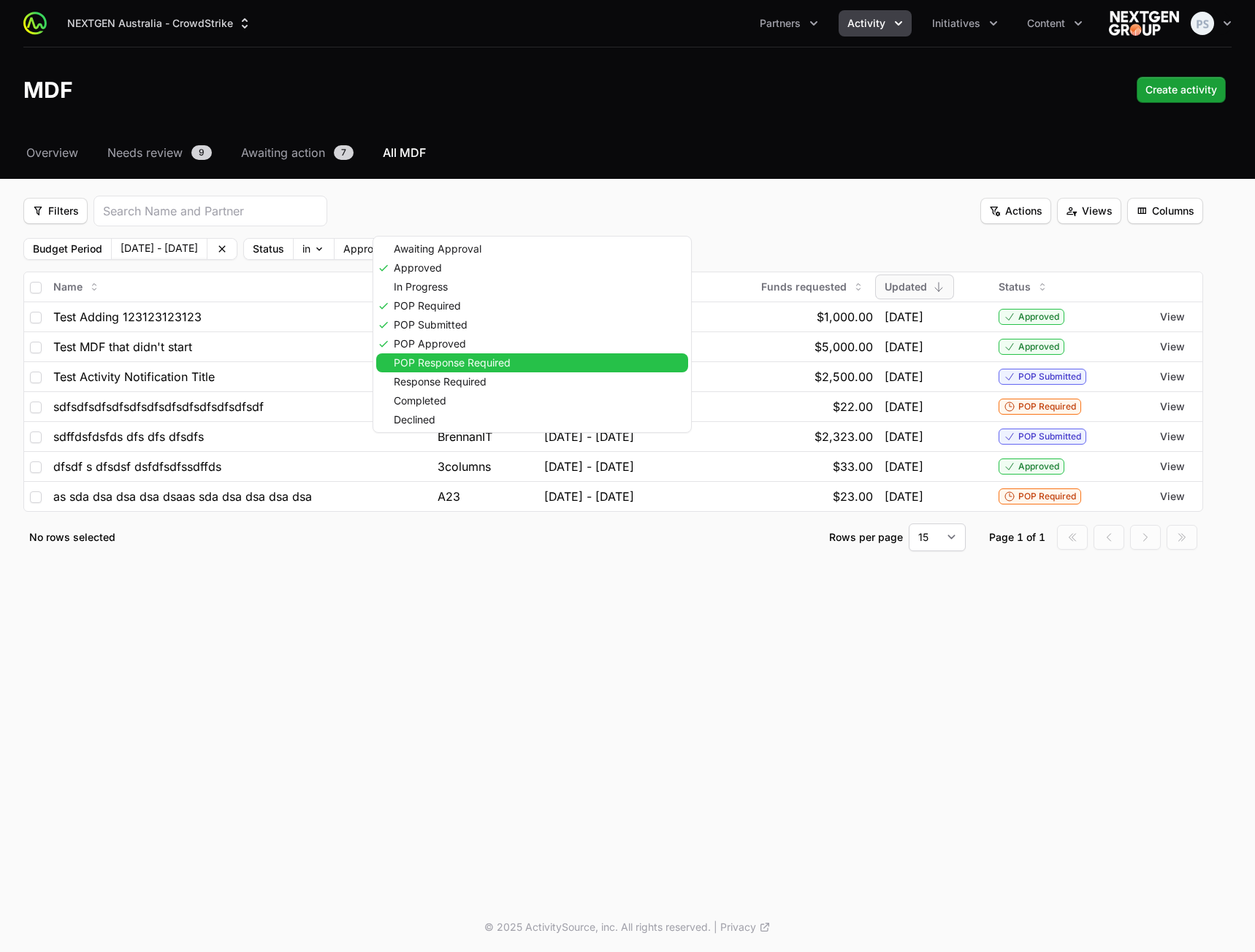
click at [431, 369] on div "POP Response Required" at bounding box center [532, 363] width 312 height 19
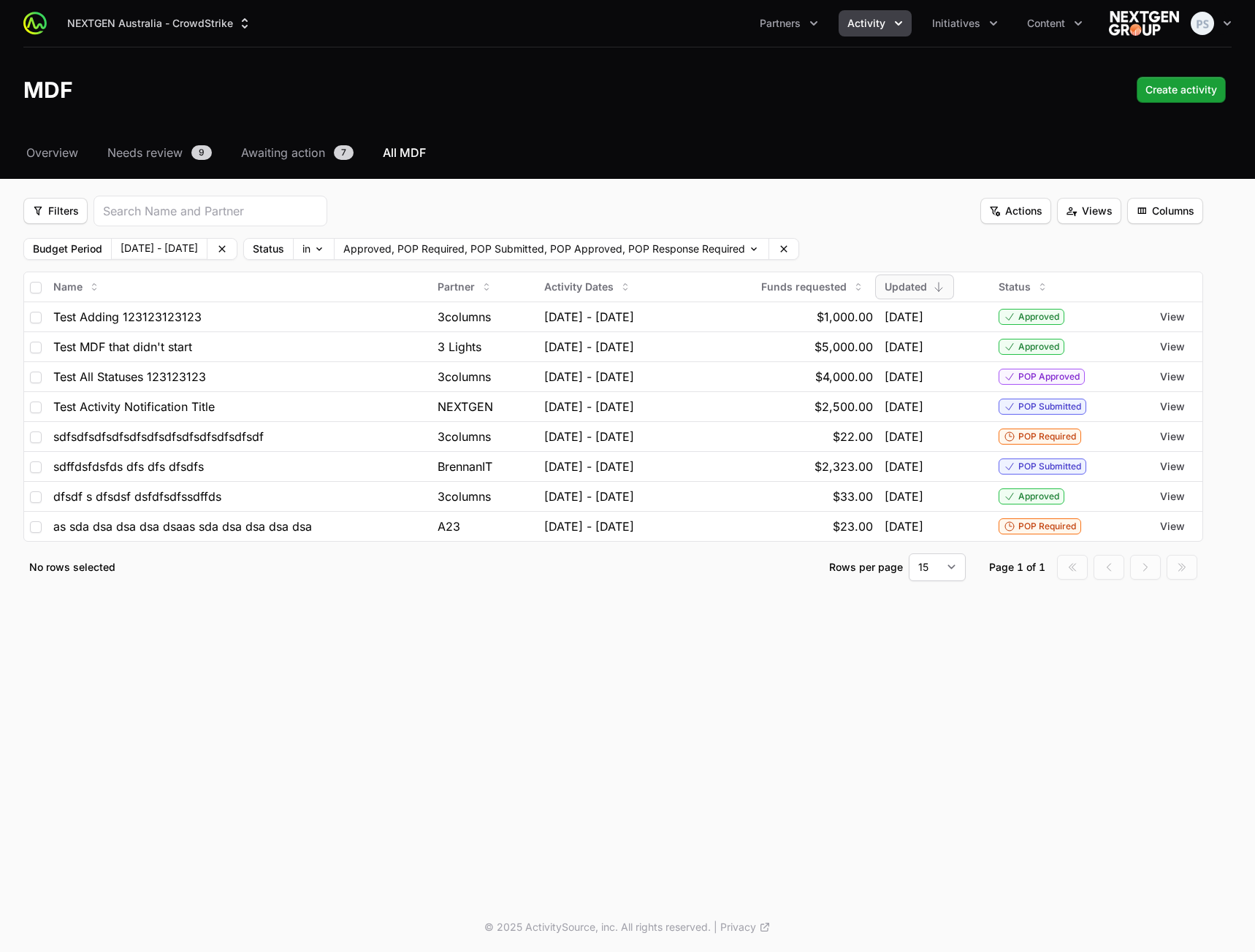
click at [426, 201] on html "NEXTGEN Australia - CrowdStrike Partners Activity Initiatives Content Open user…" at bounding box center [628, 476] width 1255 height 952
click at [60, 215] on span "Filters" at bounding box center [55, 211] width 47 height 17
click at [79, 312] on div "Partner Type" at bounding box center [80, 311] width 153 height 22
click at [966, 241] on body "NEXTGEN Australia - CrowdStrike Partners Activity Initiatives Content Open user…" at bounding box center [628, 476] width 1255 height 952
click at [1034, 247] on body "NEXTGEN Australia - CrowdStrike Partners Activity Initiatives Content Open user…" at bounding box center [628, 476] width 1255 height 952
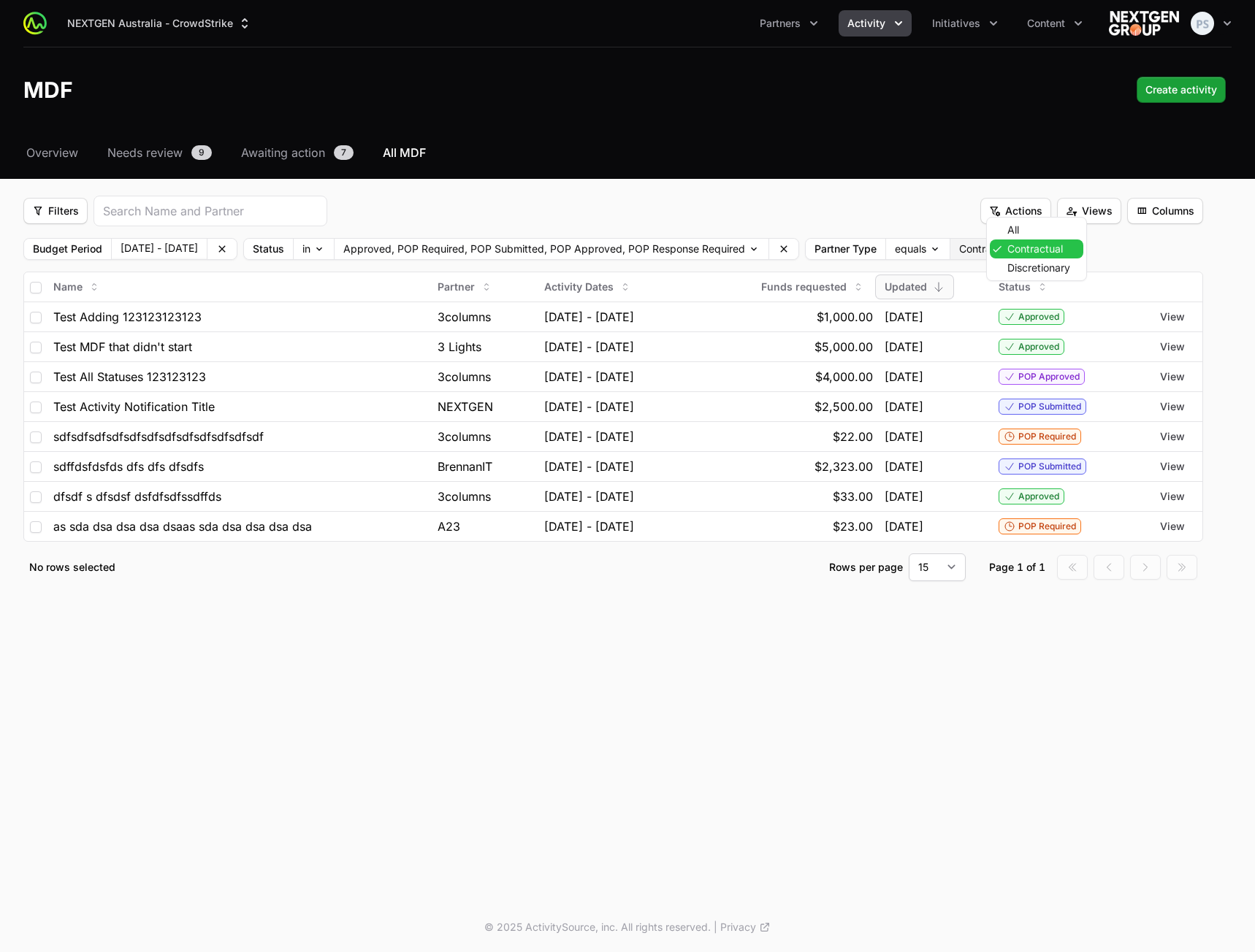
click at [1040, 248] on body "NEXTGEN Australia - CrowdStrike Partners Activity Initiatives Content Open user…" at bounding box center [628, 476] width 1255 height 952
click at [1015, 247] on icon at bounding box center [1009, 249] width 12 height 12
click at [47, 208] on span "Filters" at bounding box center [55, 211] width 47 height 17
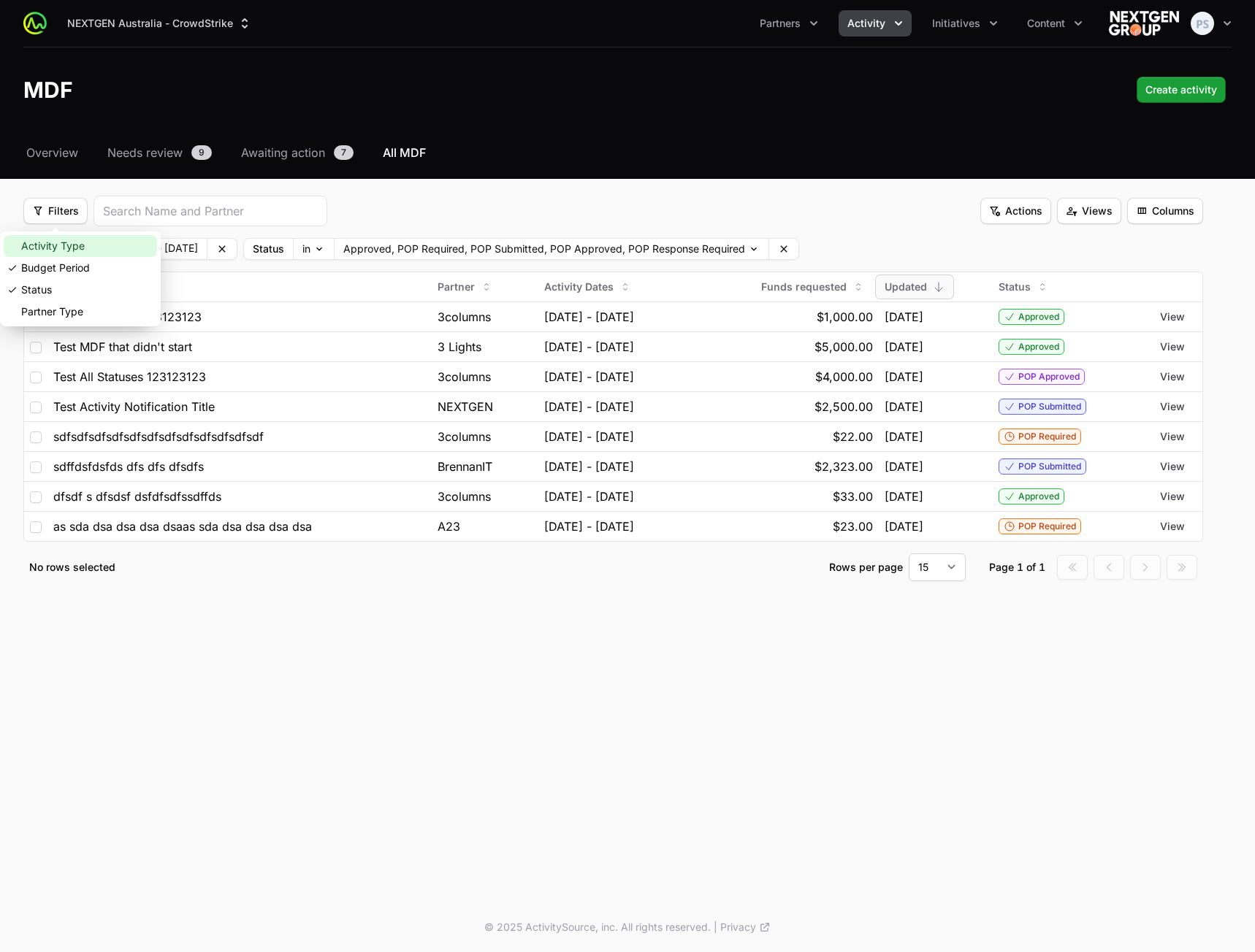
click at [8, 246] on div "Activity Type" at bounding box center [80, 246] width 153 height 22
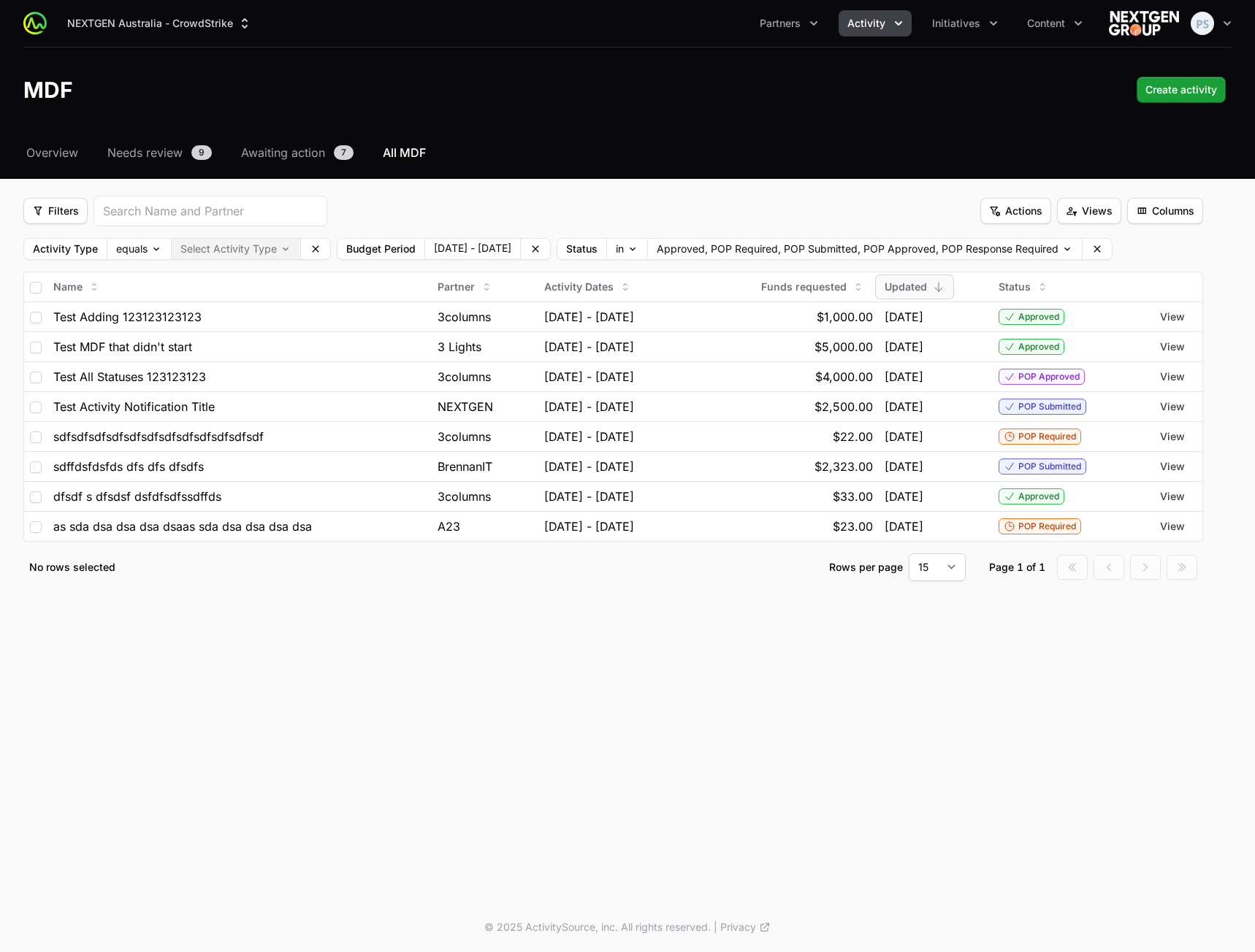
click at [244, 251] on body "NEXTGEN Australia - CrowdStrike Partners Activity Initiatives Content Open user…" at bounding box center [628, 476] width 1255 height 952
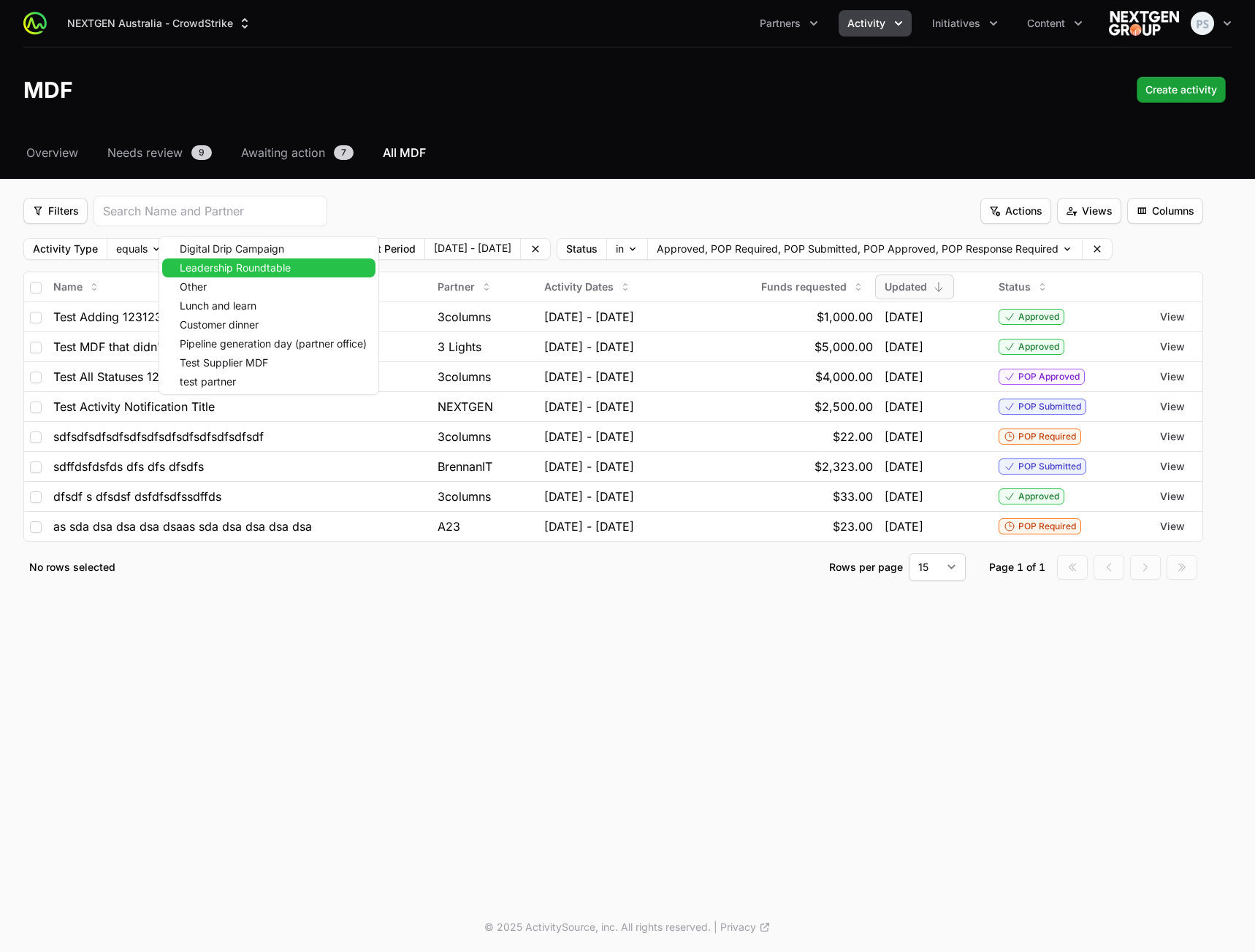
click at [228, 266] on span "Leadership Roundtable" at bounding box center [234, 268] width 111 height 10
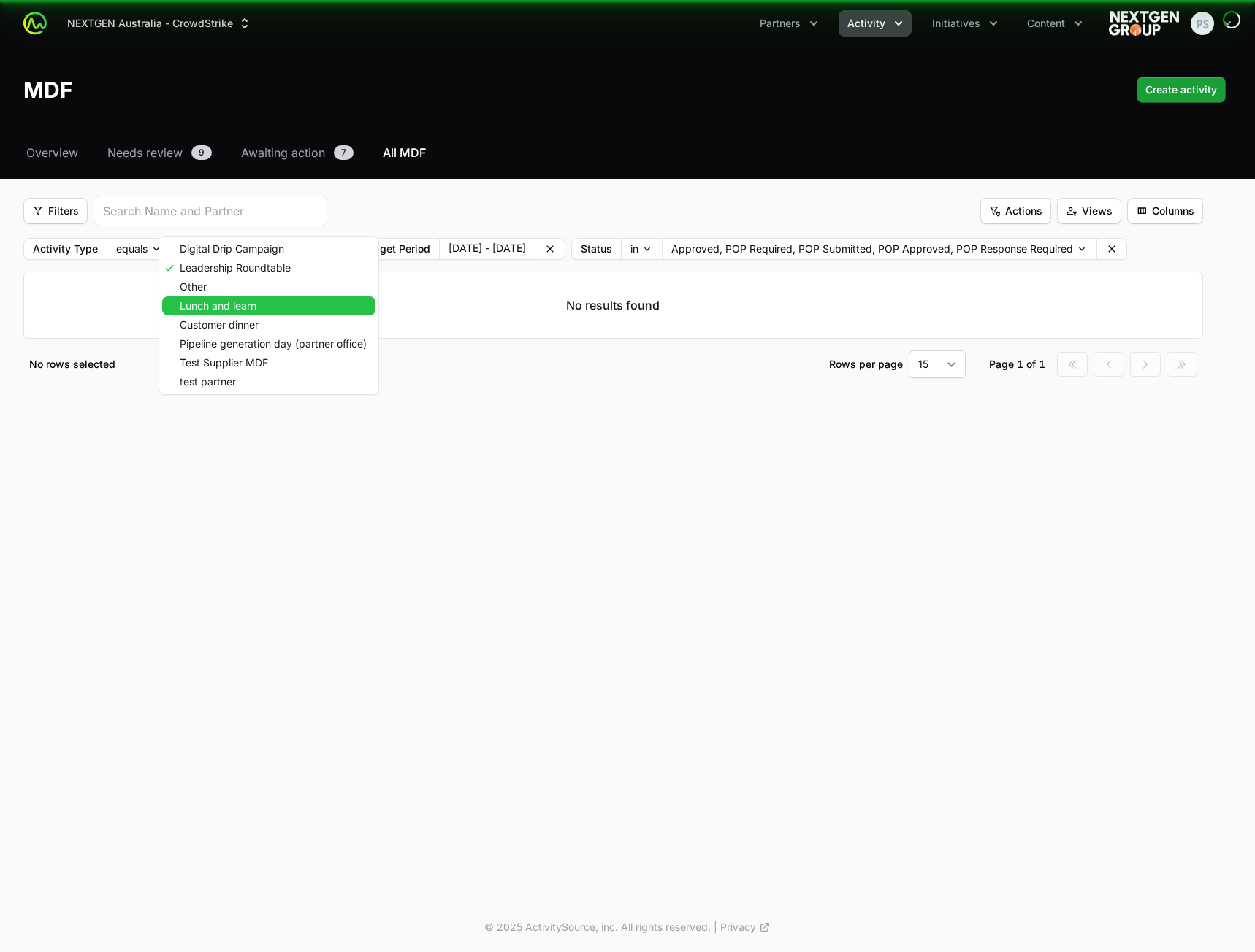
click at [223, 302] on span "Lunch and learn" at bounding box center [217, 306] width 77 height 10
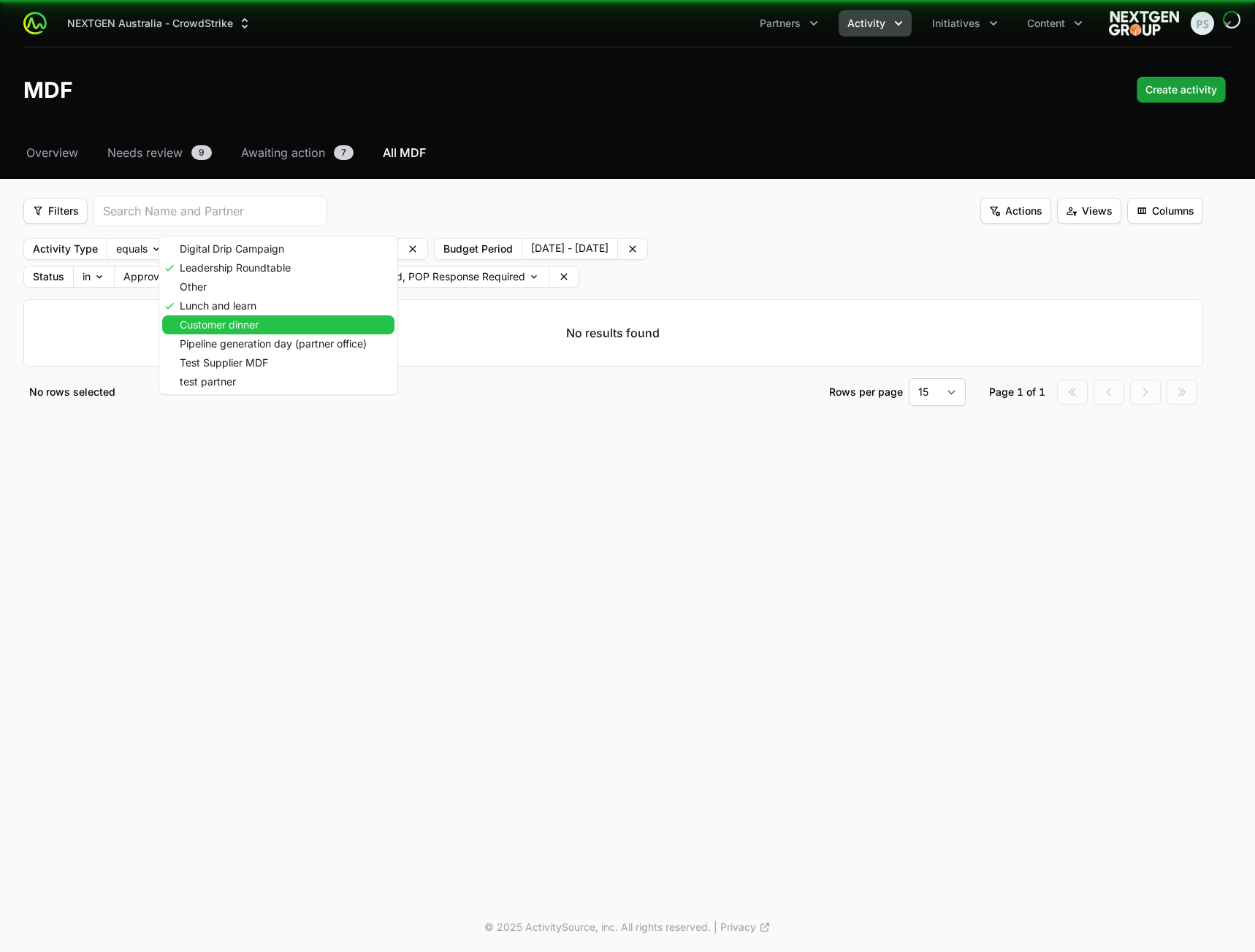
click at [240, 323] on span "Customer dinner" at bounding box center [219, 325] width 79 height 10
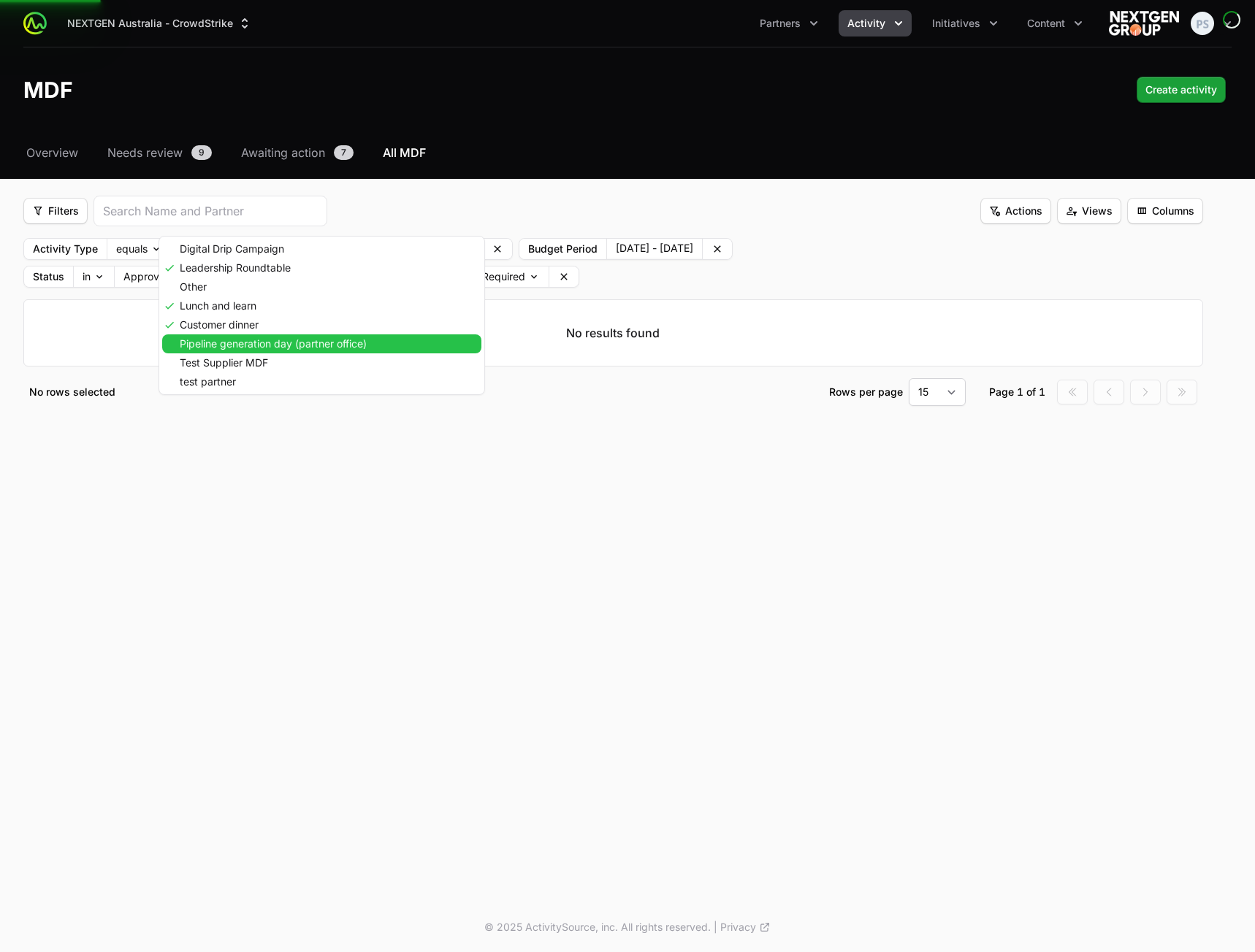
click at [258, 345] on span "Pipeline generation day (partner office)" at bounding box center [272, 344] width 187 height 10
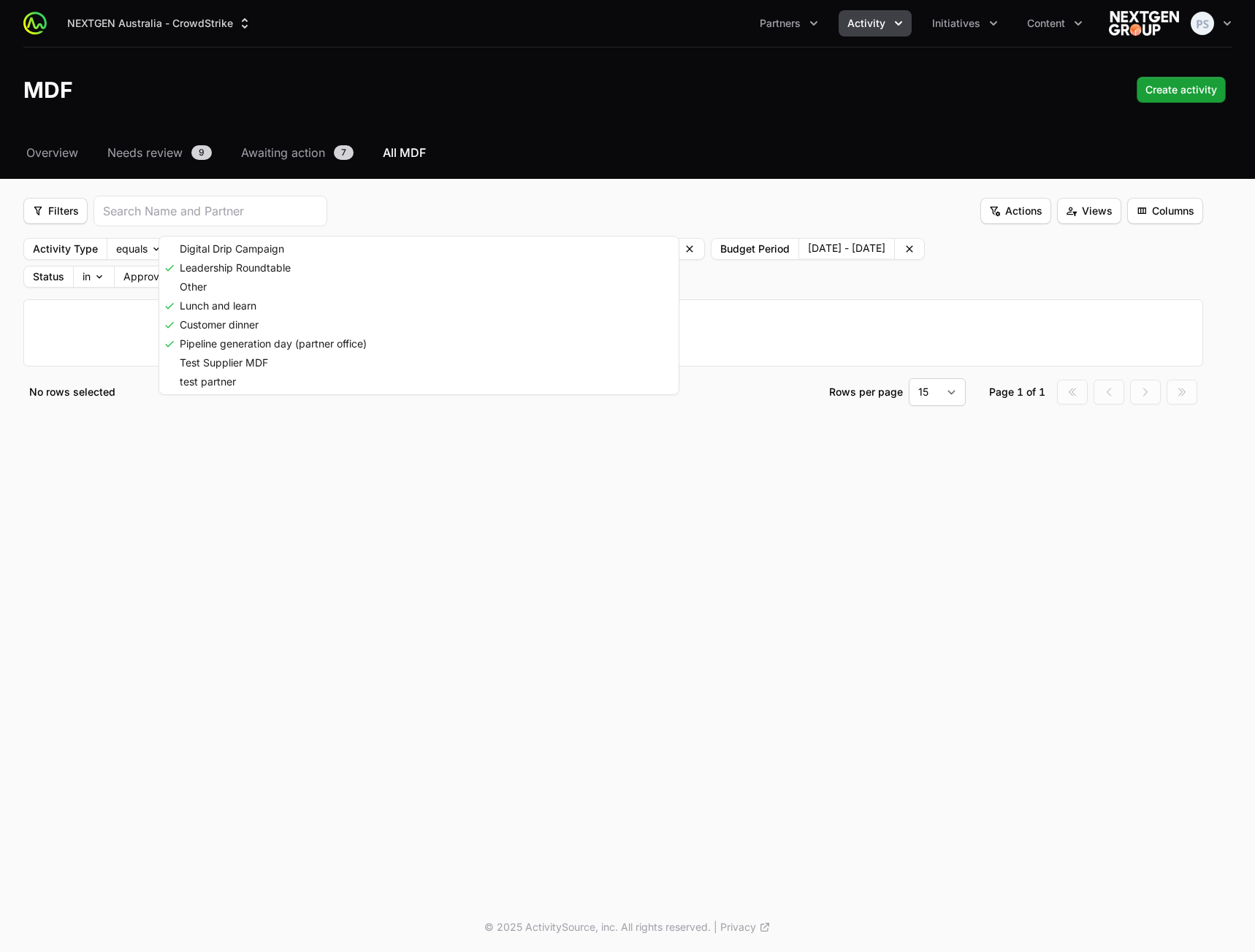
click at [777, 545] on html "NEXTGEN Australia - CrowdStrike Partners Activity Initiatives Content Open user…" at bounding box center [628, 476] width 1255 height 952
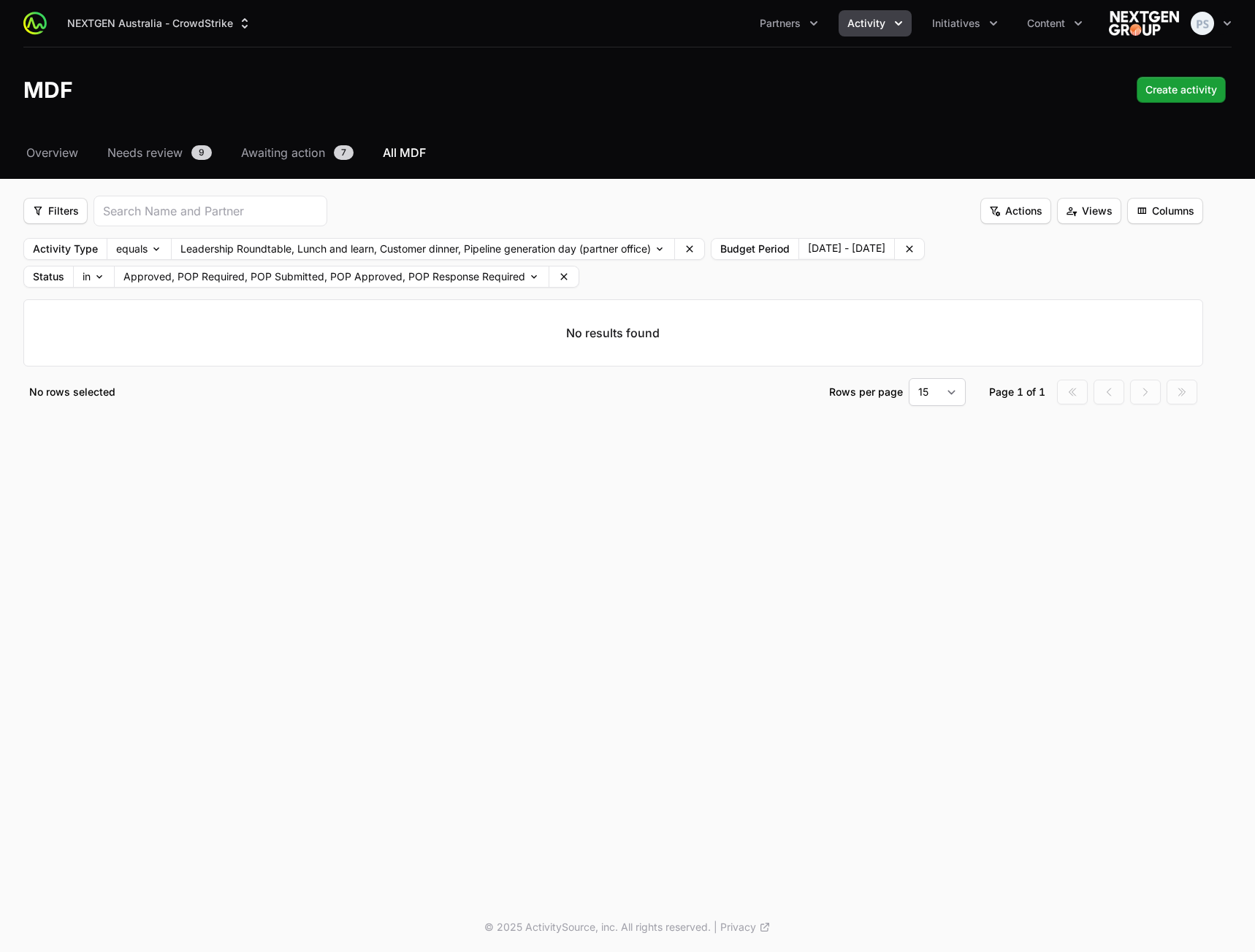
click at [558, 277] on icon at bounding box center [564, 277] width 12 height 12
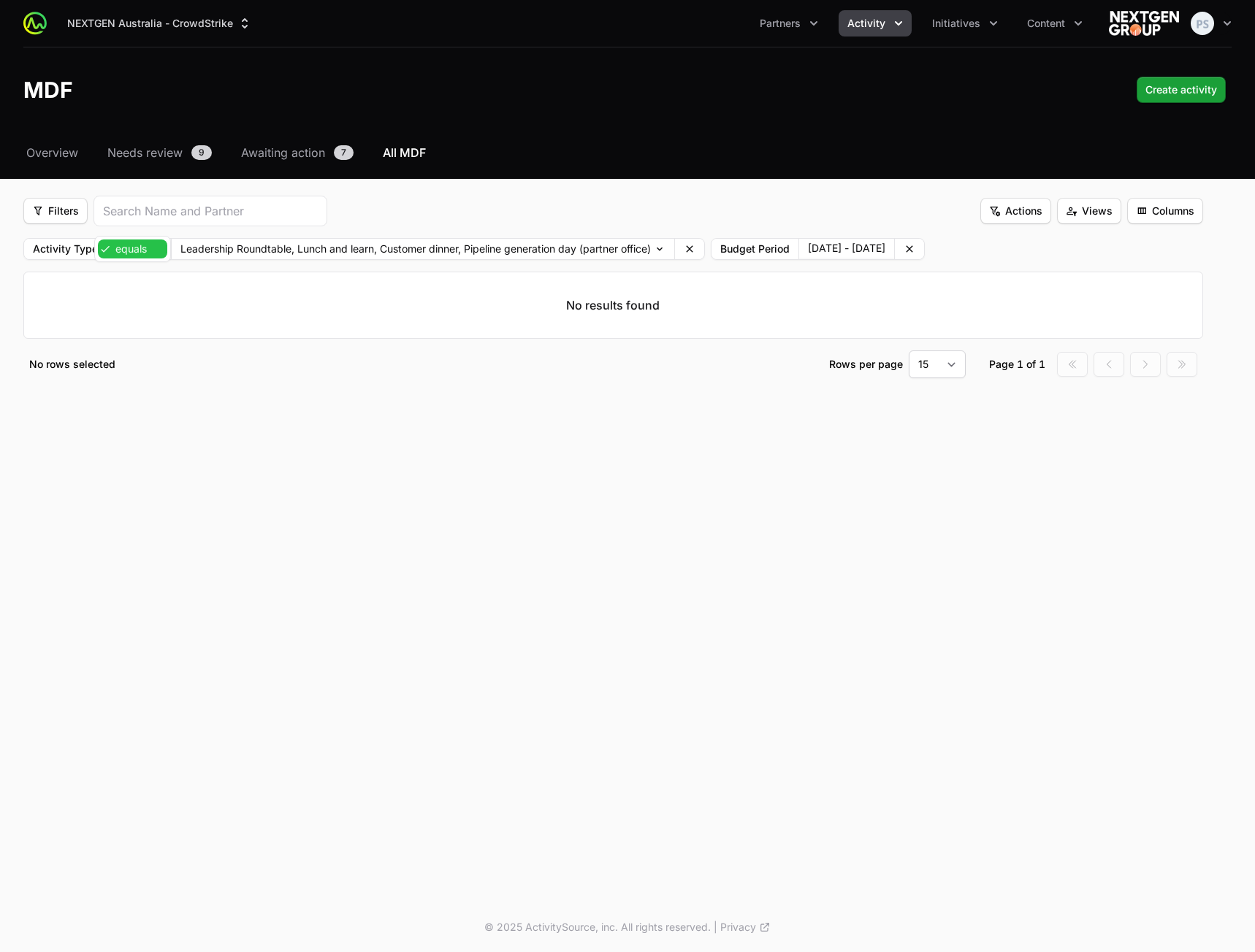
click at [108, 253] on body "NEXTGEN Australia - CrowdStrike Partners Activity Initiatives Content Open user…" at bounding box center [628, 476] width 1255 height 952
click at [590, 592] on div "NEXTGEN Australia - CrowdStrike Partners Activity Initiatives Content Open user…" at bounding box center [628, 451] width 1255 height 902
click at [684, 198] on div "Filters Filters Actions Actions Views Views Columns Columns" at bounding box center [613, 211] width 1179 height 31
click at [924, 244] on button "Clear" at bounding box center [909, 249] width 29 height 21
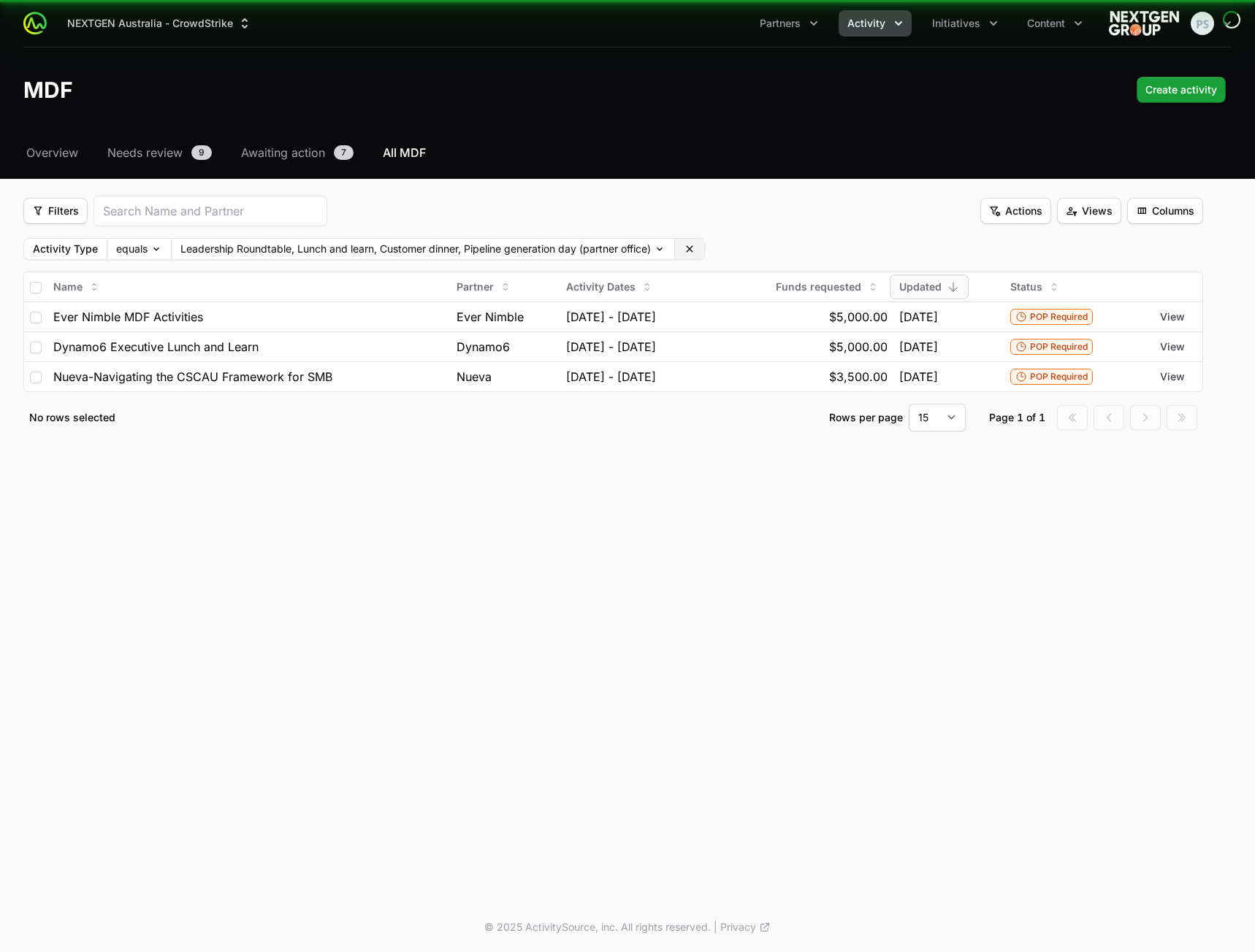
click at [701, 250] on button "Clear" at bounding box center [690, 249] width 29 height 21
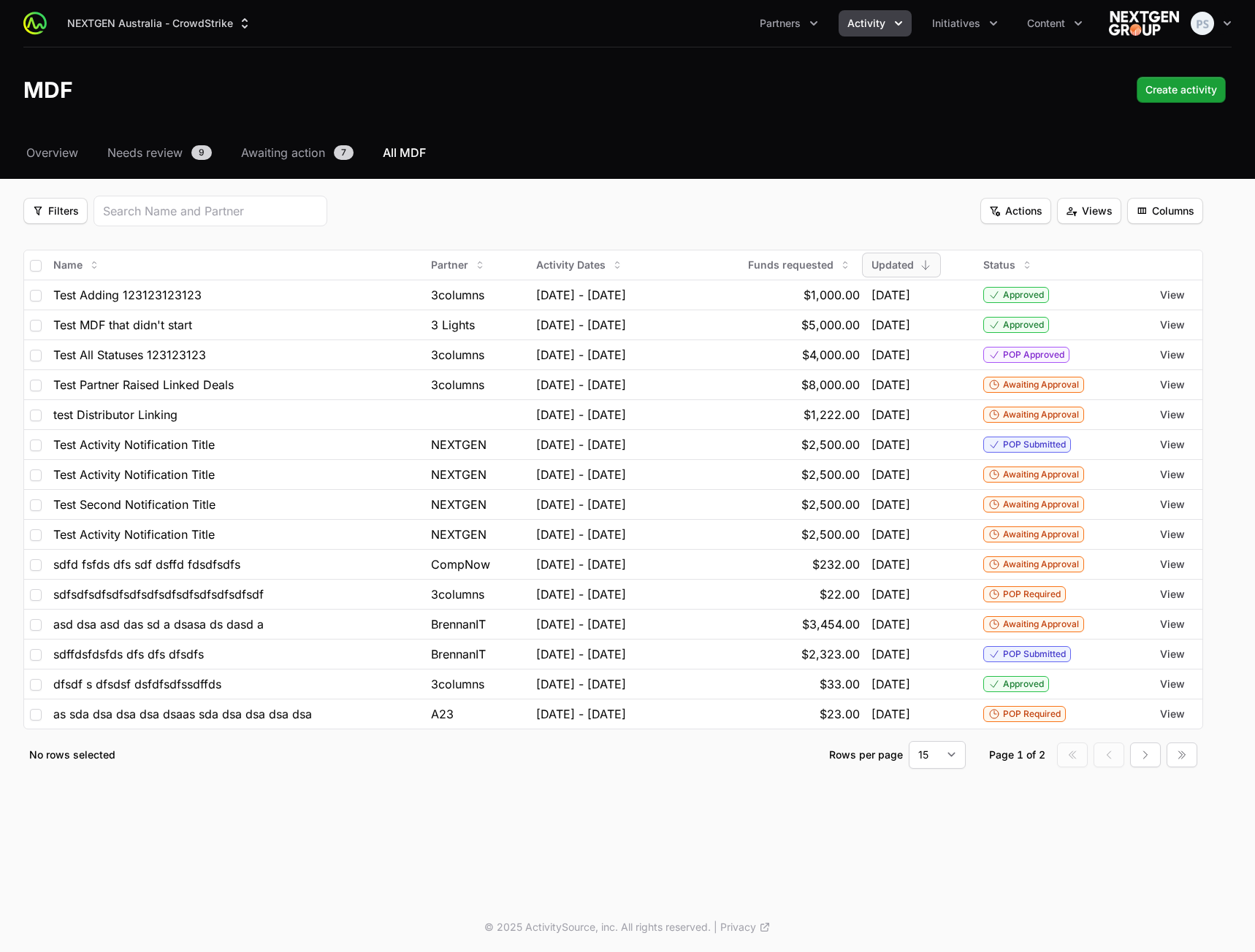
click at [521, 196] on div "Filters Filters Actions Actions Views Views Columns Columns" at bounding box center [613, 211] width 1179 height 31
click at [690, 150] on nav "Overview Needs review 9 Awaiting action 7 All MDF" at bounding box center [627, 152] width 1208 height 17
